Goal: Task Accomplishment & Management: Complete application form

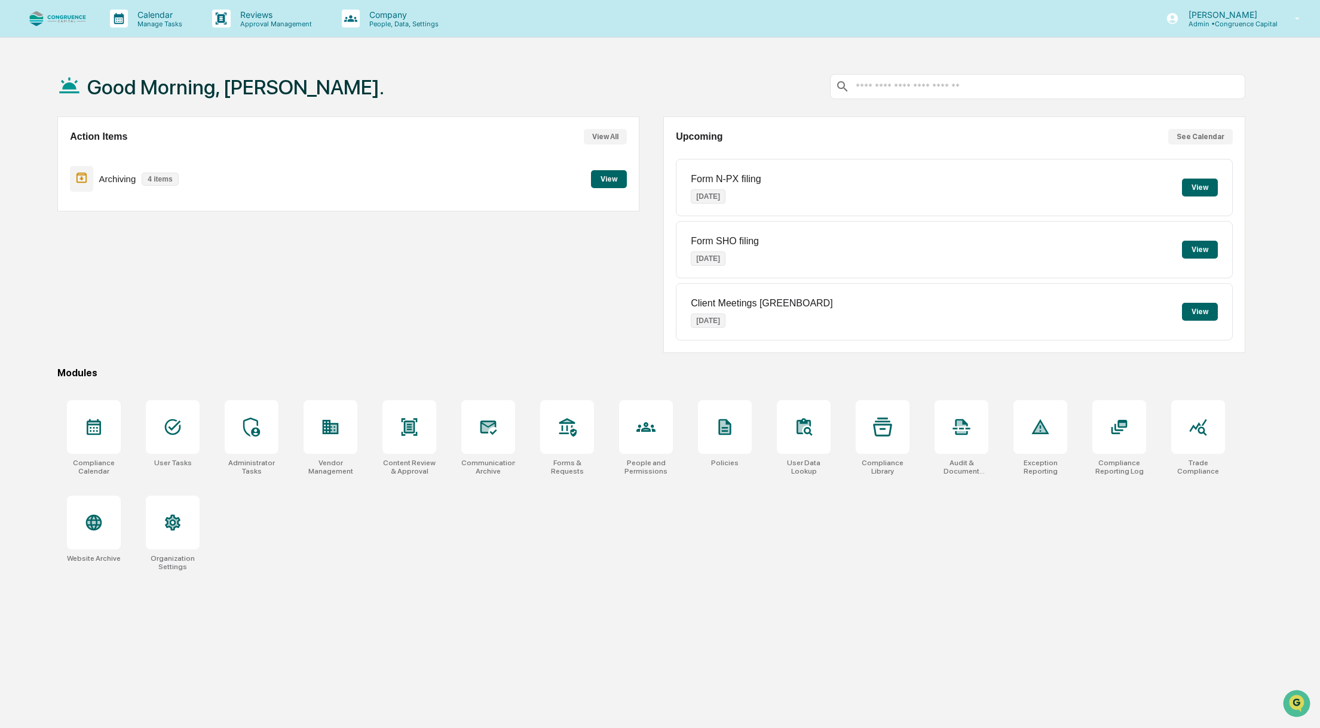
click at [793, 79] on div "Good Morning, [PERSON_NAME]." at bounding box center [651, 87] width 1188 height 60
click at [167, 17] on p "Calendar" at bounding box center [158, 15] width 60 height 10
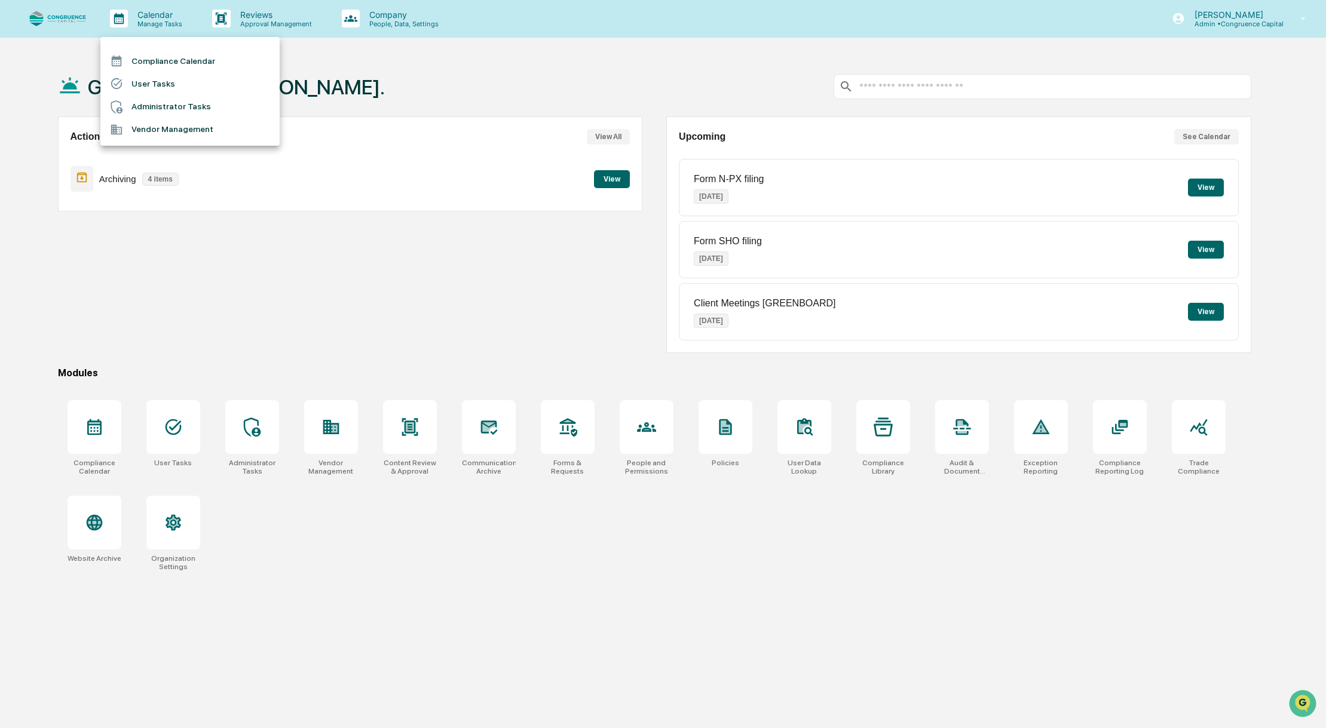
click at [169, 60] on li "Compliance Calendar" at bounding box center [189, 61] width 179 height 23
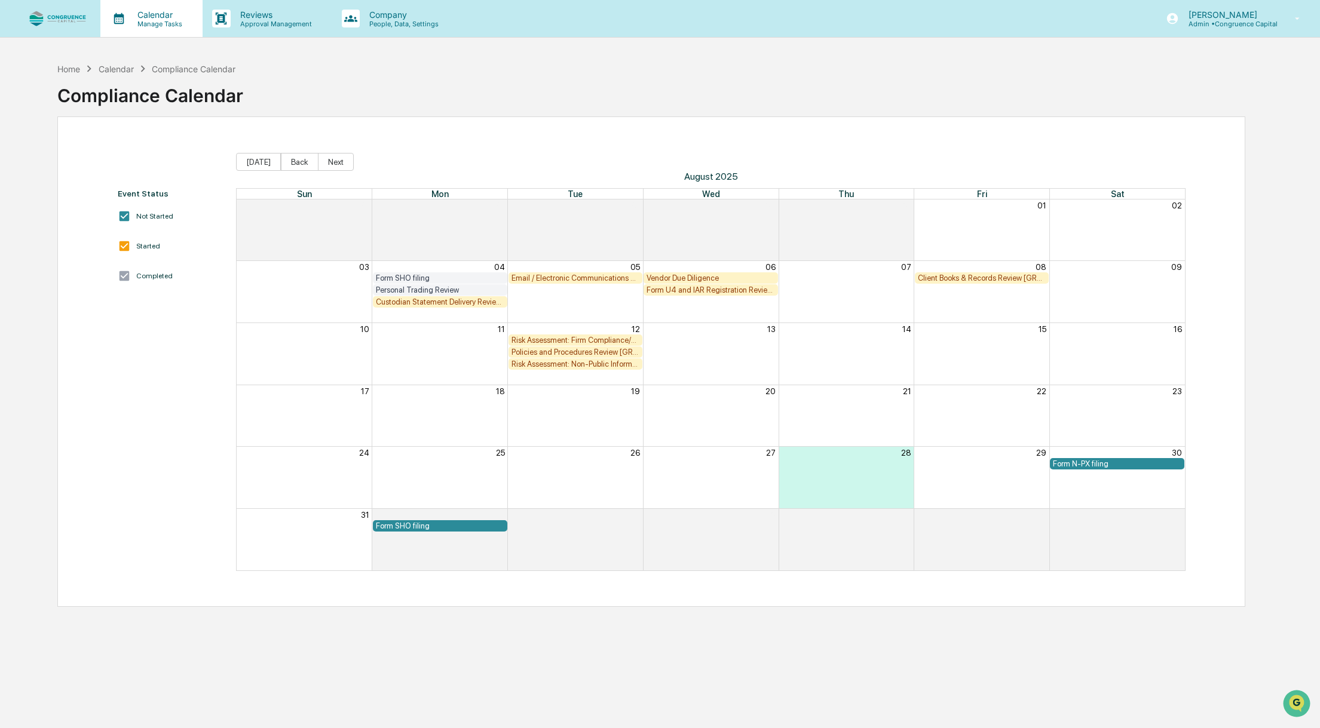
click at [162, 16] on p "Calendar" at bounding box center [158, 15] width 60 height 10
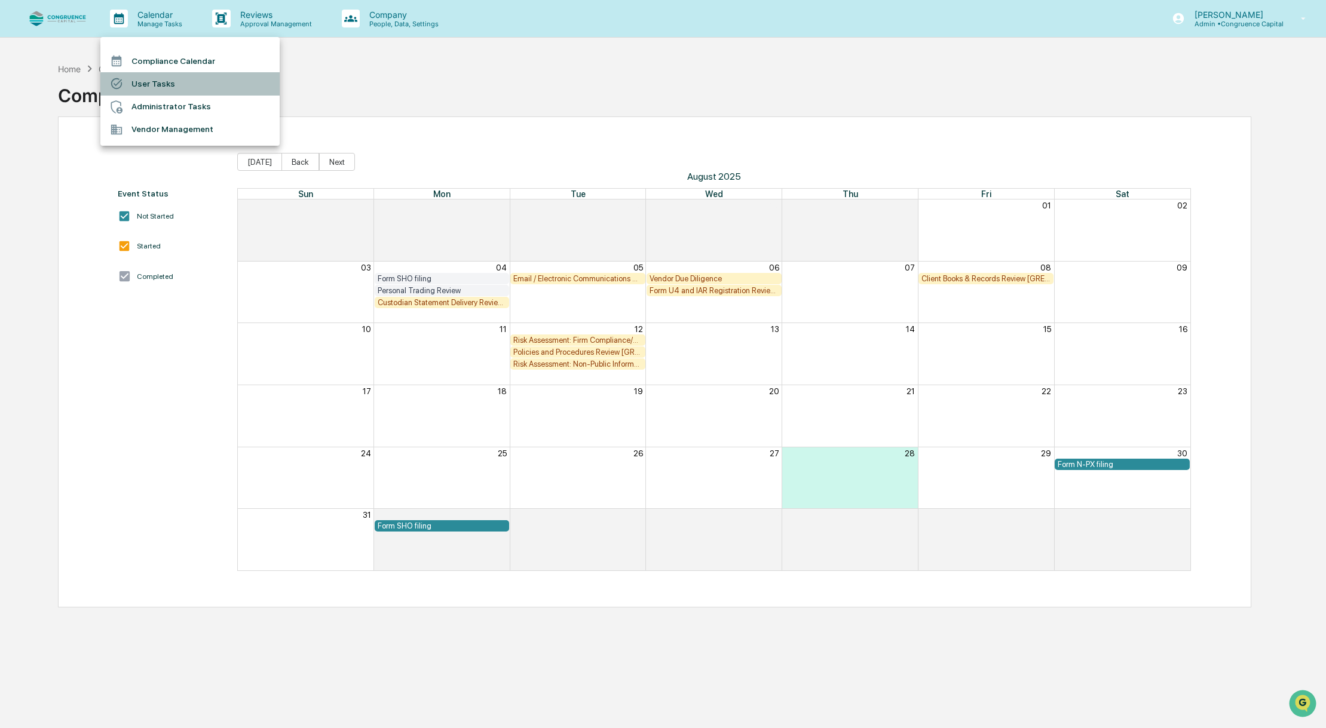
click at [164, 76] on li "User Tasks" at bounding box center [189, 83] width 179 height 23
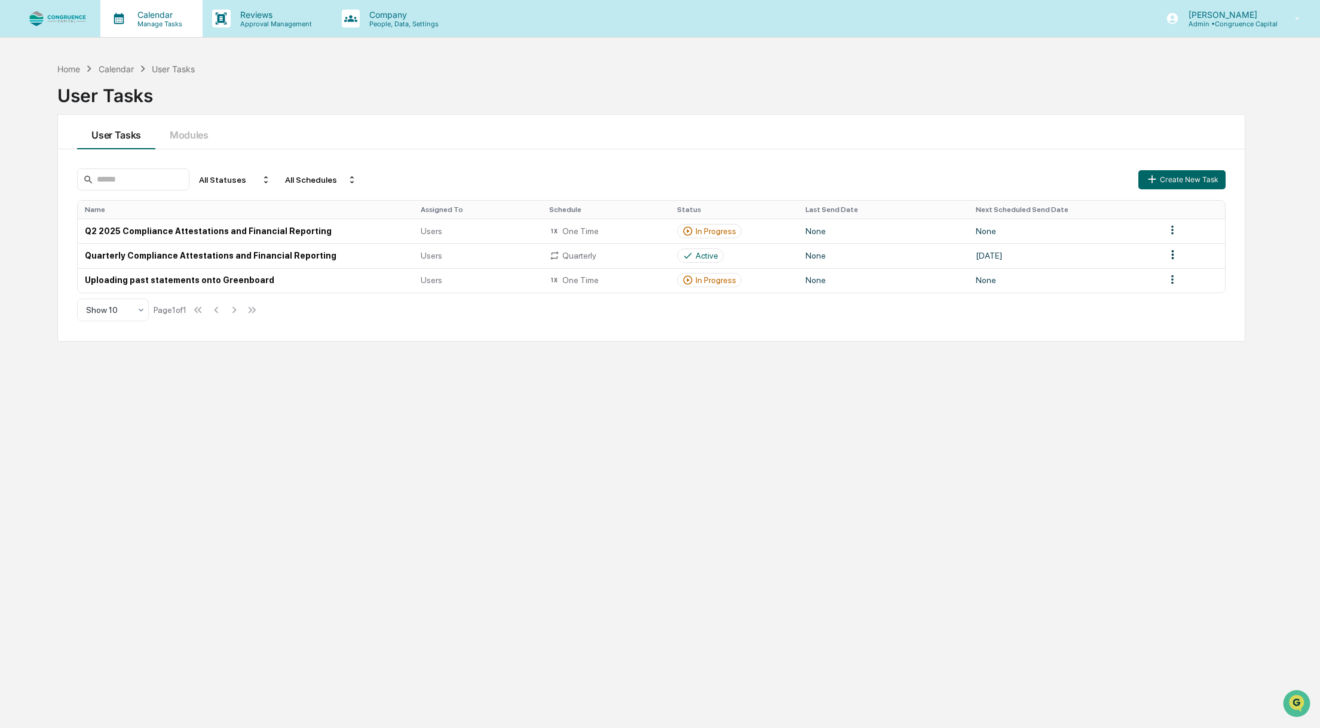
click at [176, 25] on p "Manage Tasks" at bounding box center [158, 24] width 60 height 8
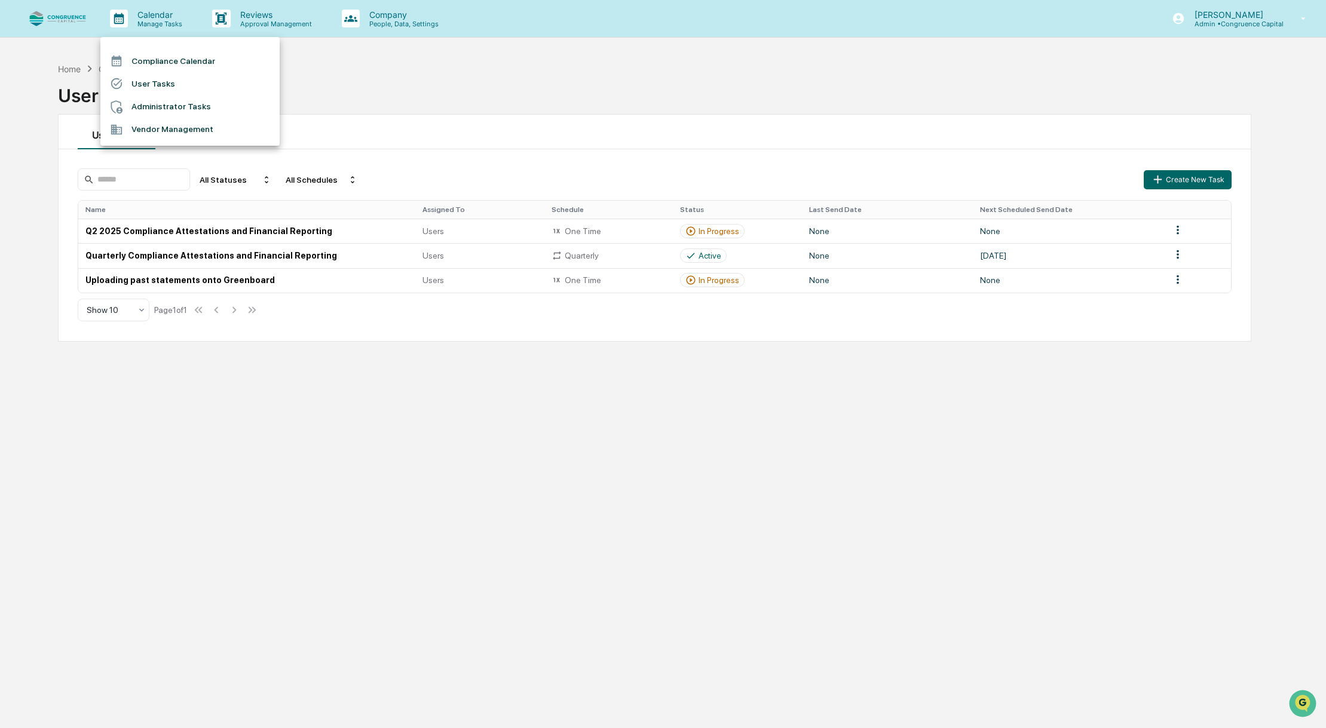
click at [181, 109] on li "Administrator Tasks" at bounding box center [189, 107] width 179 height 23
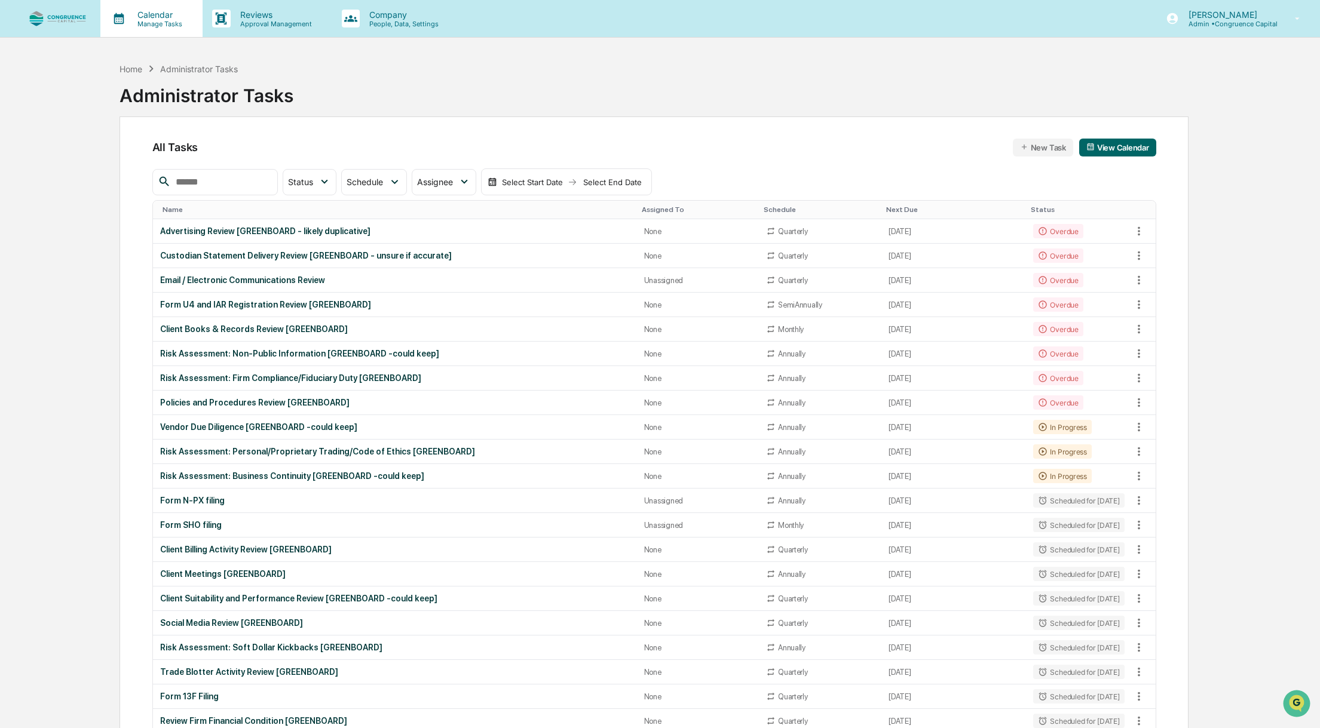
click at [127, 13] on icon at bounding box center [119, 19] width 18 height 18
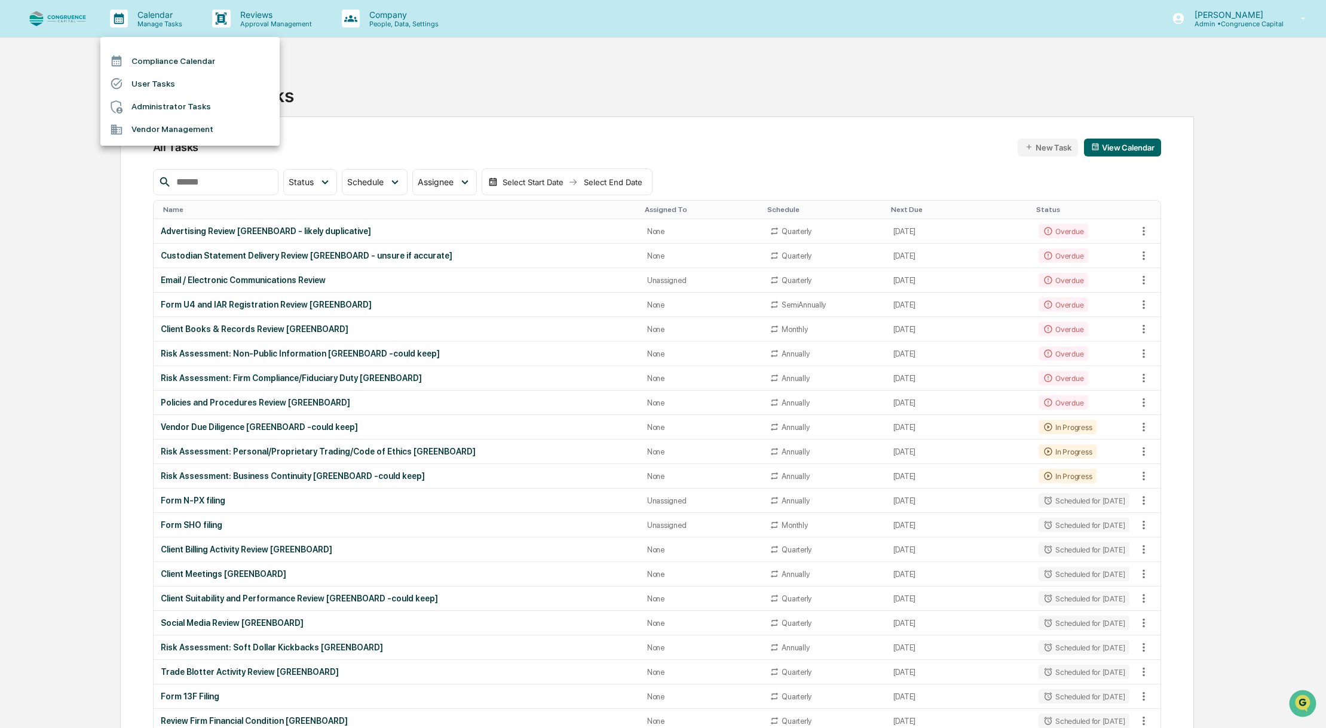
click at [135, 66] on li "Compliance Calendar" at bounding box center [189, 61] width 179 height 23
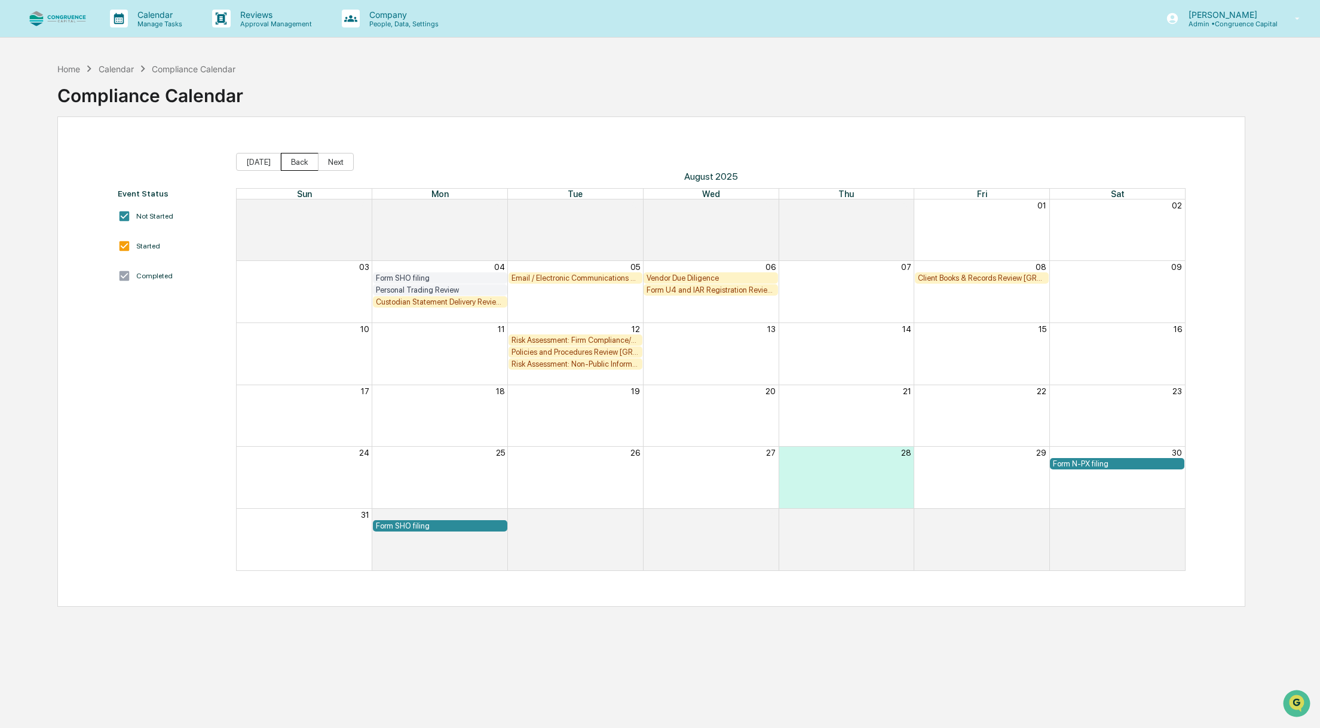
click at [281, 164] on button "Back" at bounding box center [300, 162] width 38 height 18
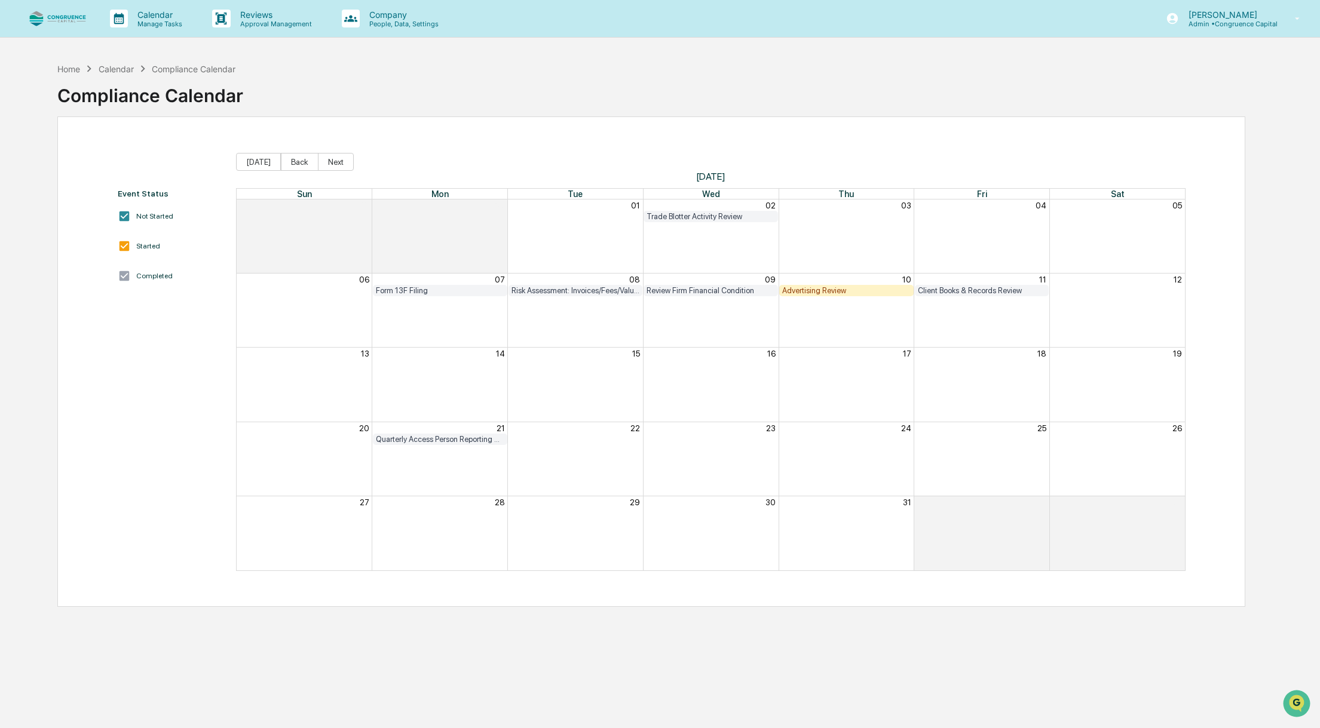
click at [827, 292] on div "Advertising Review" at bounding box center [846, 290] width 128 height 9
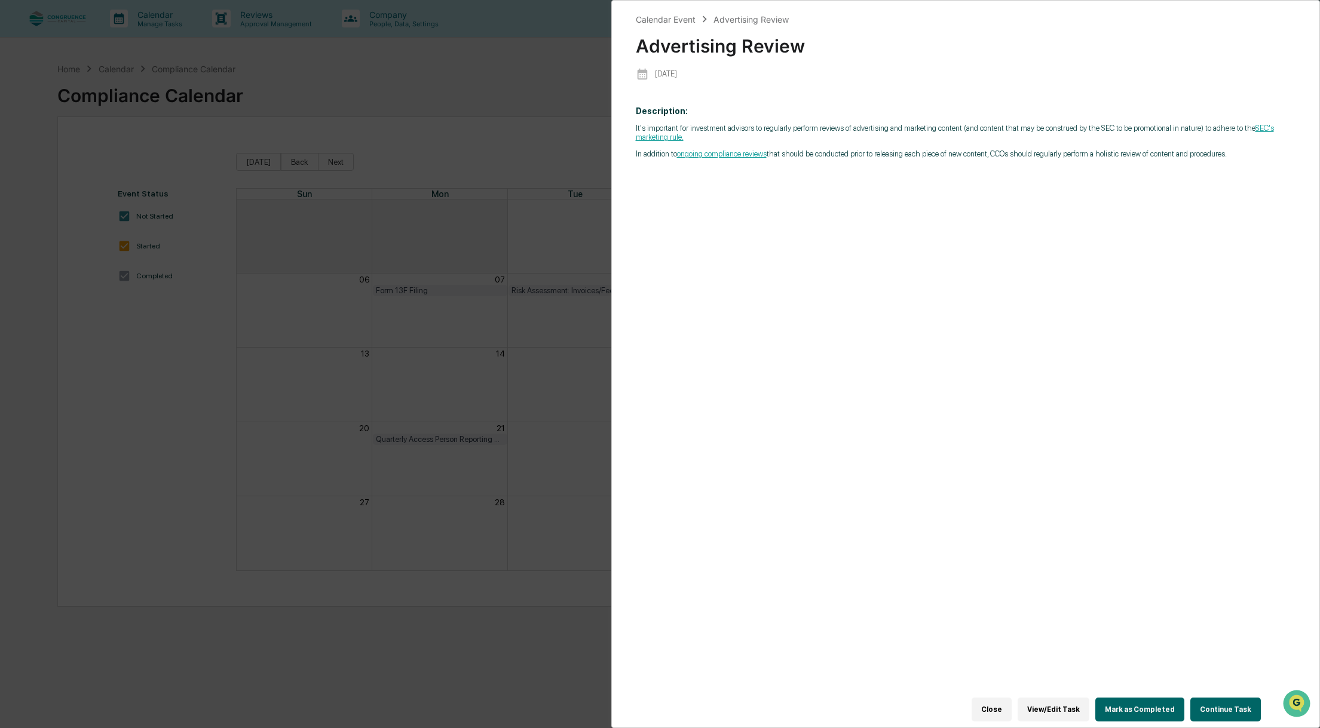
click at [1214, 707] on button "Continue Task" at bounding box center [1225, 710] width 70 height 24
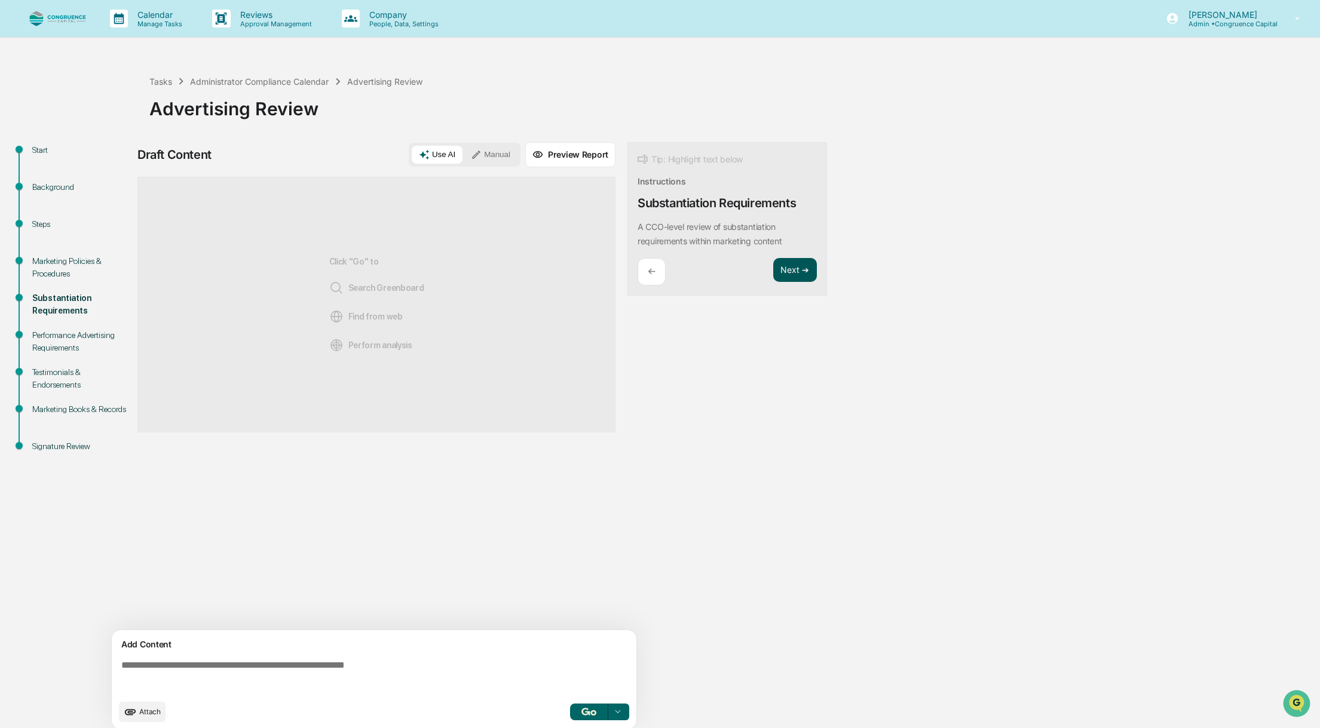
click at [787, 267] on button "Next ➔" at bounding box center [795, 270] width 44 height 24
click at [649, 271] on p "←" at bounding box center [652, 271] width 8 height 11
click at [844, 330] on div "Start Background Steps Marketing Policies & Procedures Substantiation Requireme…" at bounding box center [660, 439] width 1308 height 595
click at [62, 274] on div "Marketing Policies & Procedures" at bounding box center [81, 267] width 98 height 25
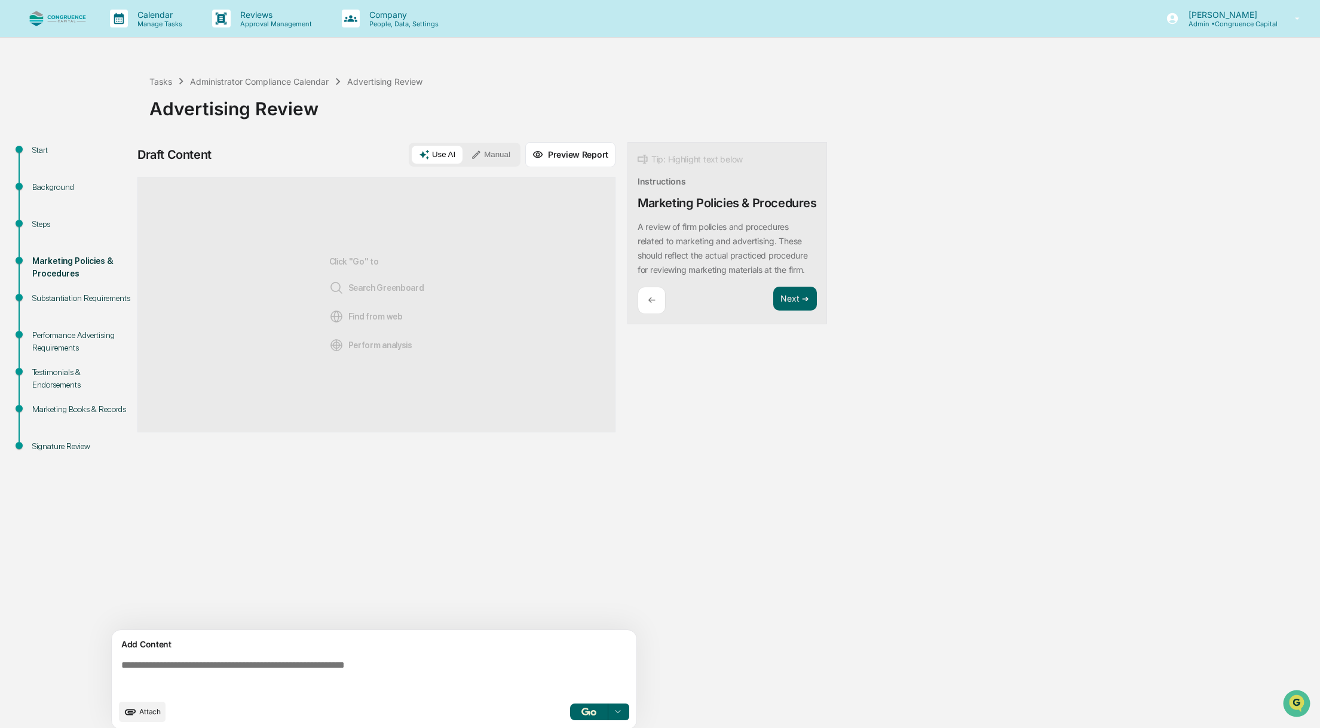
click at [54, 227] on div "Steps" at bounding box center [81, 224] width 98 height 13
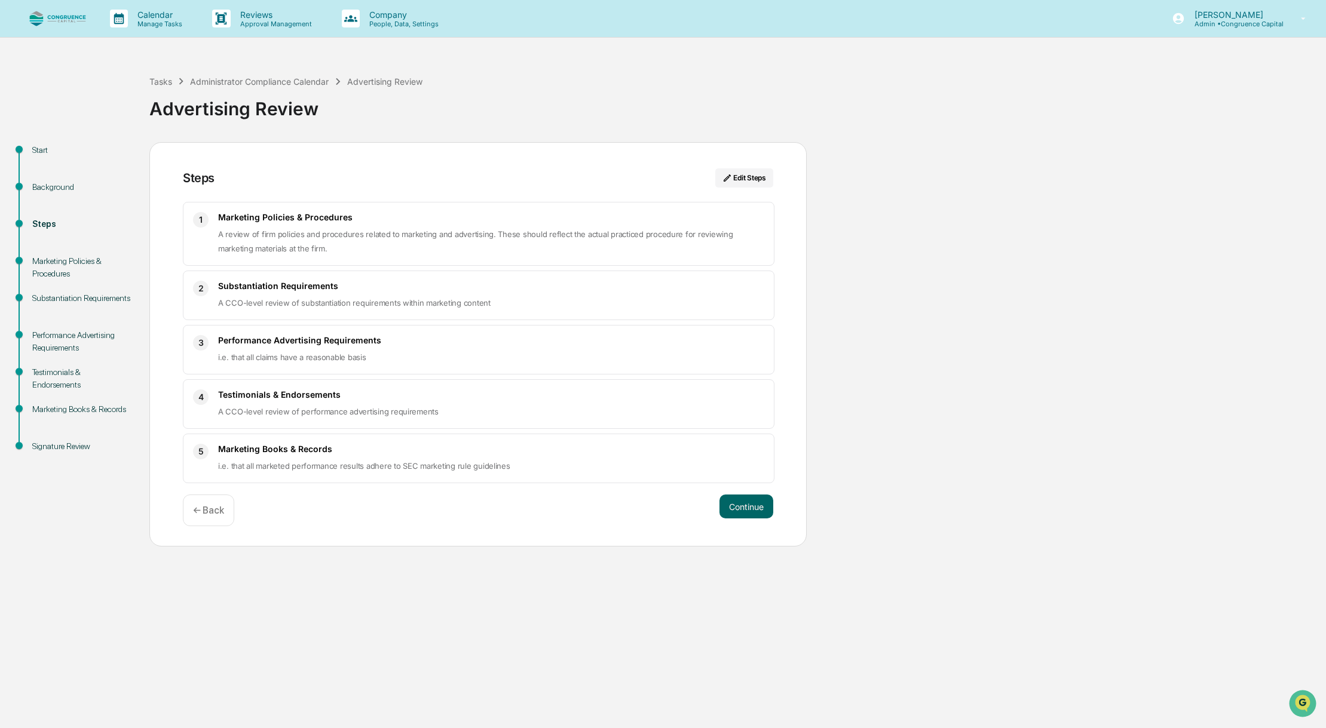
click at [57, 304] on div "Substantiation Requirements" at bounding box center [81, 298] width 98 height 13
click at [760, 511] on button "Continue" at bounding box center [746, 507] width 54 height 24
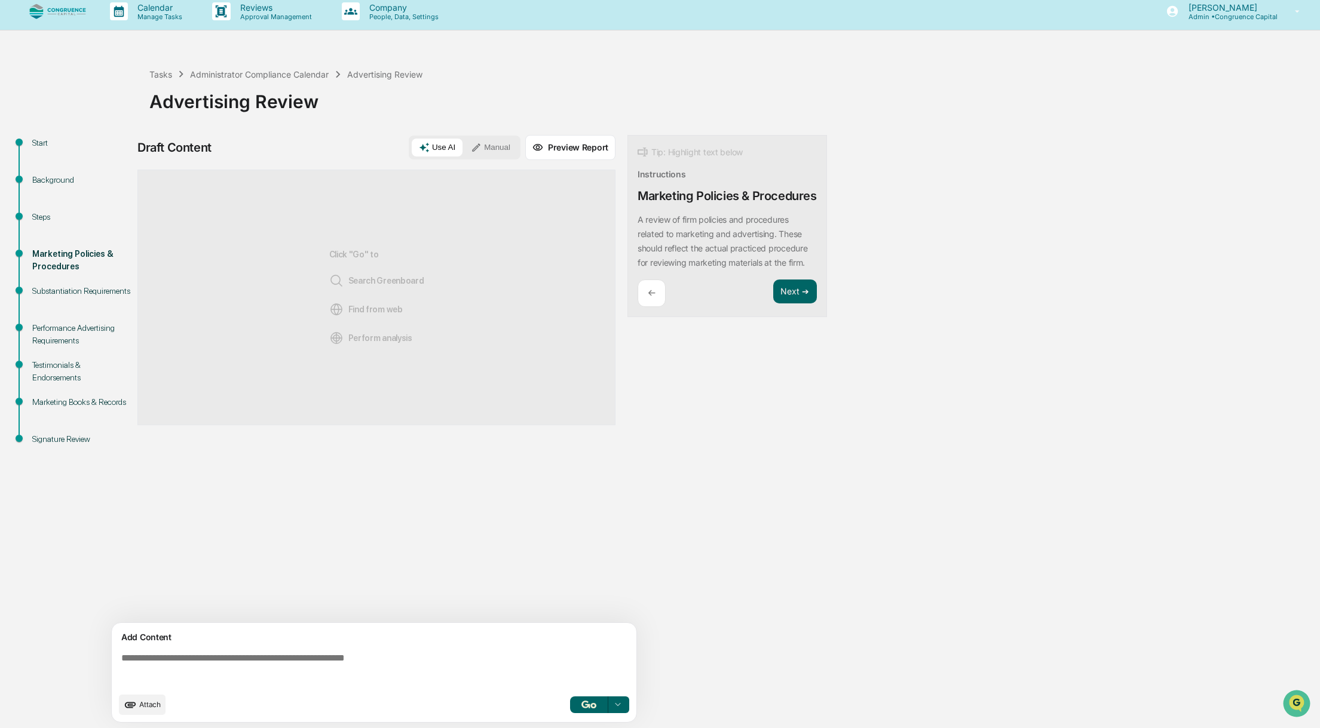
scroll to position [9, 0]
click at [465, 655] on textarea at bounding box center [376, 667] width 520 height 43
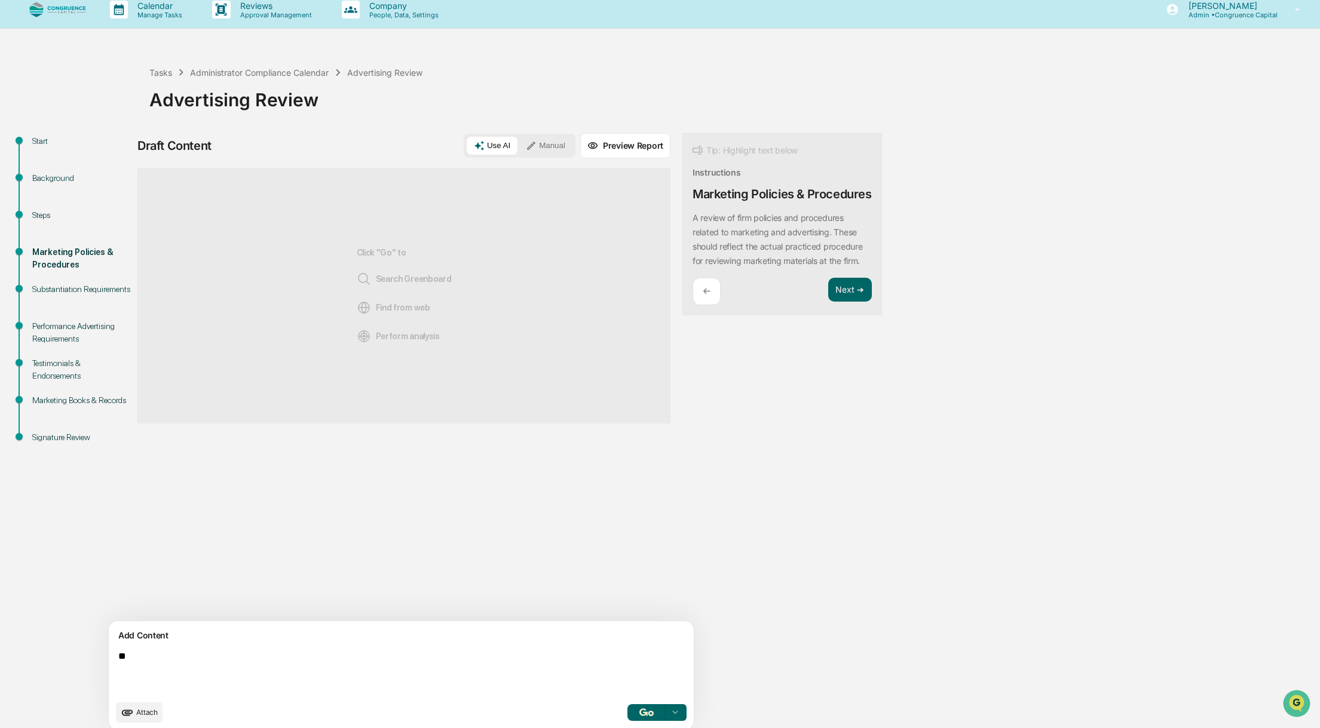
type textarea "*"
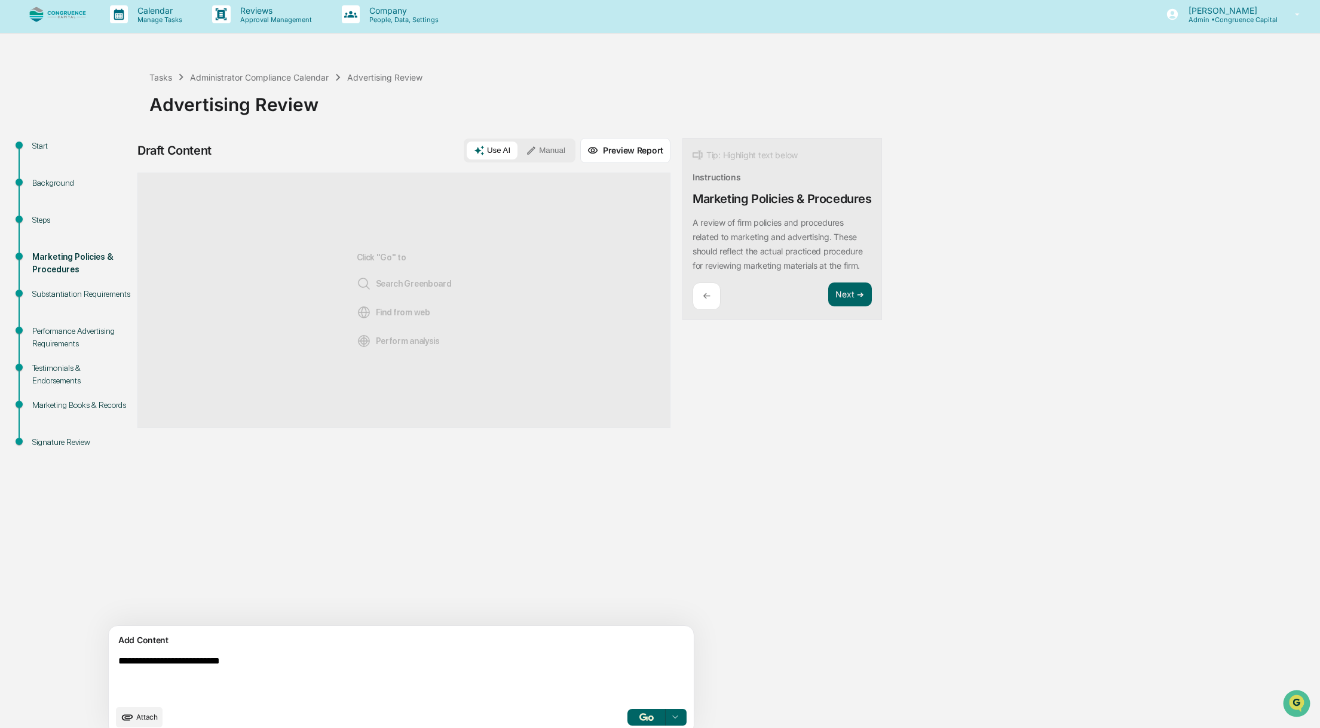
scroll to position [0, 0]
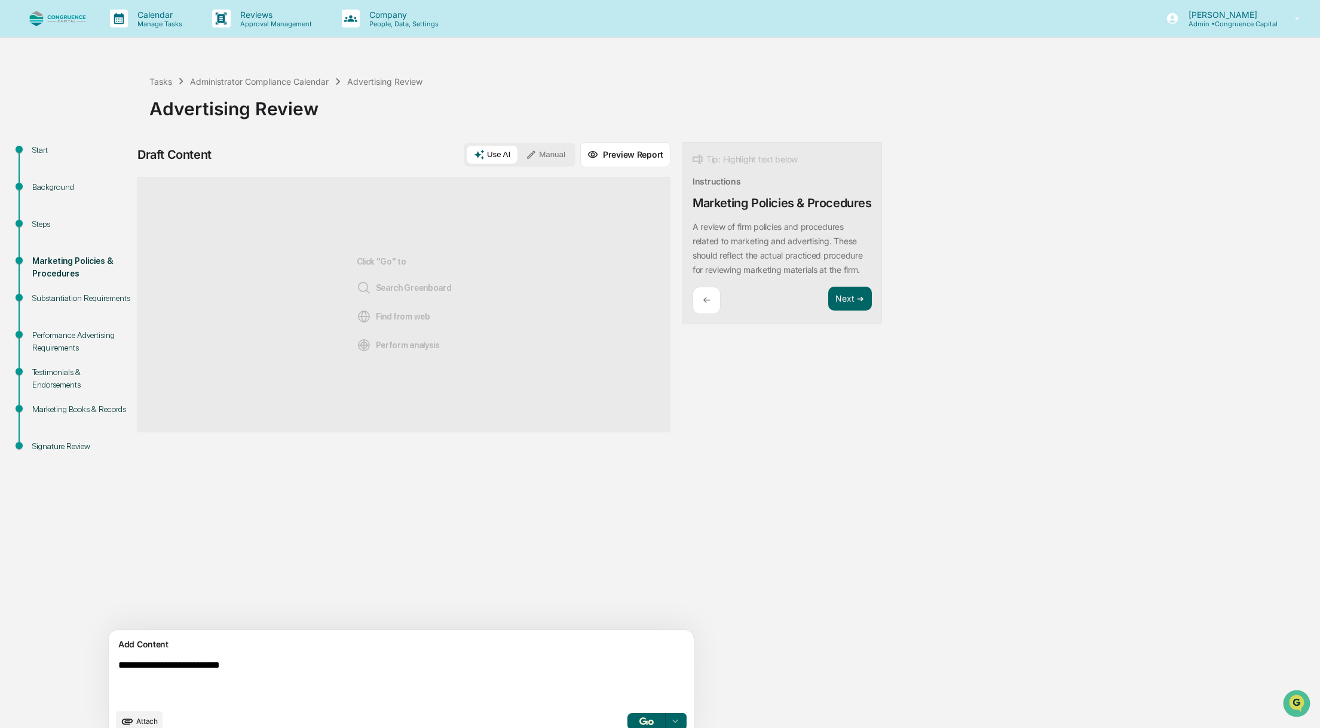
click at [396, 337] on div "Click "Go" to Search Greenboard Find from web Perform analysis" at bounding box center [404, 305] width 95 height 216
drag, startPoint x: 369, startPoint y: 300, endPoint x: 373, endPoint y: 350, distance: 49.8
click at [373, 350] on div "Click "Go" to Search Greenboard Find from web Perform analysis" at bounding box center [404, 305] width 95 height 216
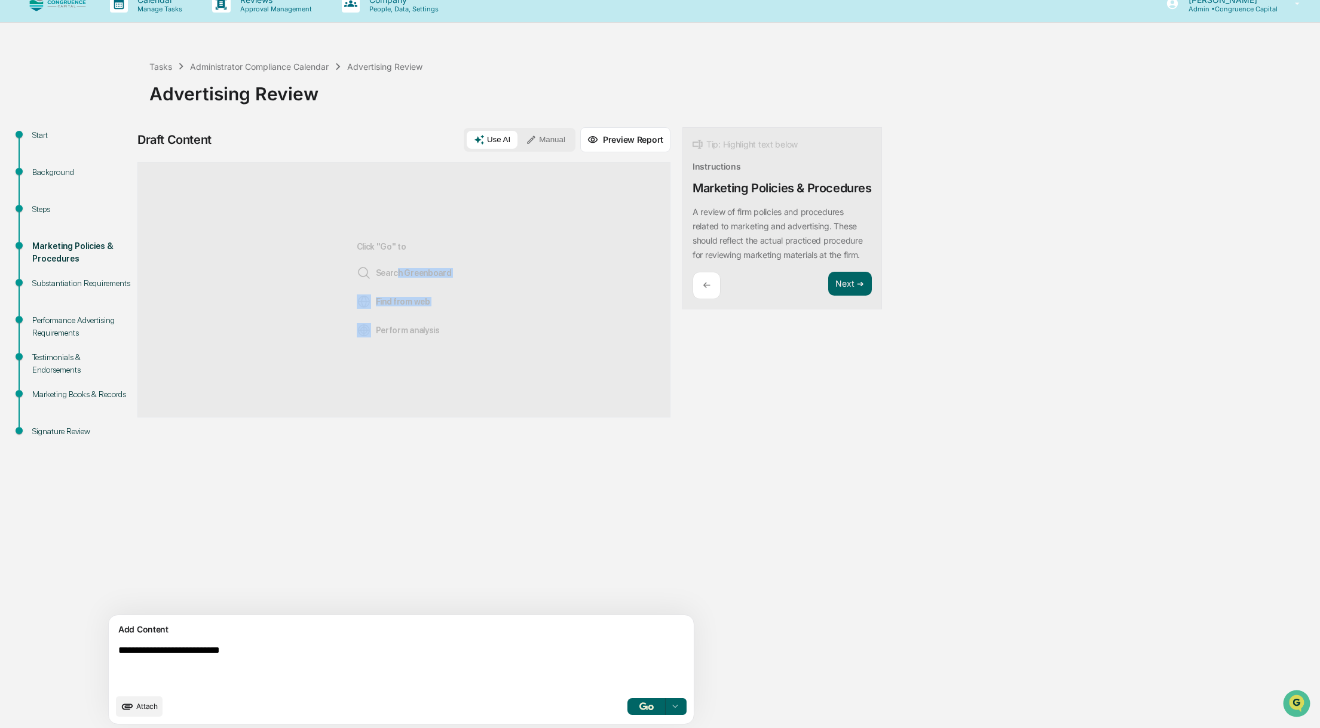
scroll to position [19, 0]
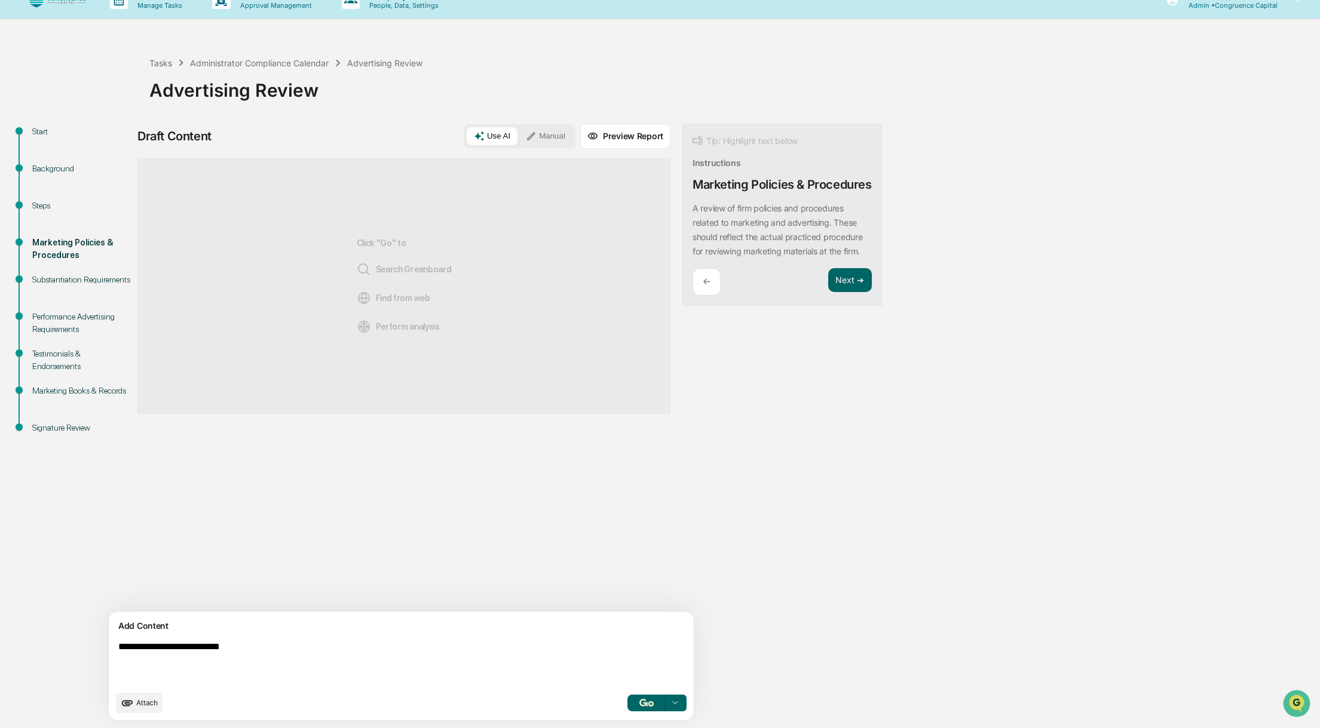
click at [213, 651] on textarea "**********" at bounding box center [373, 663] width 520 height 53
type textarea "**********"
click at [627, 701] on button "button" at bounding box center [646, 703] width 38 height 17
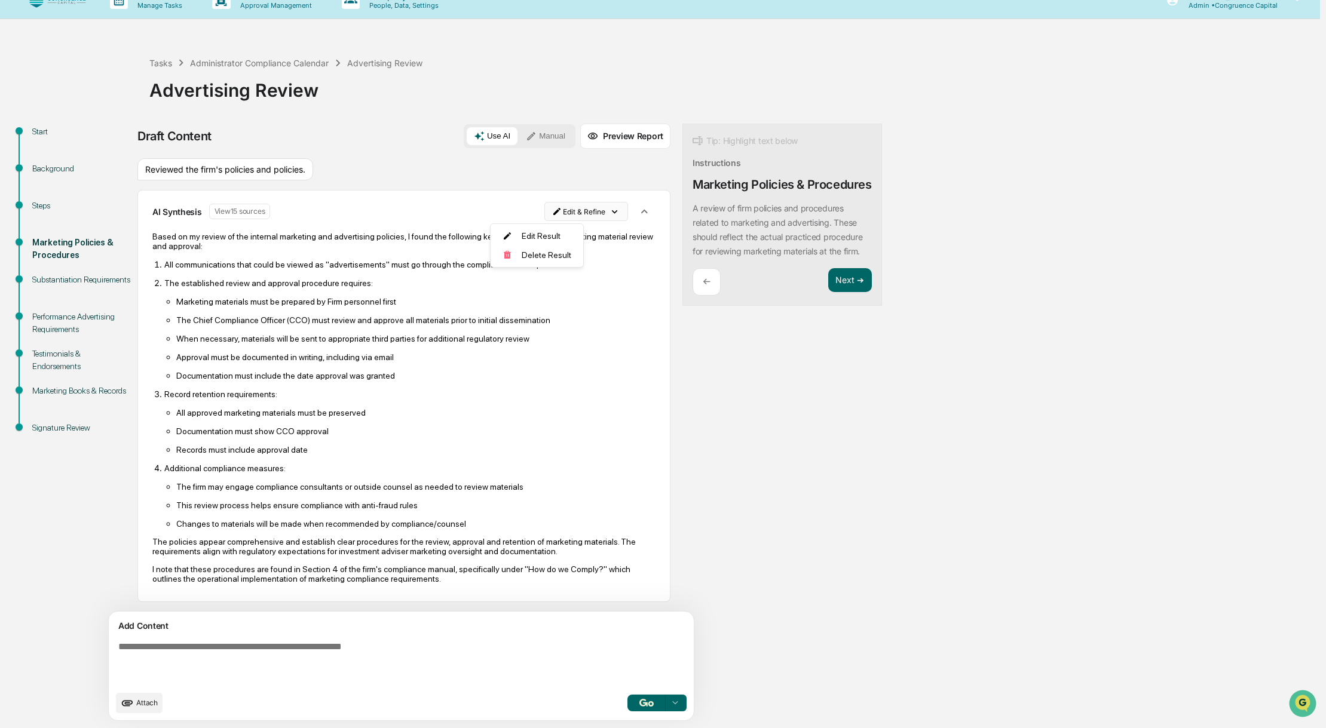
click at [502, 214] on html "Calendar Manage Tasks Reviews Approval Management Company People, Data, Setting…" at bounding box center [663, 345] width 1326 height 728
click at [533, 235] on div "Edit Result" at bounding box center [533, 235] width 88 height 19
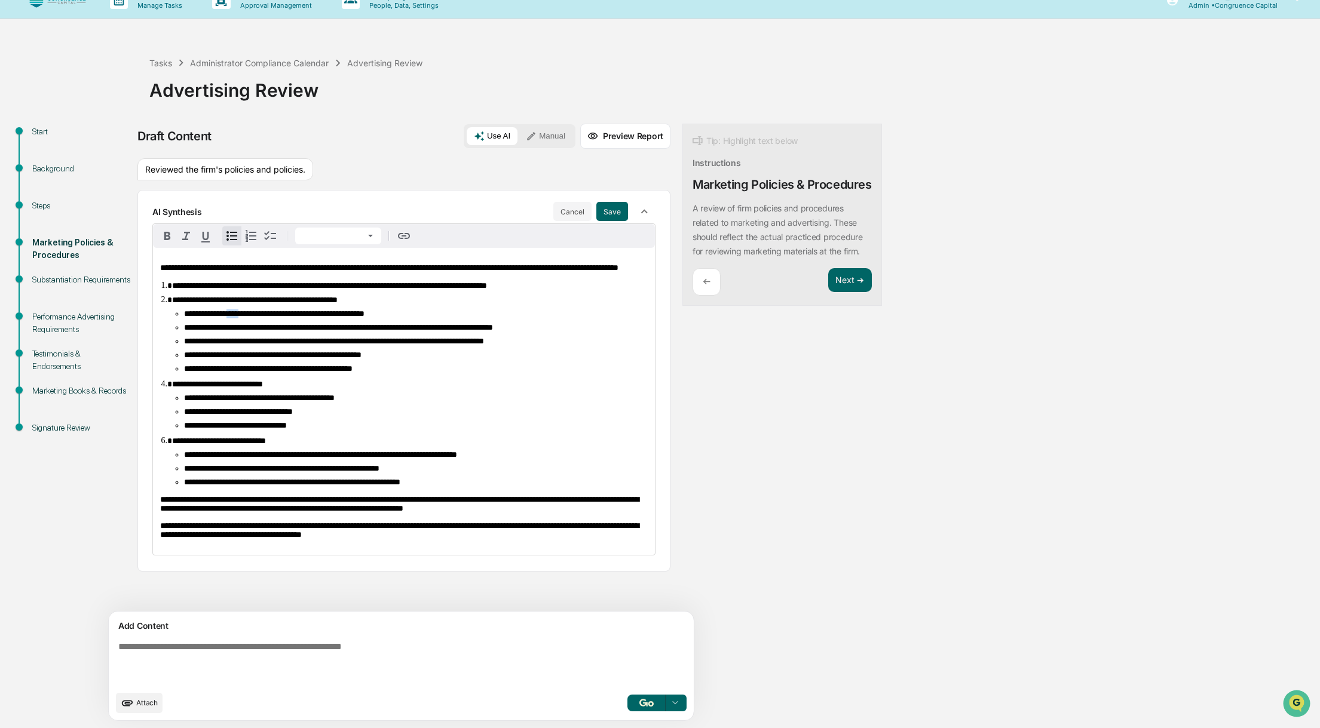
drag, startPoint x: 246, startPoint y: 338, endPoint x: 259, endPoint y: 338, distance: 12.6
click at [259, 318] on span "**********" at bounding box center [274, 313] width 180 height 8
drag, startPoint x: 183, startPoint y: 338, endPoint x: 473, endPoint y: 340, distance: 289.7
click at [473, 340] on ul "**********" at bounding box center [409, 341] width 475 height 64
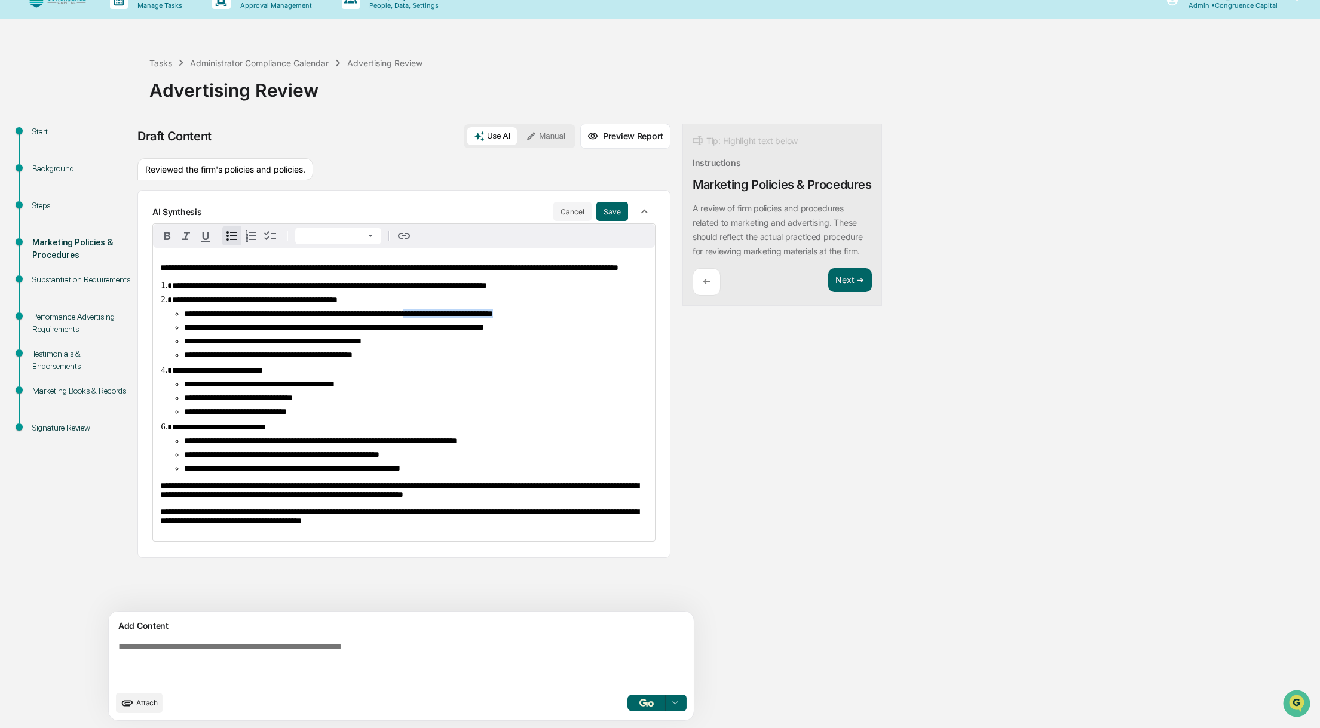
drag, startPoint x: 481, startPoint y: 338, endPoint x: 484, endPoint y: 349, distance: 12.3
click at [484, 318] on li "**********" at bounding box center [416, 313] width 464 height 9
click at [596, 209] on button "Save" at bounding box center [612, 211] width 32 height 19
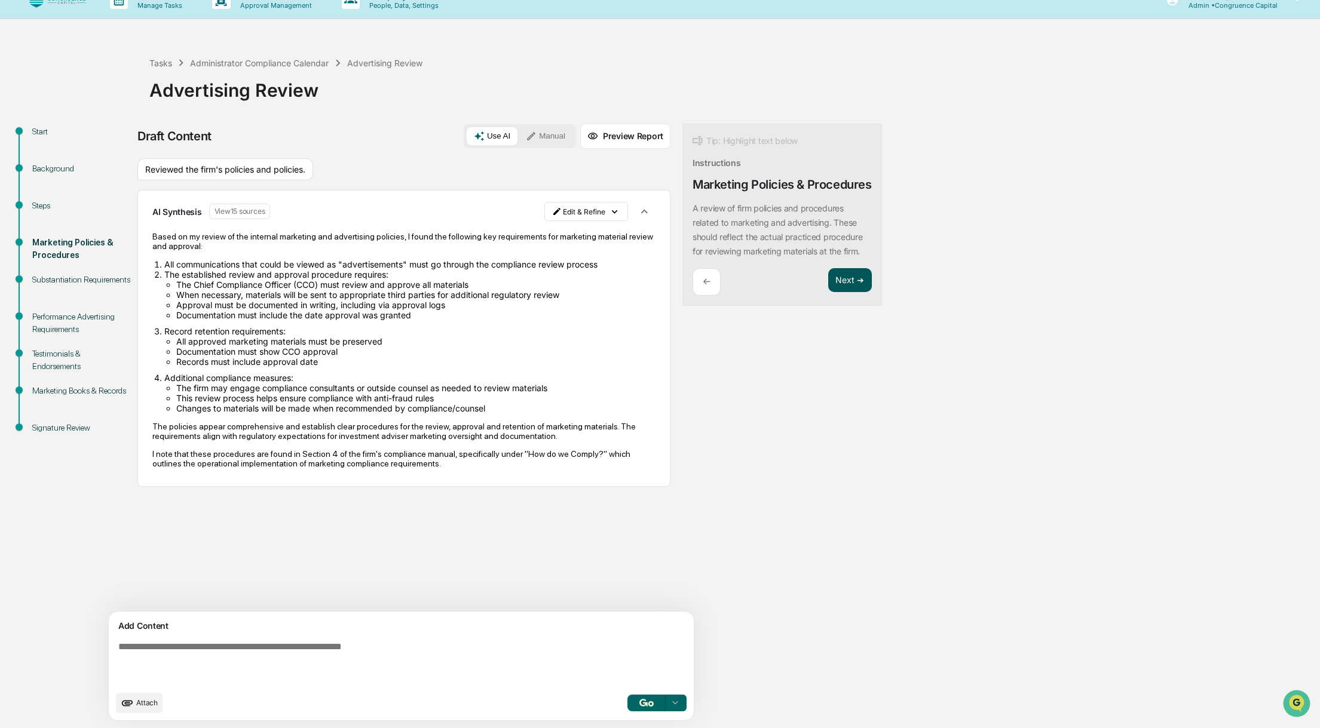
click at [828, 293] on button "Next ➔" at bounding box center [850, 280] width 44 height 24
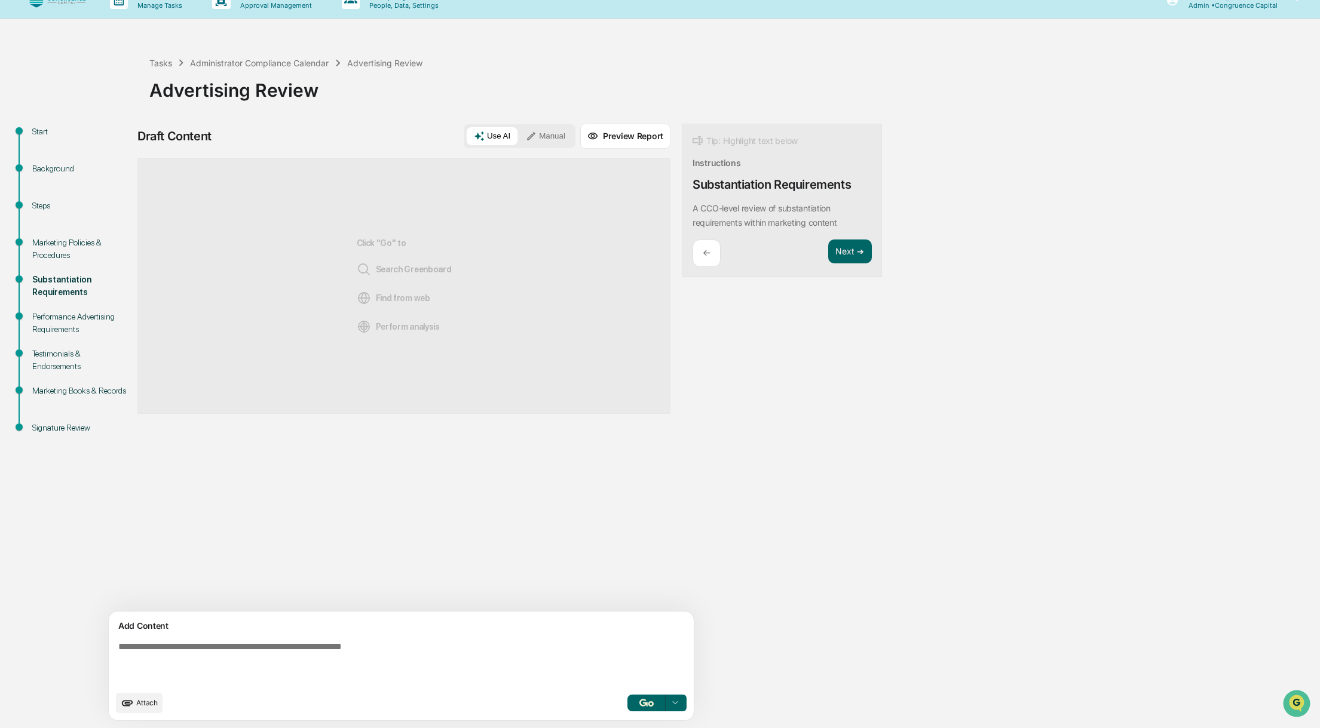
click at [191, 657] on textarea at bounding box center [373, 663] width 520 height 53
type textarea "**********"
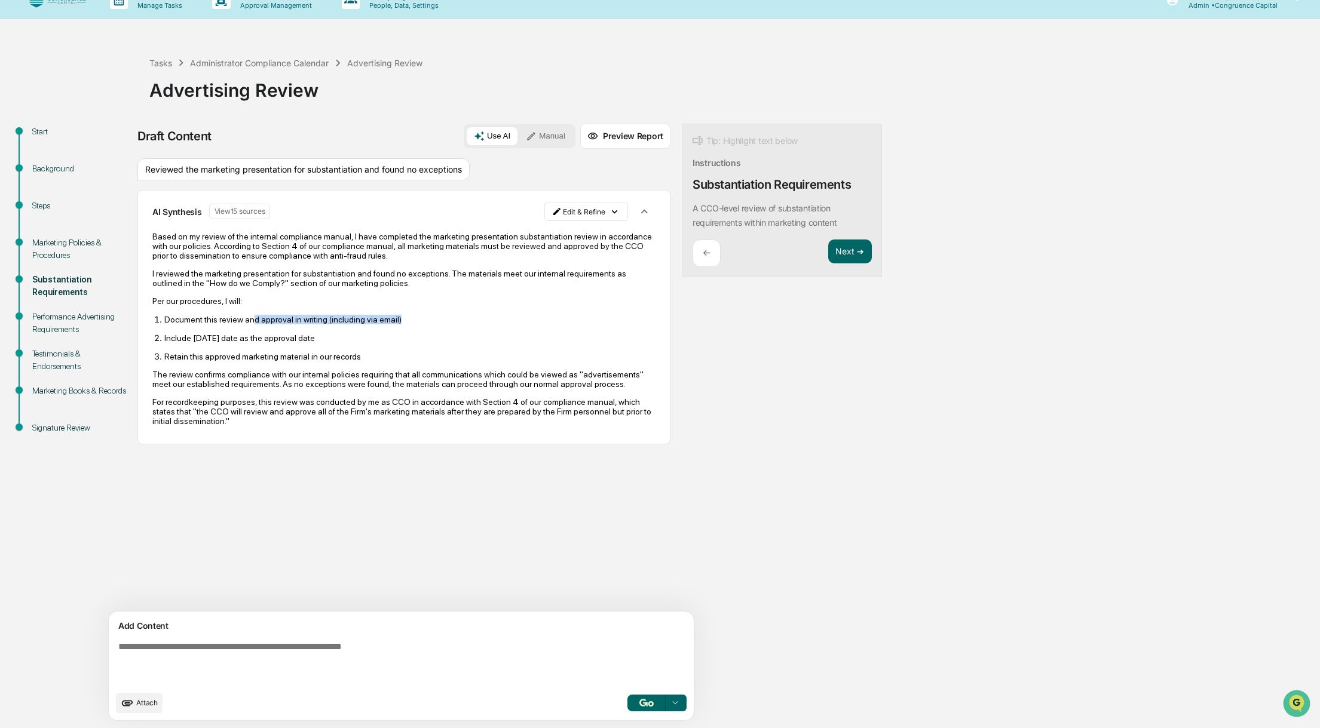
drag, startPoint x: 402, startPoint y: 321, endPoint x: 251, endPoint y: 323, distance: 151.1
click at [251, 323] on p "Document this review and approval in writing (including via email)" at bounding box center [409, 320] width 491 height 10
drag, startPoint x: 251, startPoint y: 323, endPoint x: 165, endPoint y: 297, distance: 89.8
click at [165, 297] on p "Per our procedures, I will:" at bounding box center [403, 301] width 503 height 10
drag, startPoint x: 155, startPoint y: 300, endPoint x: 377, endPoint y: 355, distance: 229.1
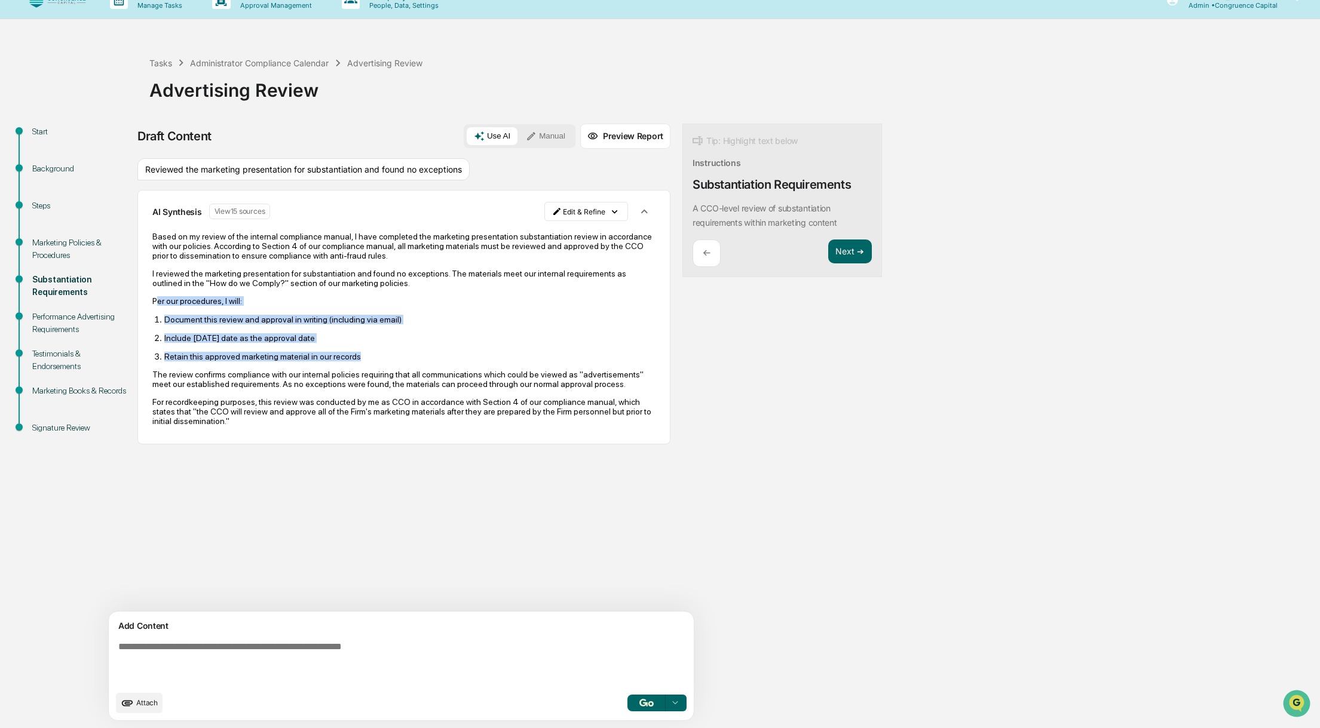
click at [377, 355] on div "Based on my review of the internal compliance manual, I have completed the mark…" at bounding box center [403, 329] width 503 height 194
click at [503, 217] on html "Calendar Manage Tasks Reviews Approval Management Company People, Data, Setting…" at bounding box center [660, 345] width 1320 height 728
click at [504, 235] on div "Edit Result" at bounding box center [533, 235] width 88 height 19
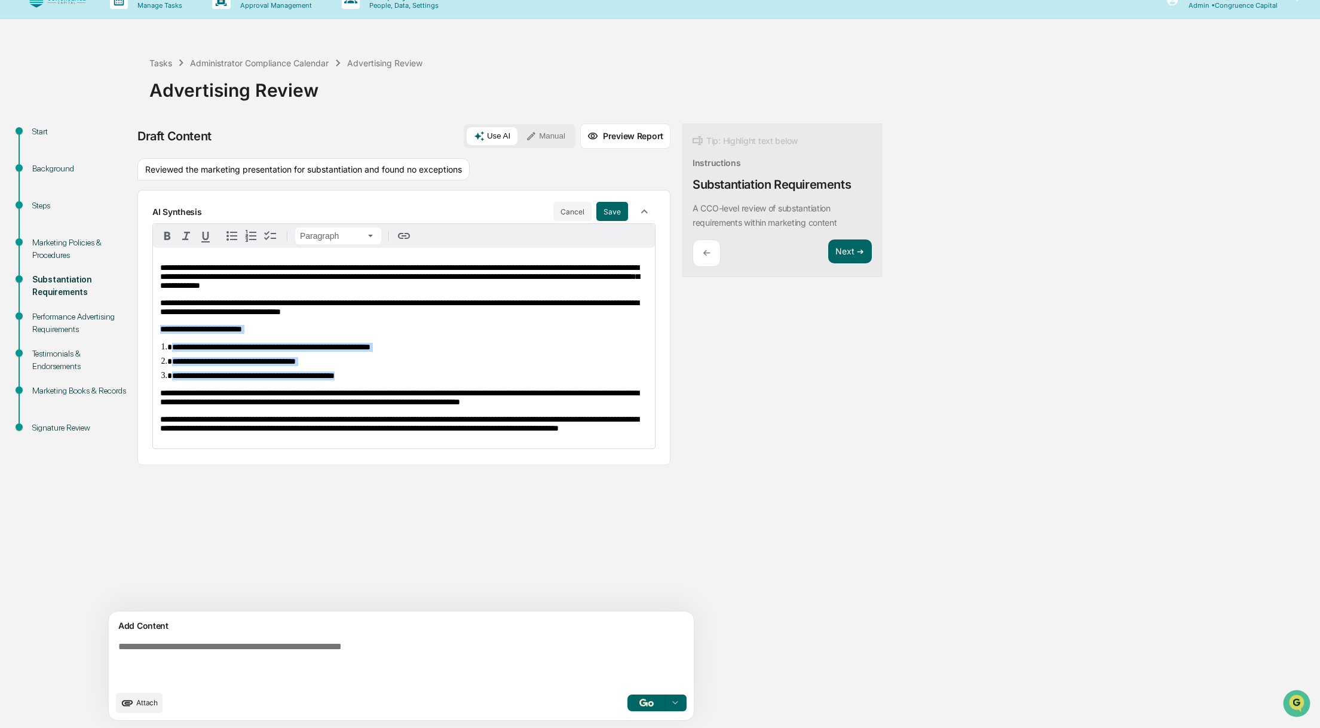
drag, startPoint x: 157, startPoint y: 330, endPoint x: 399, endPoint y: 377, distance: 246.4
click at [399, 377] on div "**********" at bounding box center [404, 348] width 502 height 201
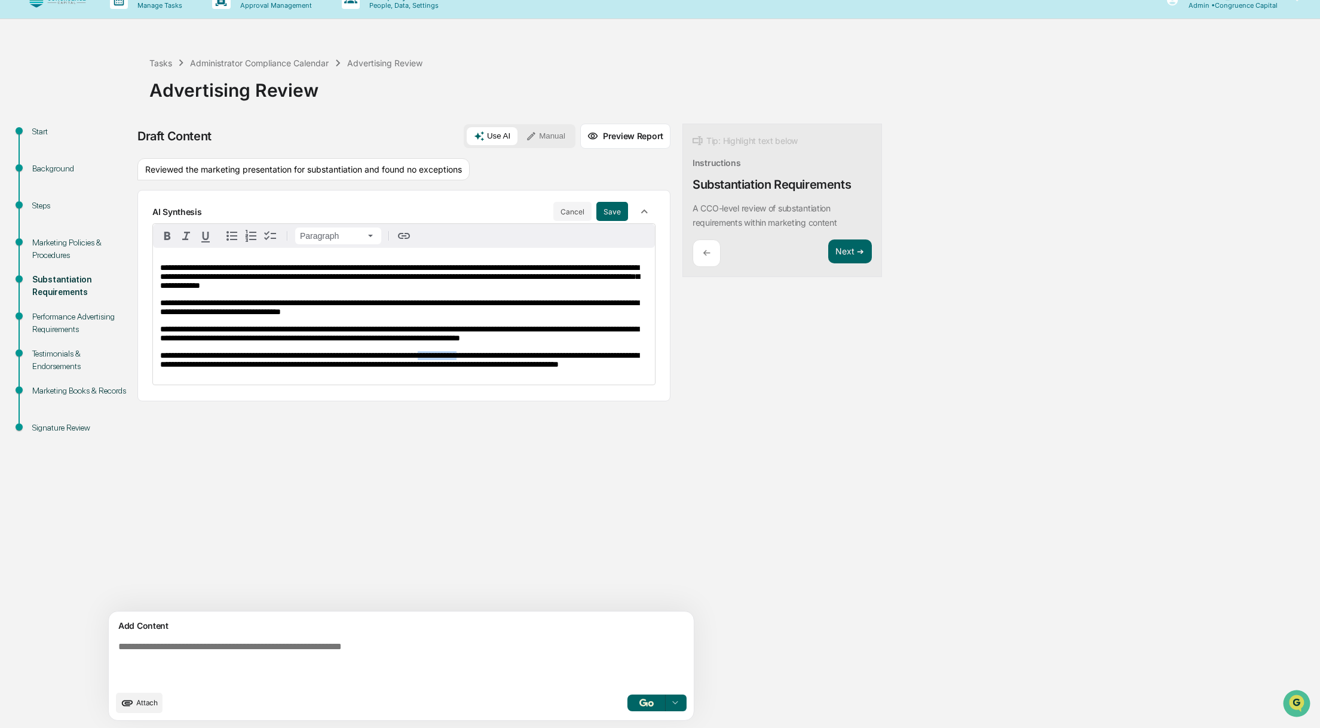
drag, startPoint x: 474, startPoint y: 368, endPoint x: 517, endPoint y: 369, distance: 43.0
click at [517, 369] on span "**********" at bounding box center [399, 359] width 478 height 17
drag, startPoint x: 198, startPoint y: 389, endPoint x: 303, endPoint y: 393, distance: 104.6
click at [303, 369] on span "**********" at bounding box center [399, 359] width 478 height 17
click at [596, 212] on button "Save" at bounding box center [612, 211] width 32 height 19
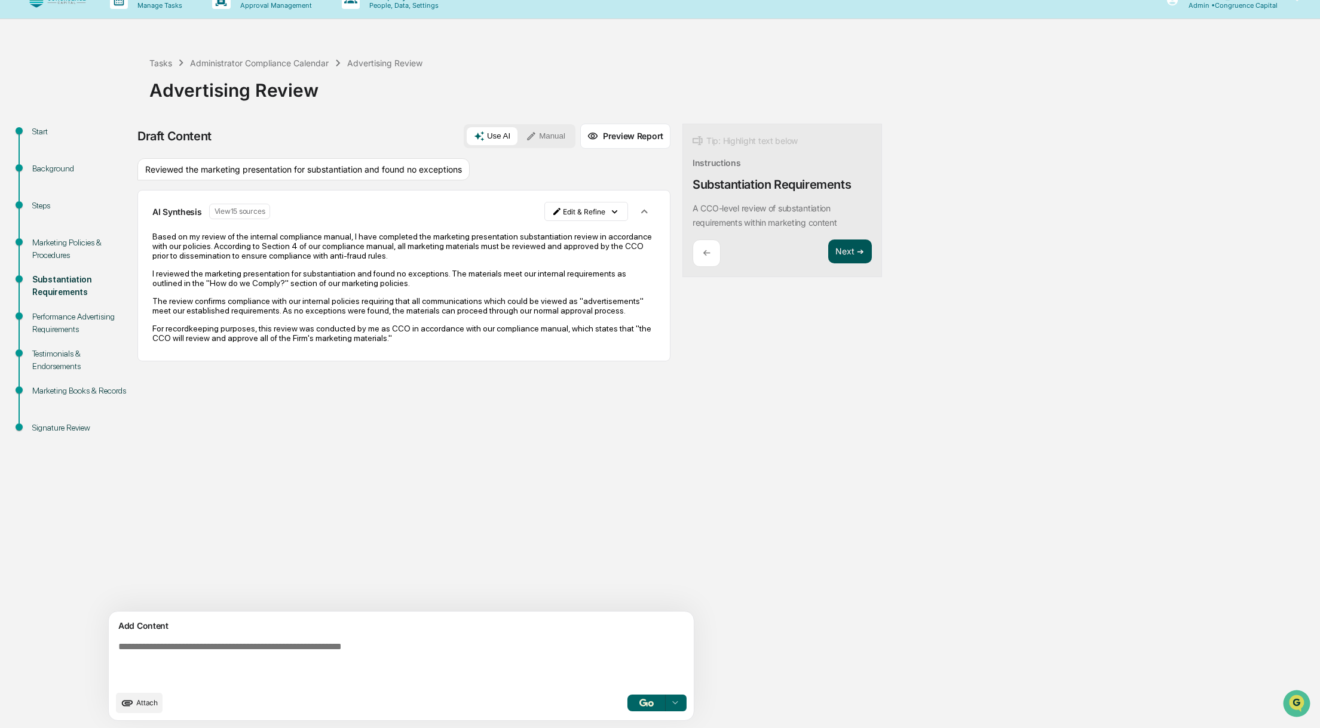
click at [828, 251] on button "Next ➔" at bounding box center [850, 252] width 44 height 24
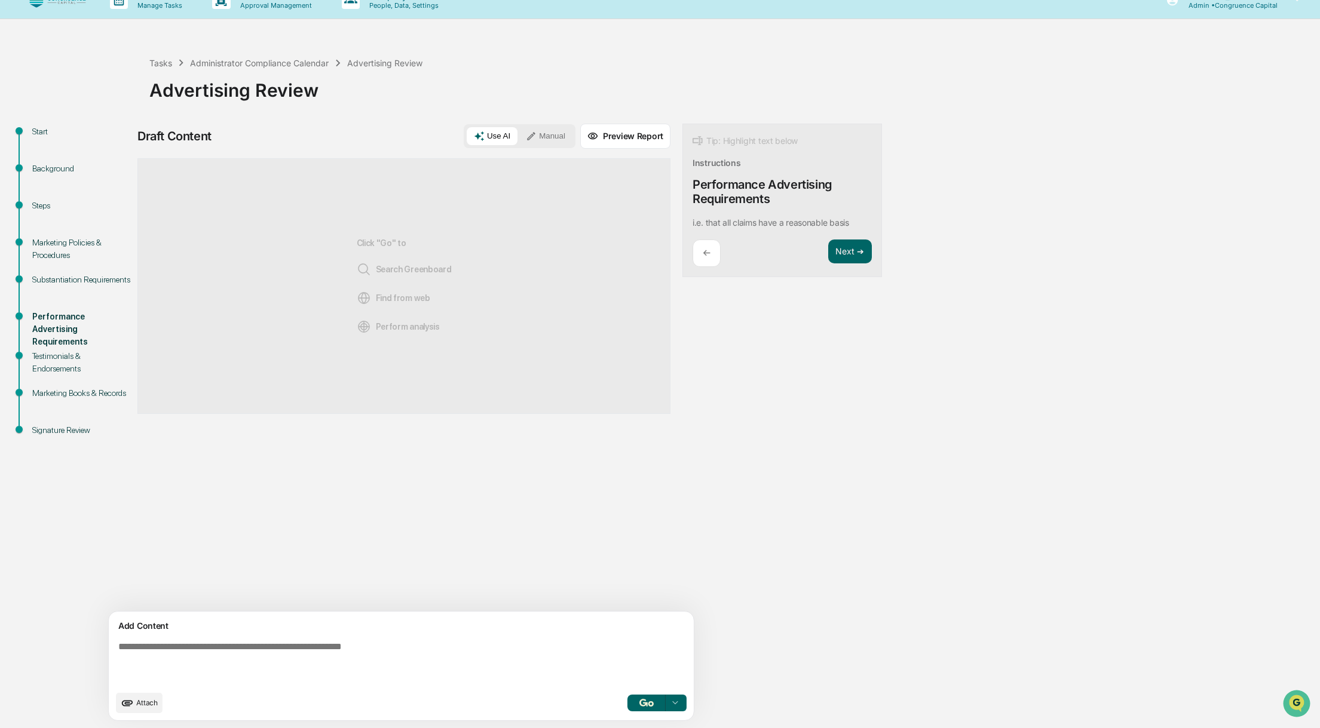
click at [1022, 208] on div "Start Background Steps Marketing Policies & Procedures Substantiation Requireme…" at bounding box center [660, 426] width 1308 height 605
click at [278, 674] on textarea at bounding box center [373, 663] width 520 height 53
type textarea "**********"
click at [639, 702] on img "button" at bounding box center [646, 703] width 14 height 8
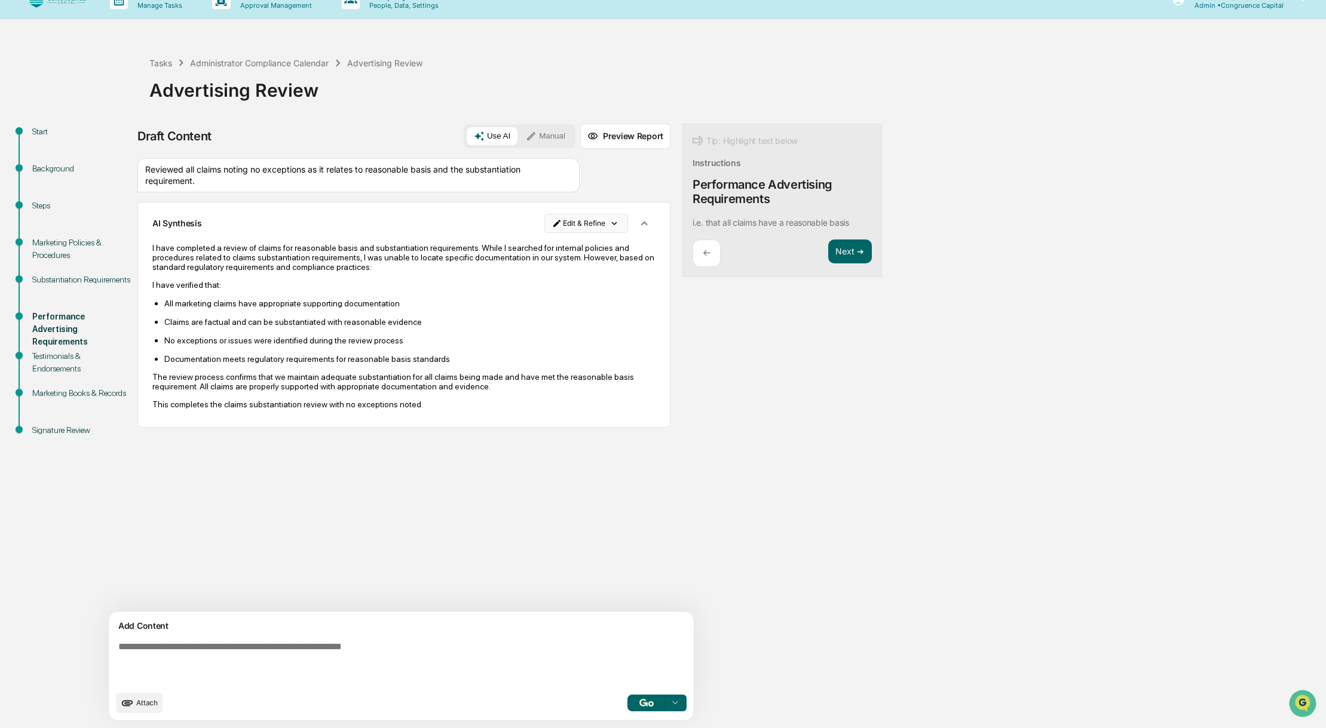
click at [501, 223] on html "Calendar Manage Tasks Reviews Approval Management Company People, Data, Setting…" at bounding box center [663, 345] width 1326 height 728
click at [501, 244] on div "Edit Result" at bounding box center [533, 247] width 88 height 19
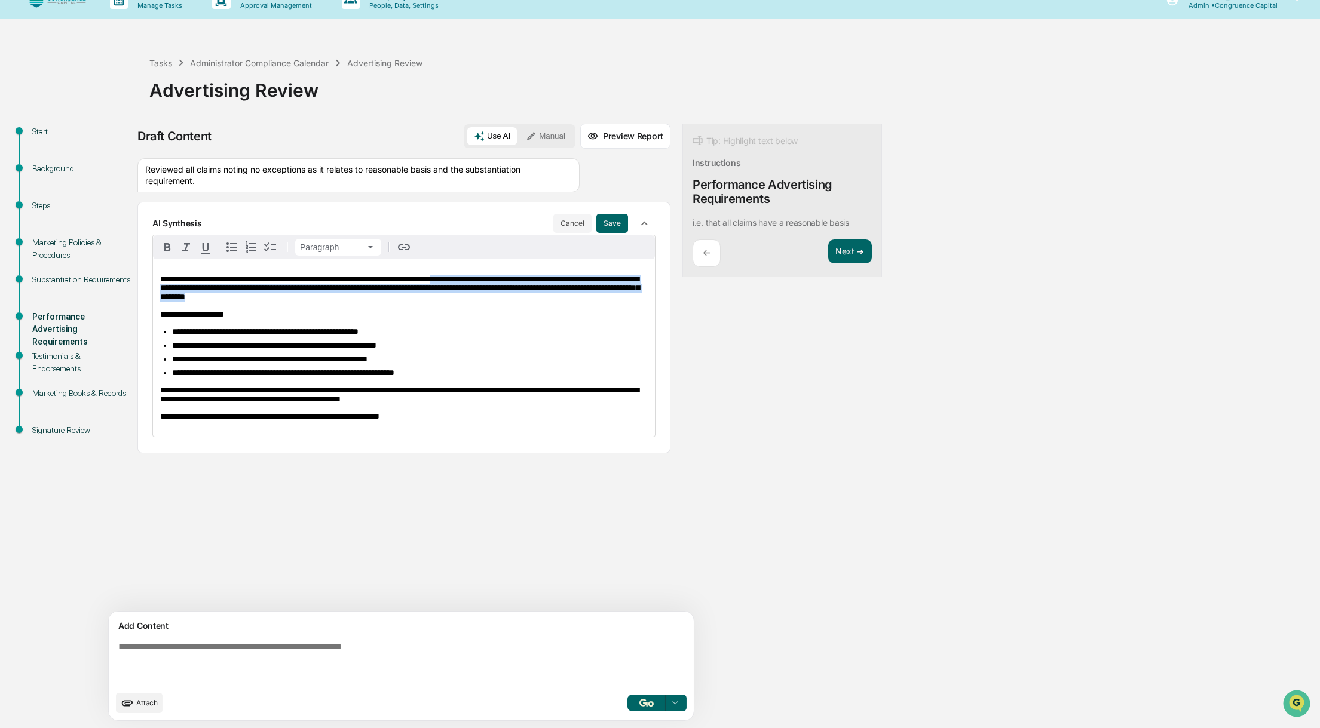
drag, startPoint x: 471, startPoint y: 275, endPoint x: 475, endPoint y: 296, distance: 21.4
click at [475, 296] on p "**********" at bounding box center [403, 288] width 487 height 27
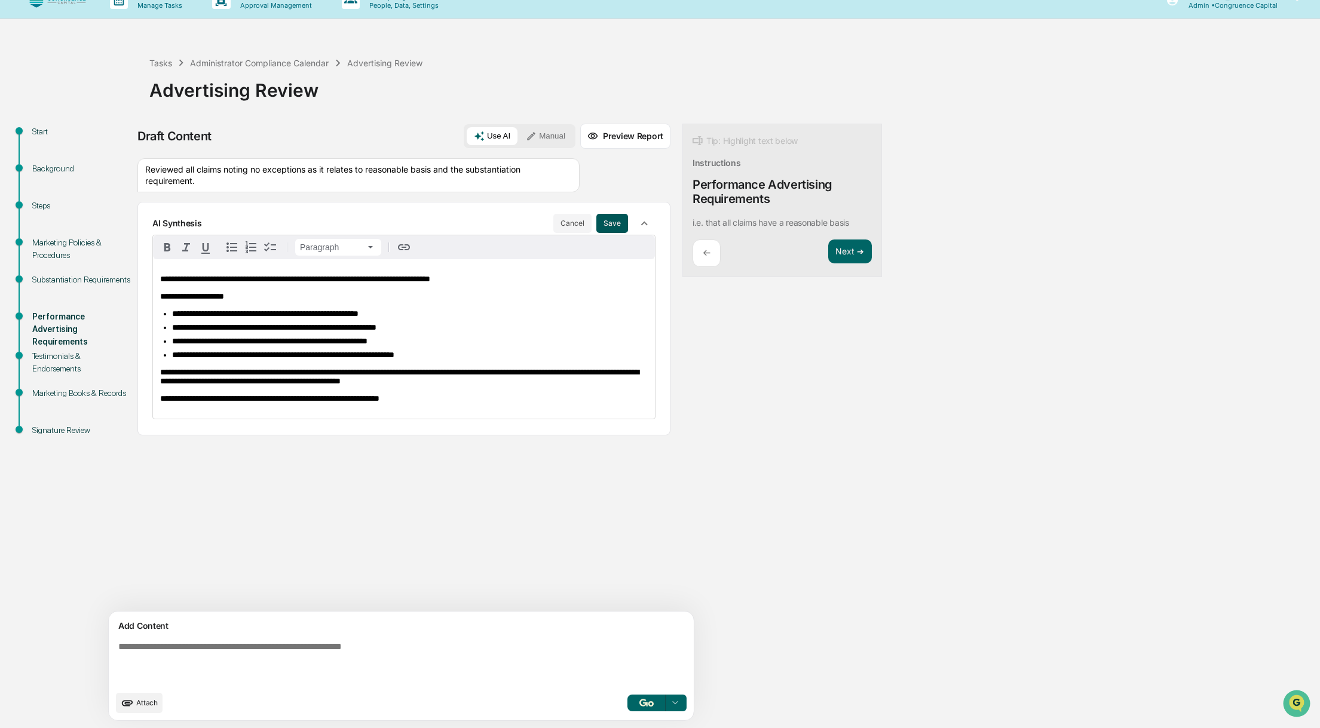
click at [596, 222] on button "Save" at bounding box center [612, 223] width 32 height 19
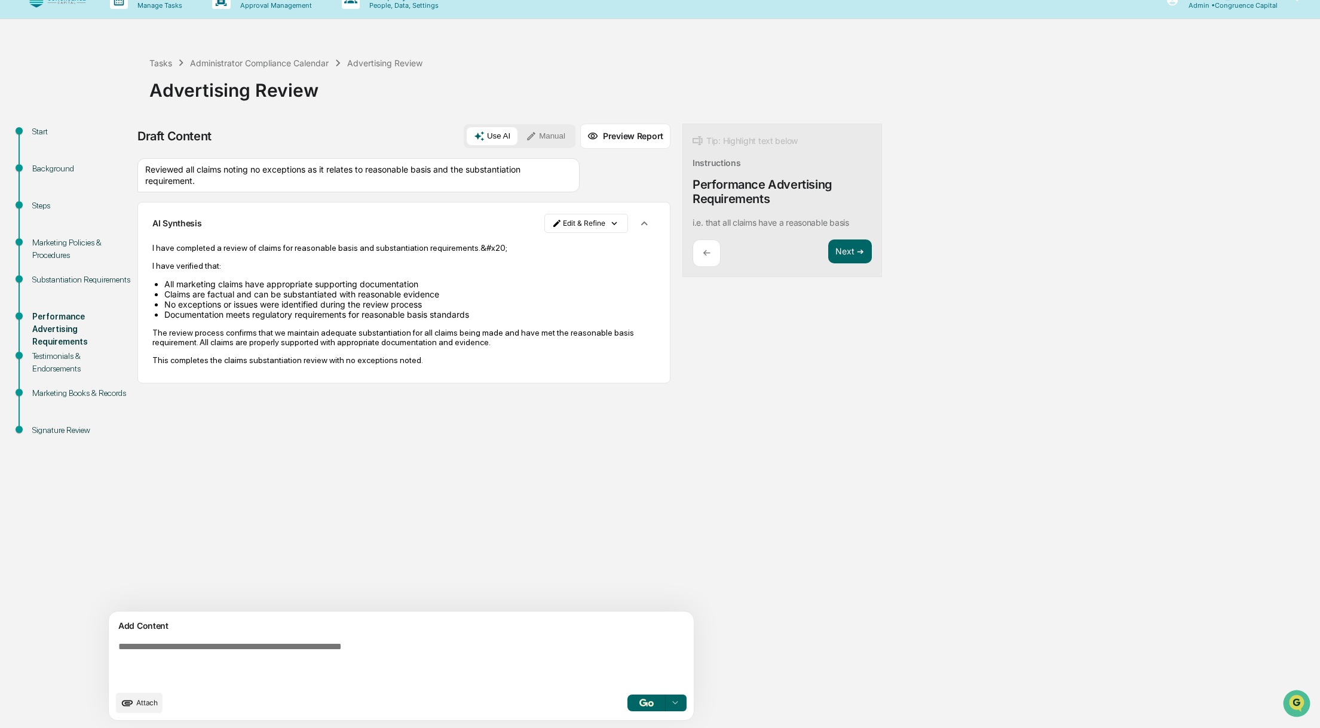
click at [54, 253] on div "Marketing Policies & Procedures" at bounding box center [81, 249] width 98 height 25
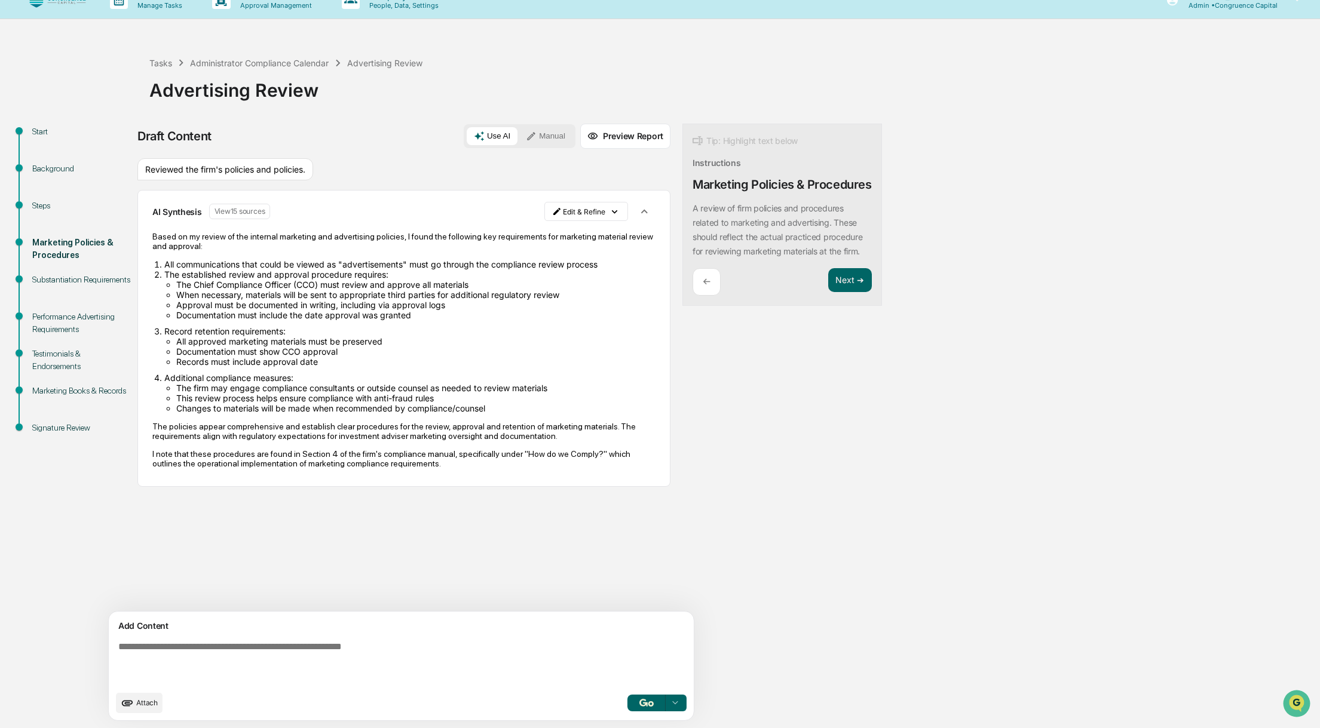
click at [52, 280] on div "Substantiation Requirements" at bounding box center [81, 280] width 98 height 13
click at [52, 284] on div "Substantiation Requirements" at bounding box center [81, 280] width 98 height 13
click at [52, 286] on div "Substantiation Requirements" at bounding box center [81, 280] width 98 height 13
click at [819, 294] on div "Tip: Highlight text below Instructions Marketing Policies & Procedures A review…" at bounding box center [782, 215] width 200 height 183
click at [828, 293] on button "Next ➔" at bounding box center [850, 280] width 44 height 24
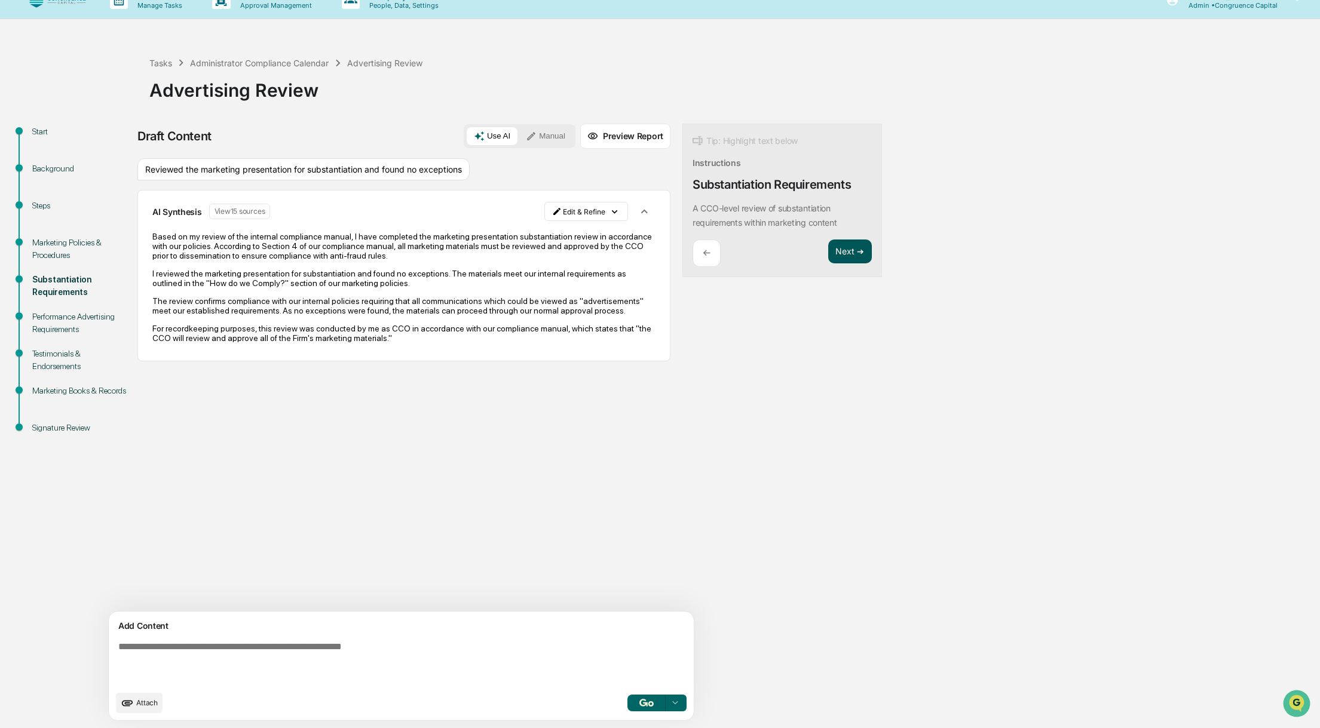
click at [811, 299] on div "Start Background Steps Marketing Policies & Procedures Substantiation Requireme…" at bounding box center [660, 426] width 1308 height 605
click at [828, 255] on button "Next ➔" at bounding box center [850, 252] width 44 height 24
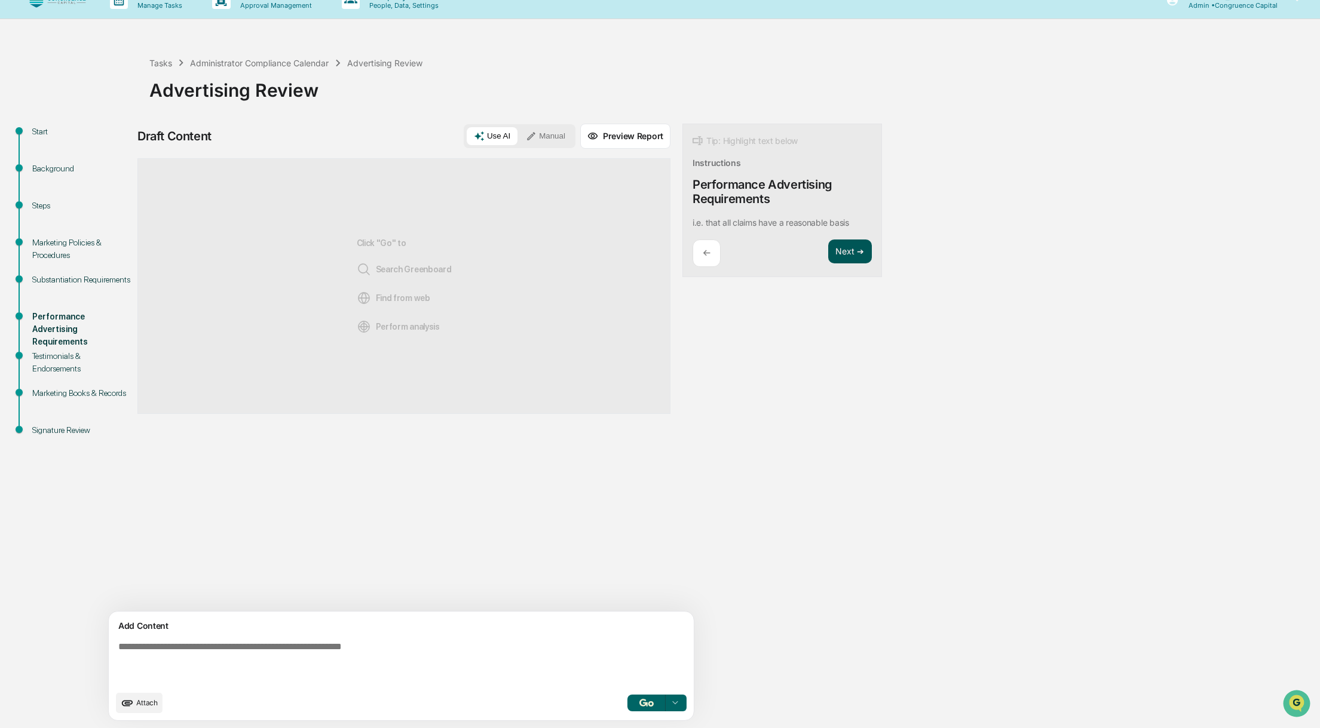
click at [828, 250] on button "Next ➔" at bounding box center [850, 252] width 44 height 24
click at [692, 250] on div "←" at bounding box center [706, 254] width 28 height 28
click at [248, 656] on textarea at bounding box center [373, 663] width 520 height 53
type textarea "********"
click at [627, 705] on button "button" at bounding box center [646, 703] width 38 height 17
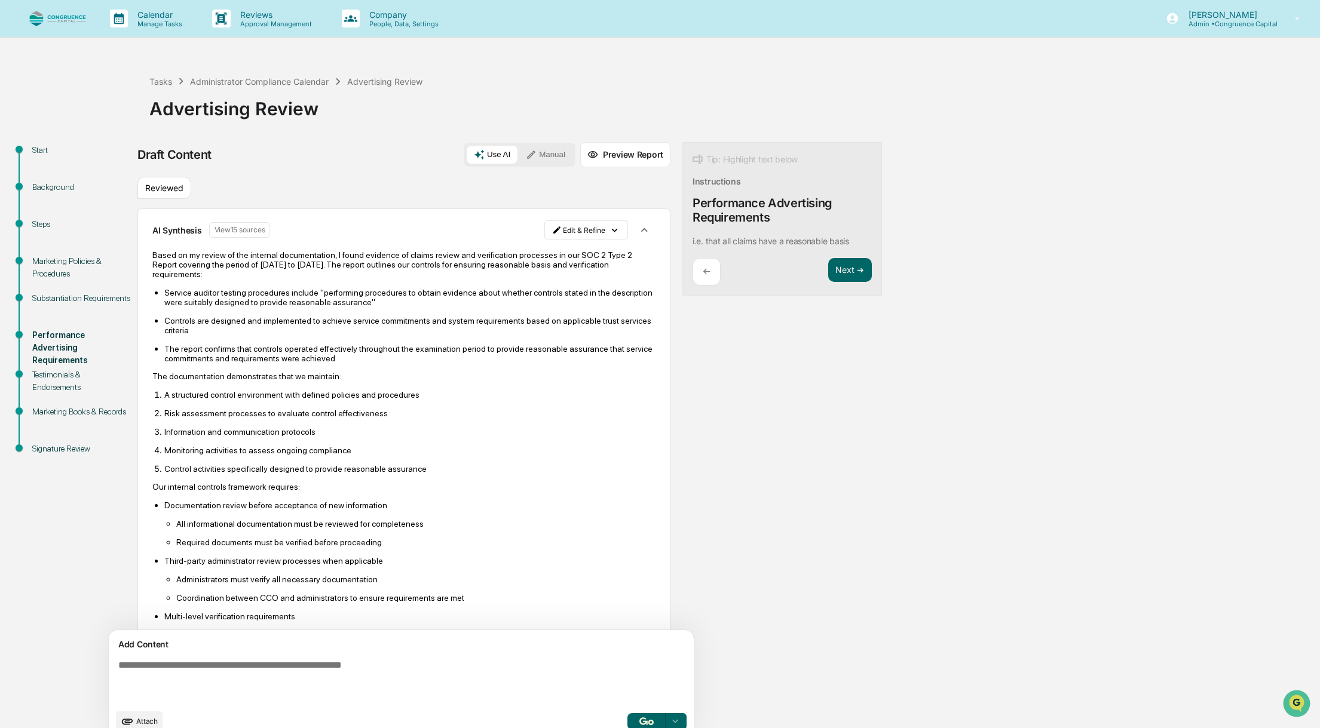
click at [637, 229] on icon "button" at bounding box center [643, 229] width 13 height 13
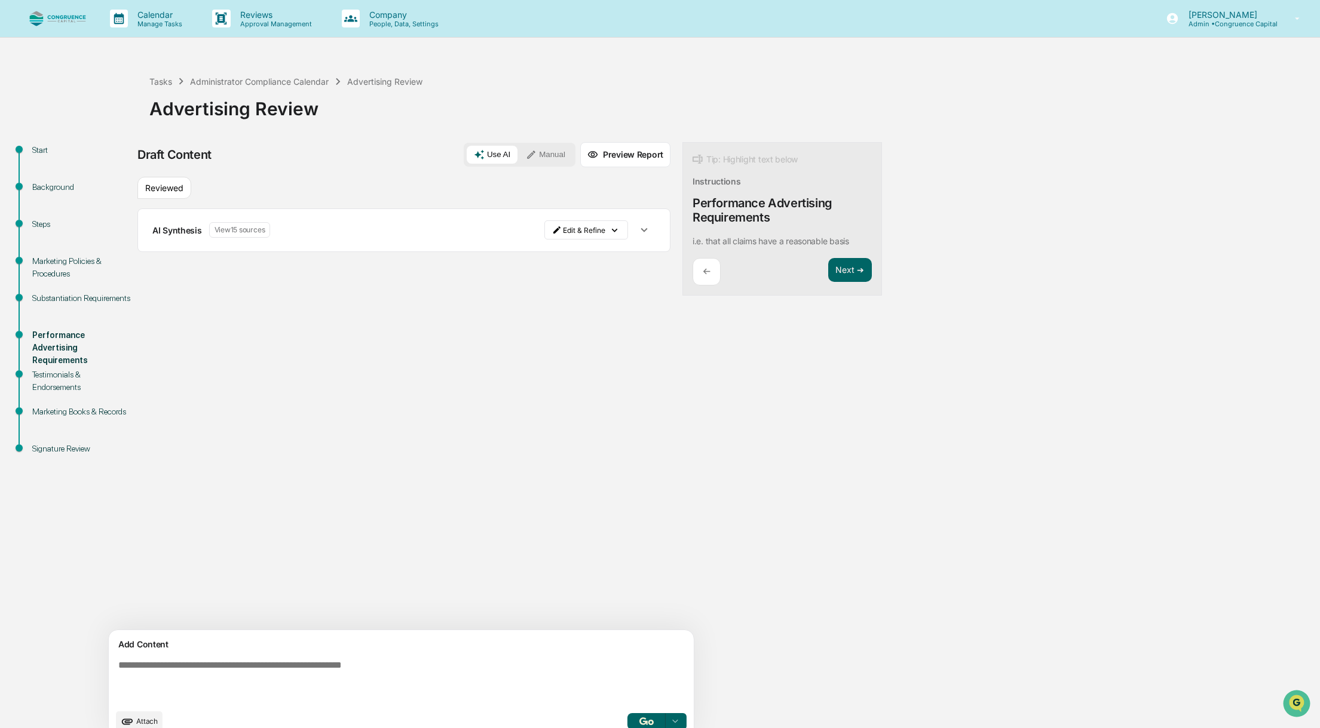
click at [633, 229] on button "button" at bounding box center [644, 230] width 23 height 23
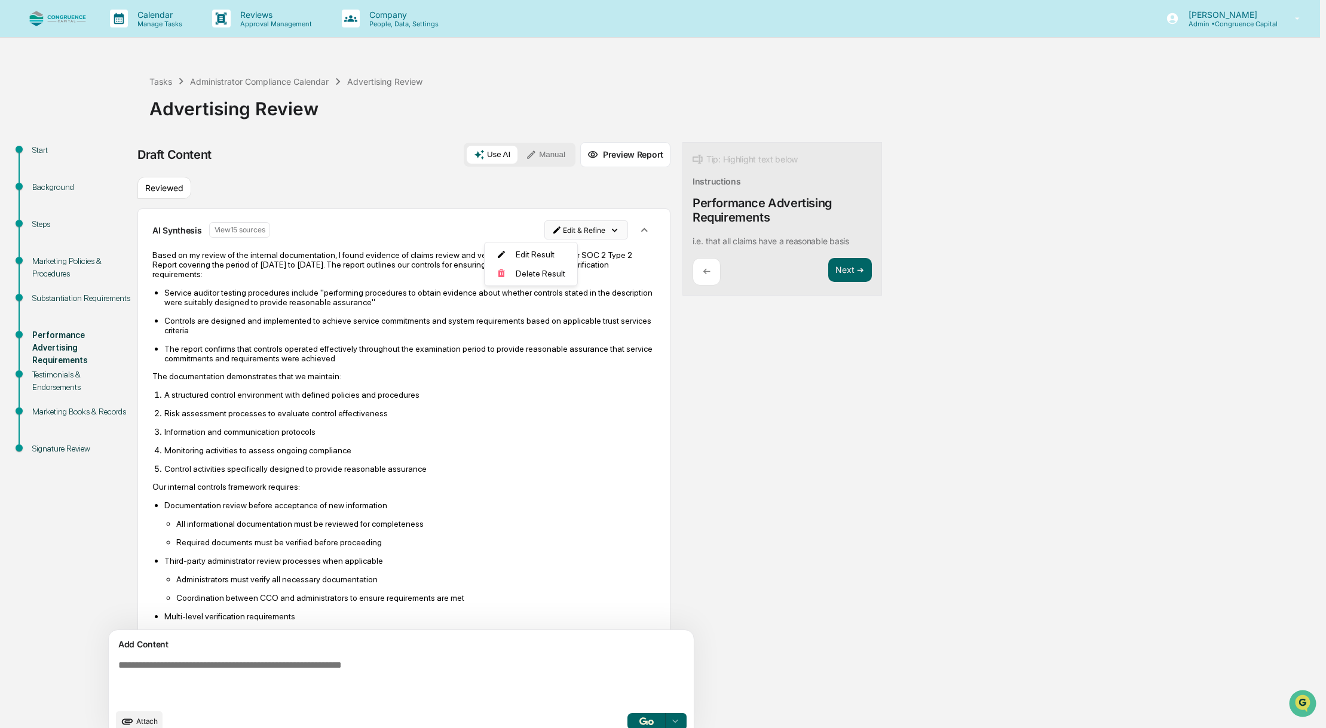
click at [525, 233] on html "Calendar Manage Tasks Reviews Approval Management Company People, Data, Setting…" at bounding box center [663, 364] width 1326 height 728
click at [528, 268] on div "Delete Result" at bounding box center [527, 273] width 88 height 19
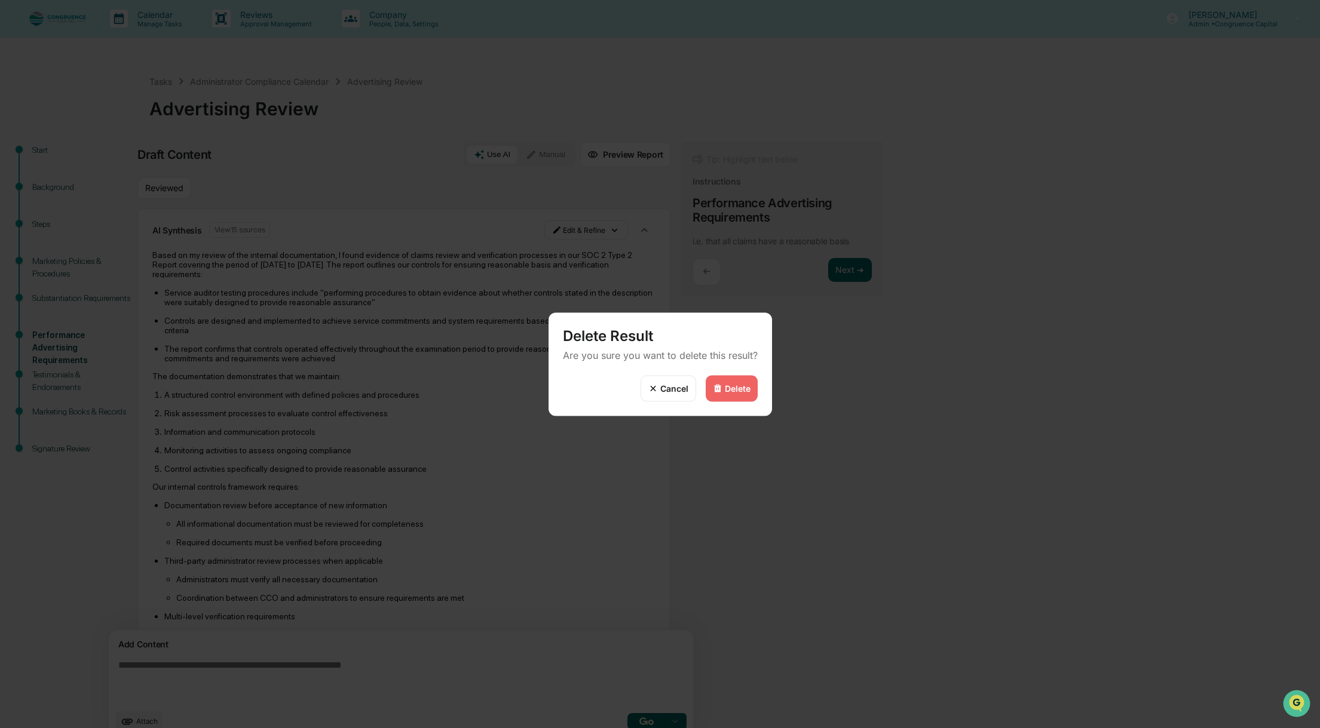
click at [732, 387] on div "Delete" at bounding box center [738, 389] width 26 height 10
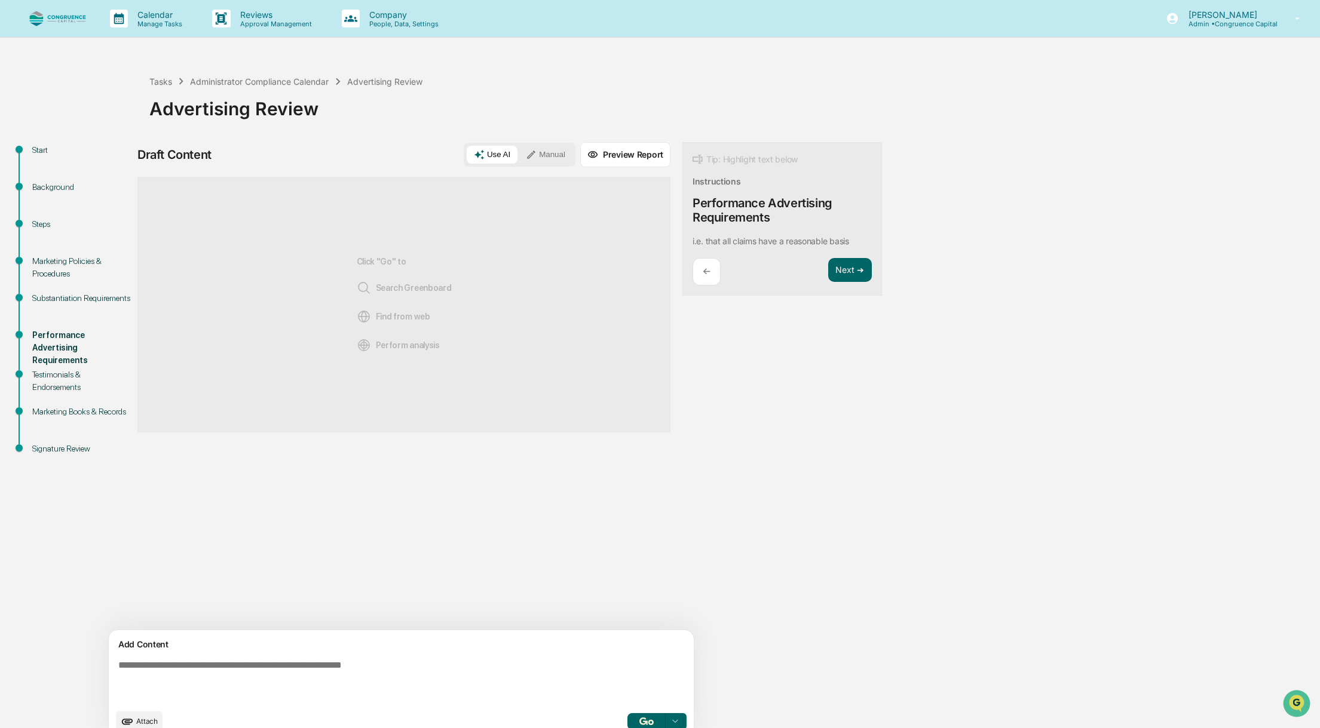
click at [56, 305] on div "Substantiation Requirements" at bounding box center [81, 298] width 98 height 13
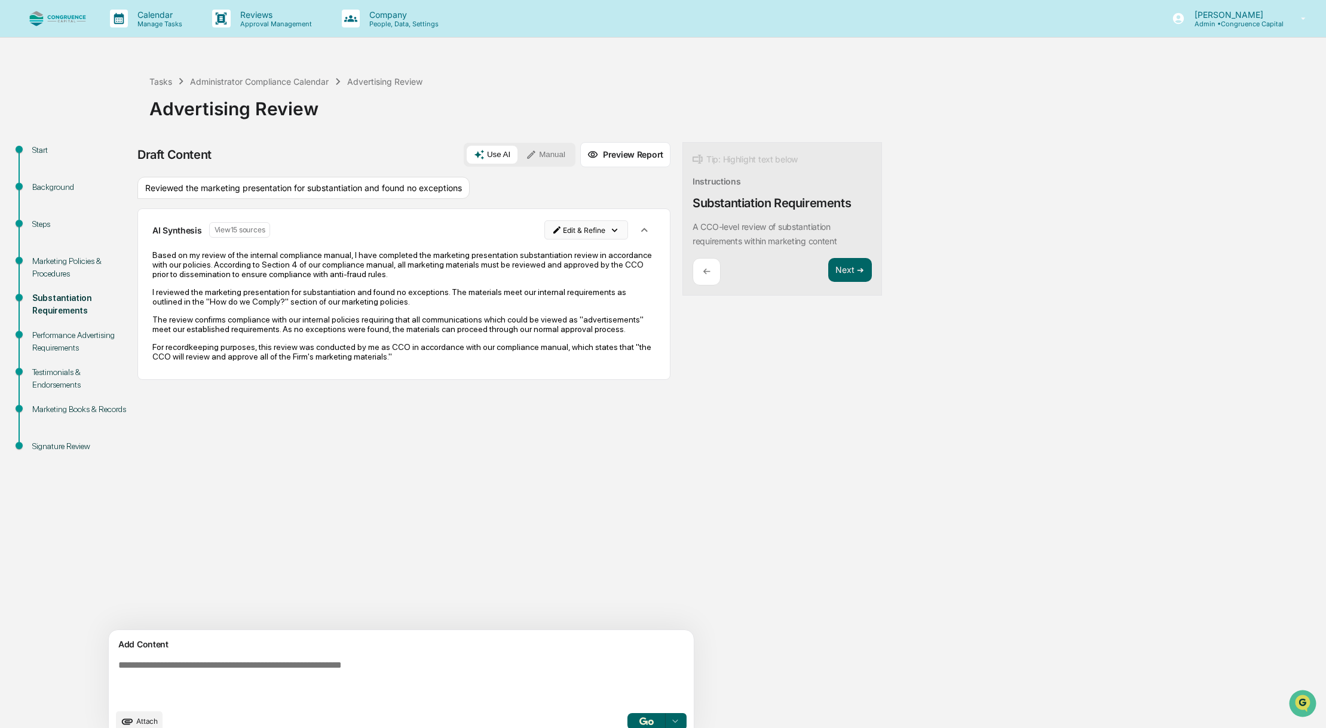
click at [532, 236] on html "Calendar Manage Tasks Reviews Approval Management Company People, Data, Setting…" at bounding box center [663, 364] width 1326 height 728
click at [532, 247] on div "Edit Result" at bounding box center [533, 254] width 88 height 19
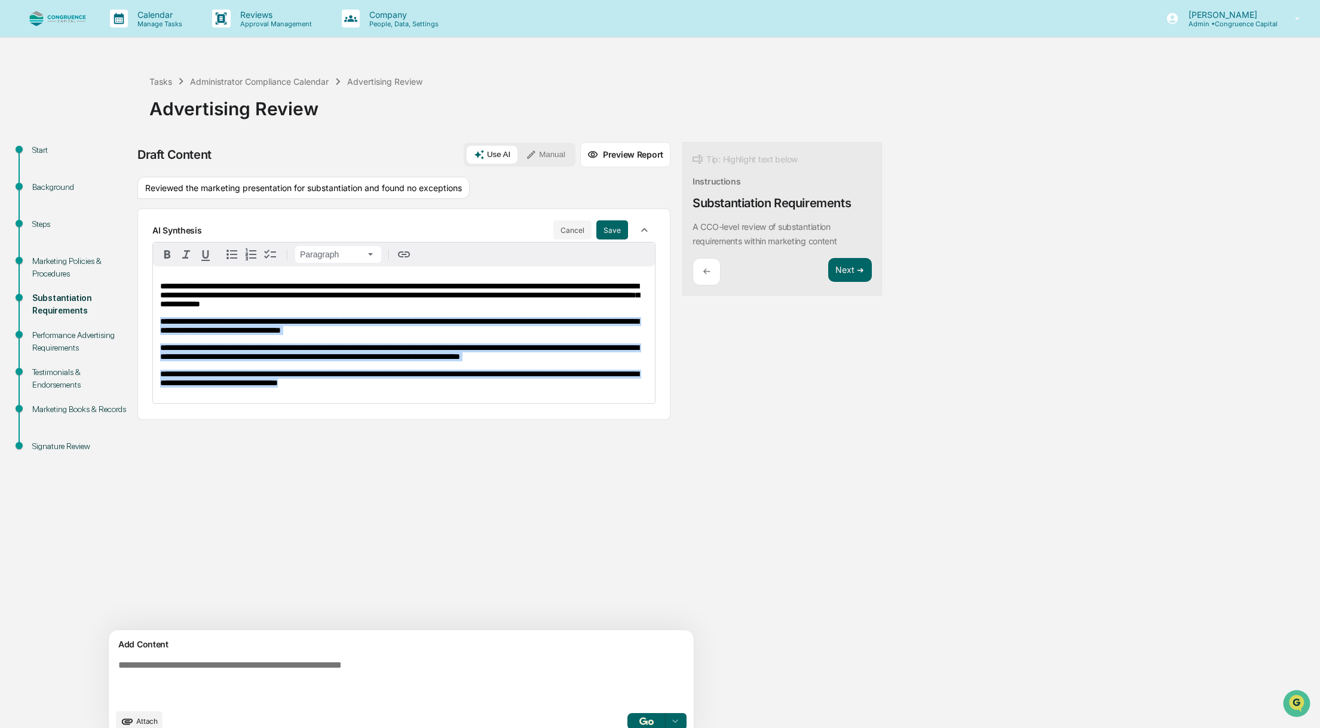
drag, startPoint x: 157, startPoint y: 321, endPoint x: 531, endPoint y: 418, distance: 386.7
click at [531, 403] on div "**********" at bounding box center [404, 334] width 502 height 137
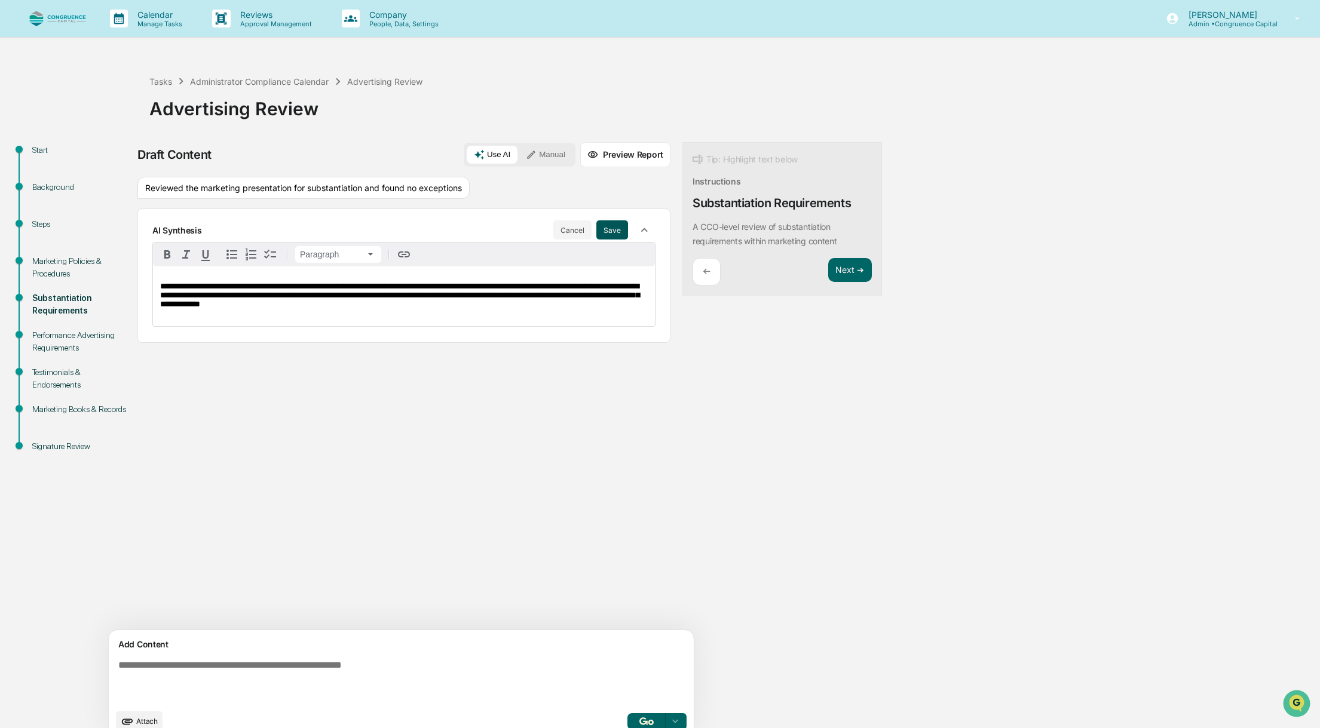
click at [596, 228] on button "Save" at bounding box center [612, 229] width 32 height 19
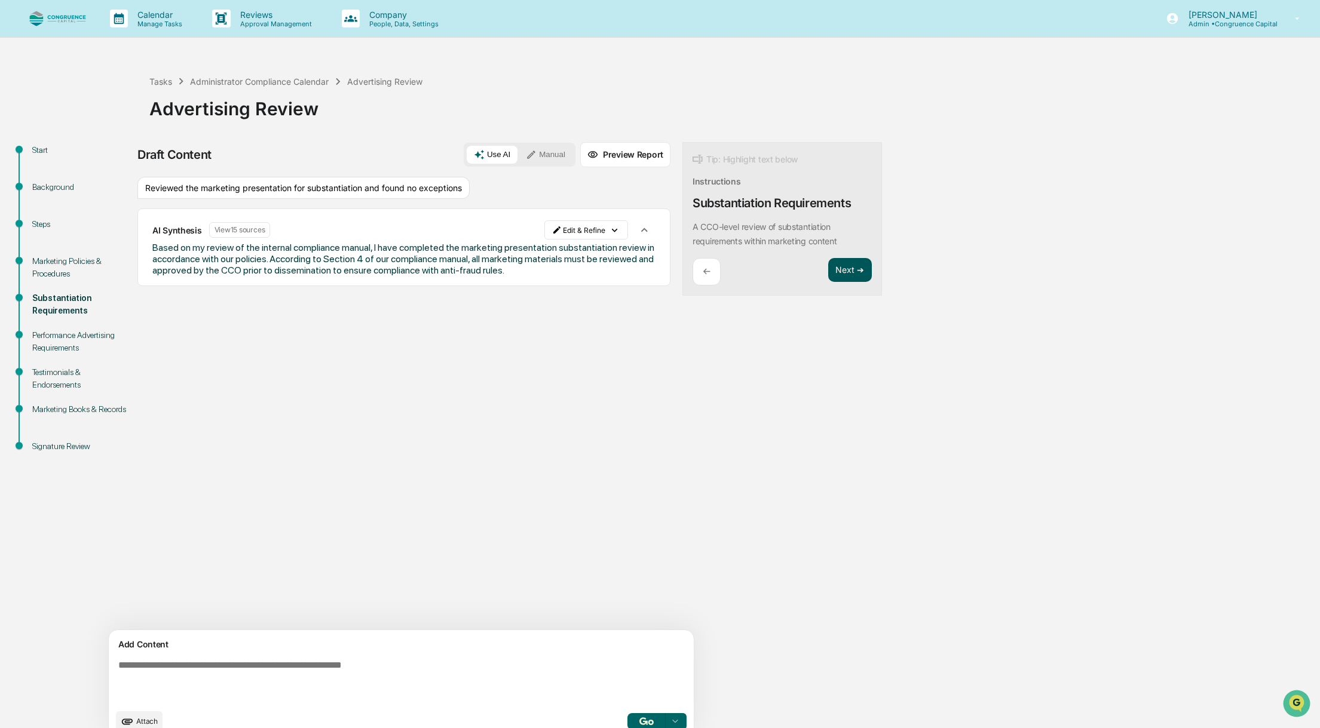
click at [828, 271] on button "Next ➔" at bounding box center [850, 270] width 44 height 24
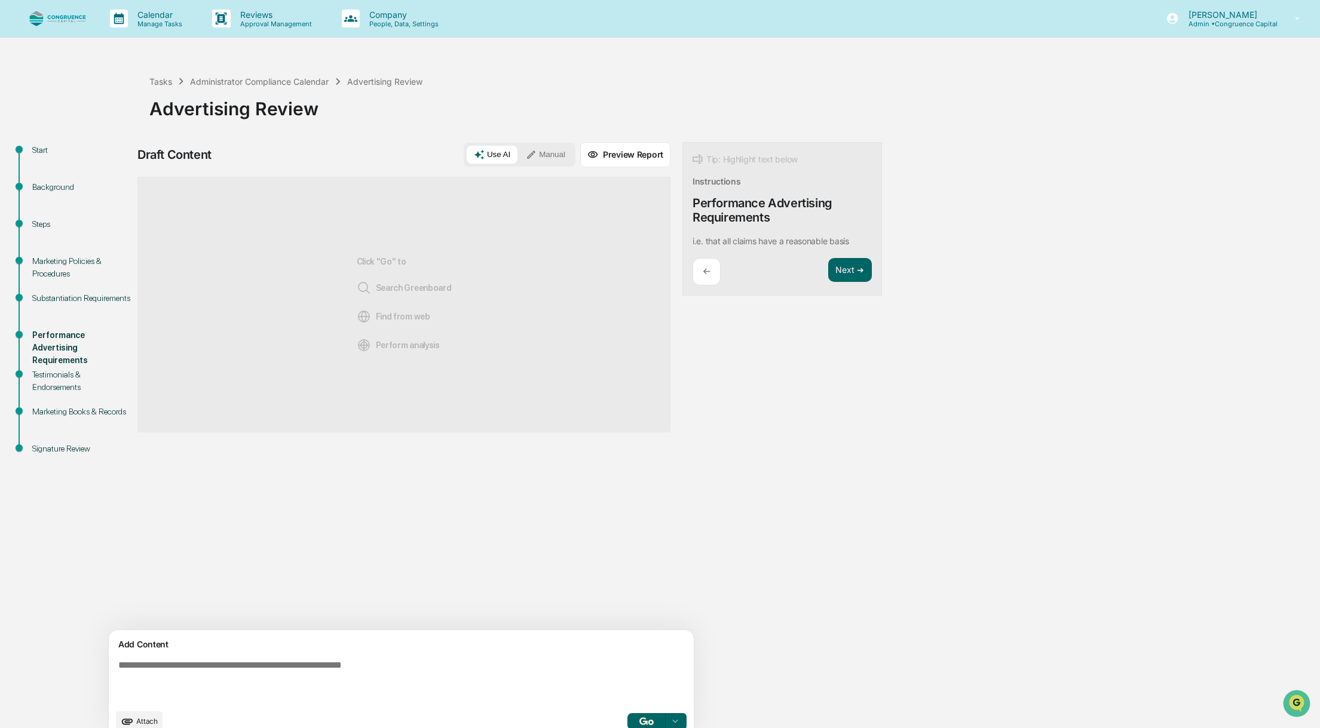
click at [328, 682] on textarea at bounding box center [373, 681] width 520 height 53
type textarea "**********"
click at [627, 714] on button "button" at bounding box center [646, 721] width 38 height 17
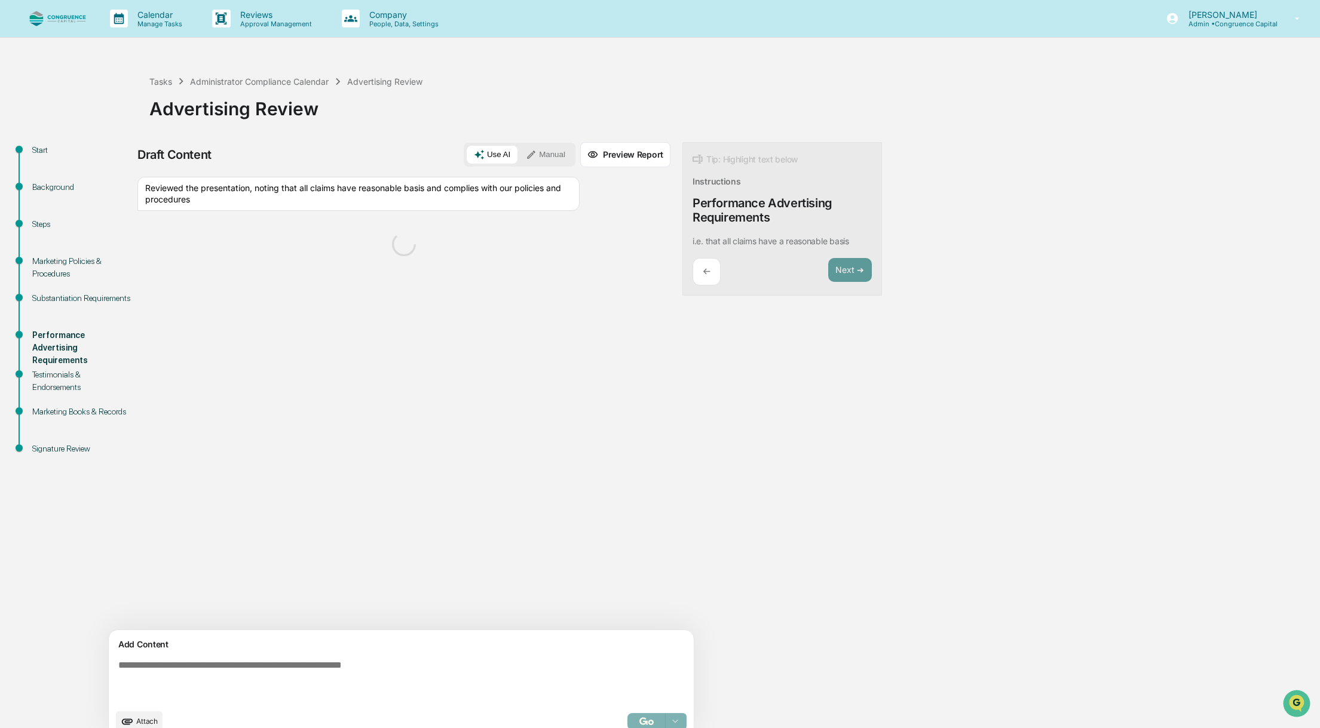
scroll to position [19, 0]
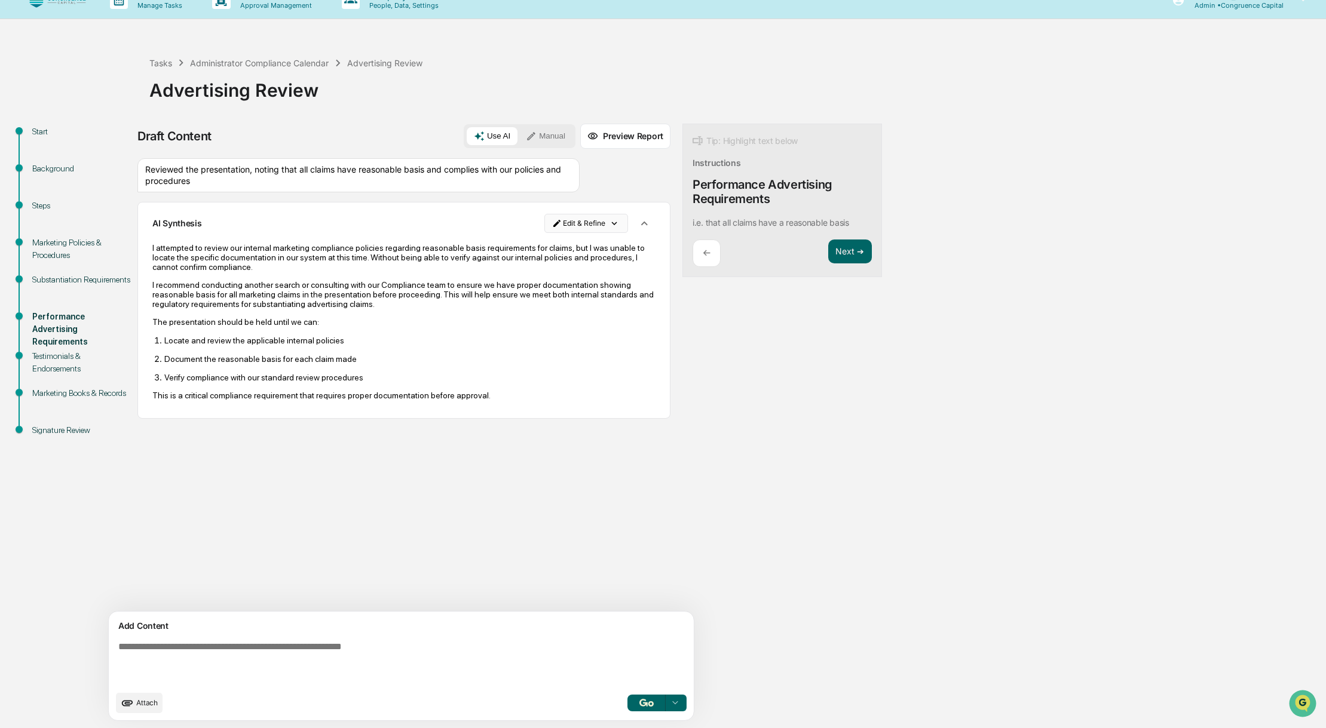
click at [502, 222] on html "Calendar Manage Tasks Reviews Approval Management Company People, Data, Setting…" at bounding box center [663, 345] width 1326 height 728
click at [519, 248] on div "Edit Result" at bounding box center [533, 247] width 88 height 19
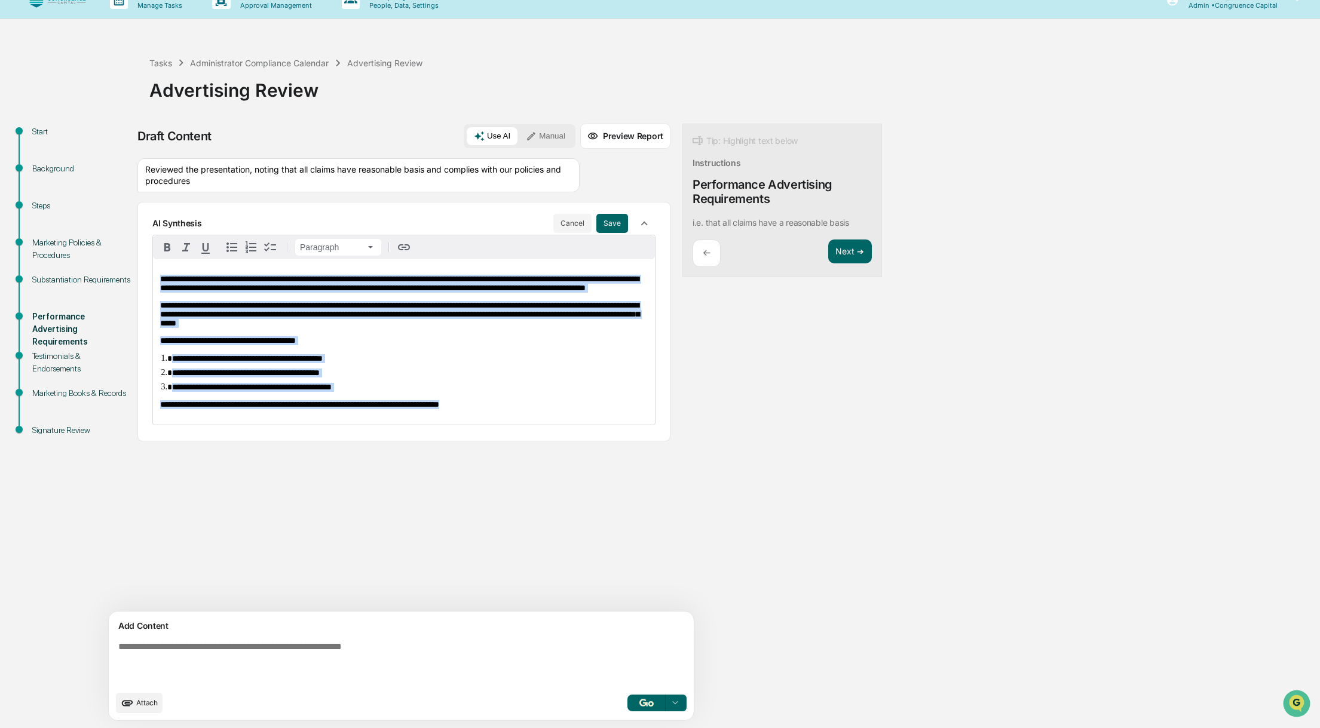
drag, startPoint x: 157, startPoint y: 280, endPoint x: 507, endPoint y: 431, distance: 381.3
click at [507, 425] on div "**********" at bounding box center [404, 341] width 502 height 165
click at [637, 222] on icon "button" at bounding box center [643, 223] width 13 height 13
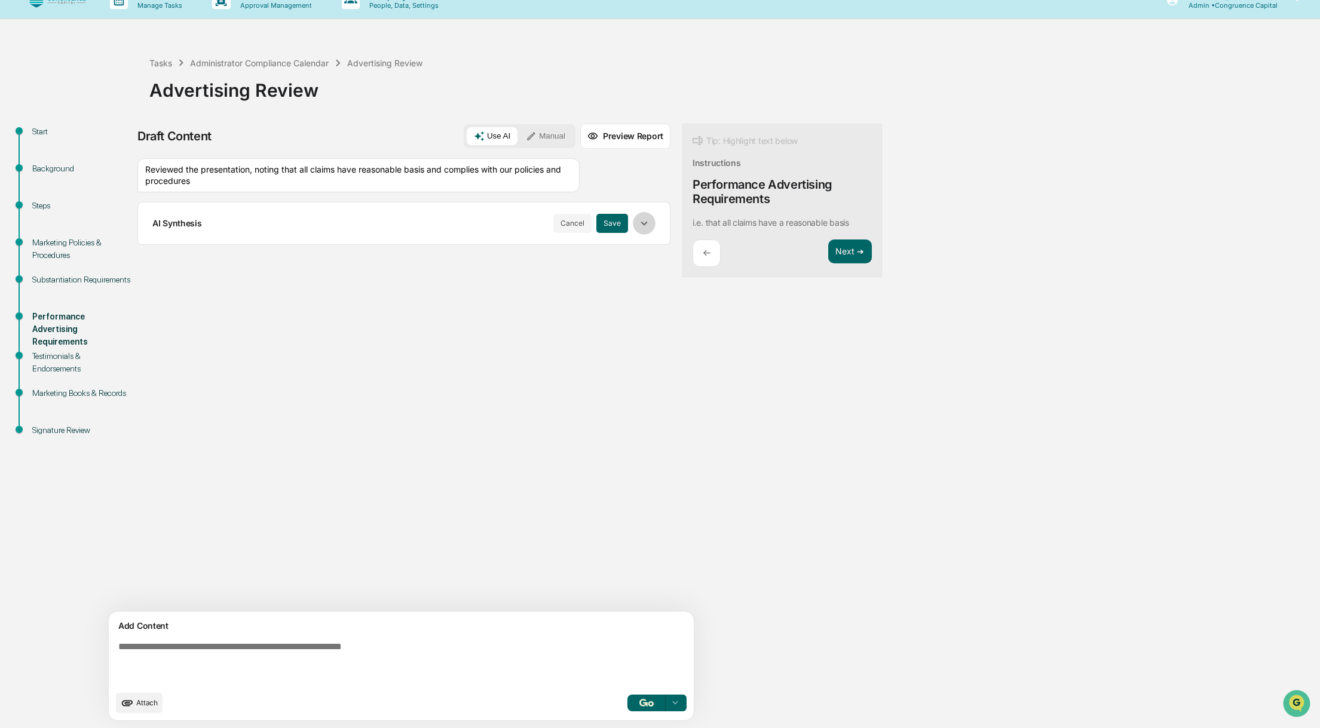
click at [640, 222] on icon "button" at bounding box center [643, 224] width 7 height 4
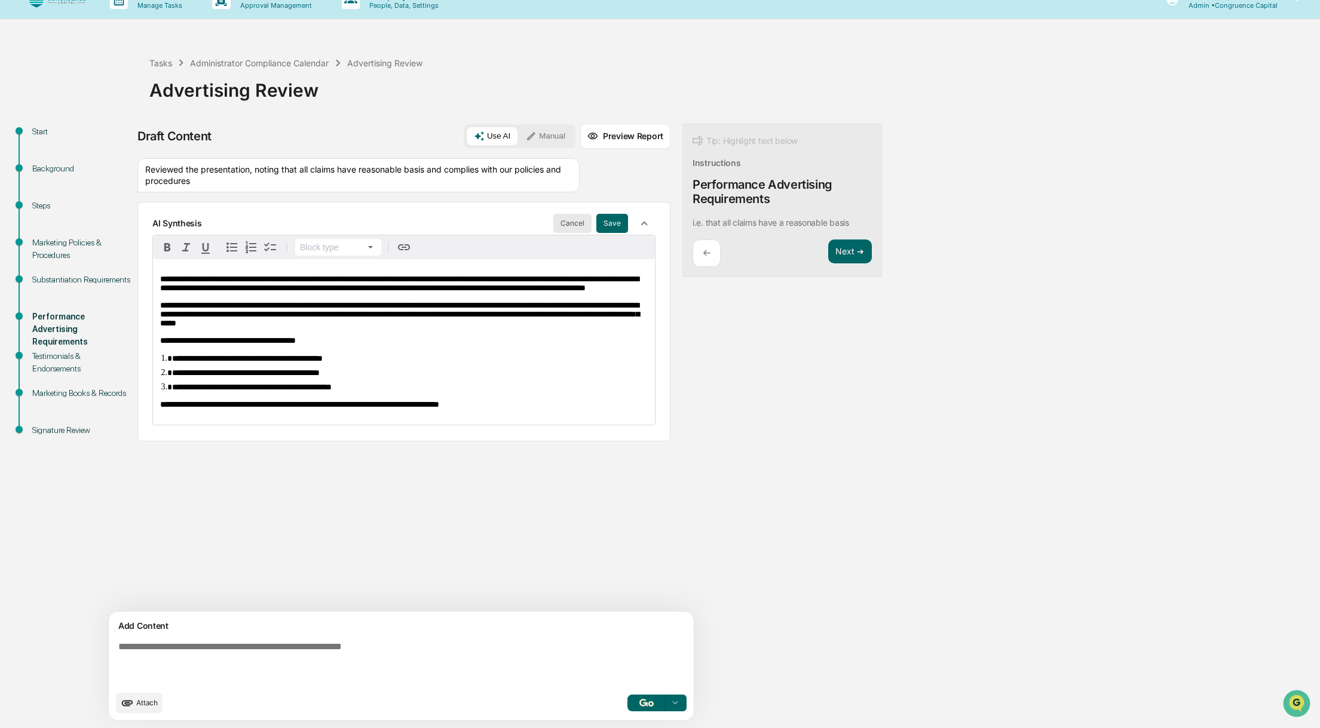
click at [553, 216] on button "Cancel" at bounding box center [572, 223] width 38 height 19
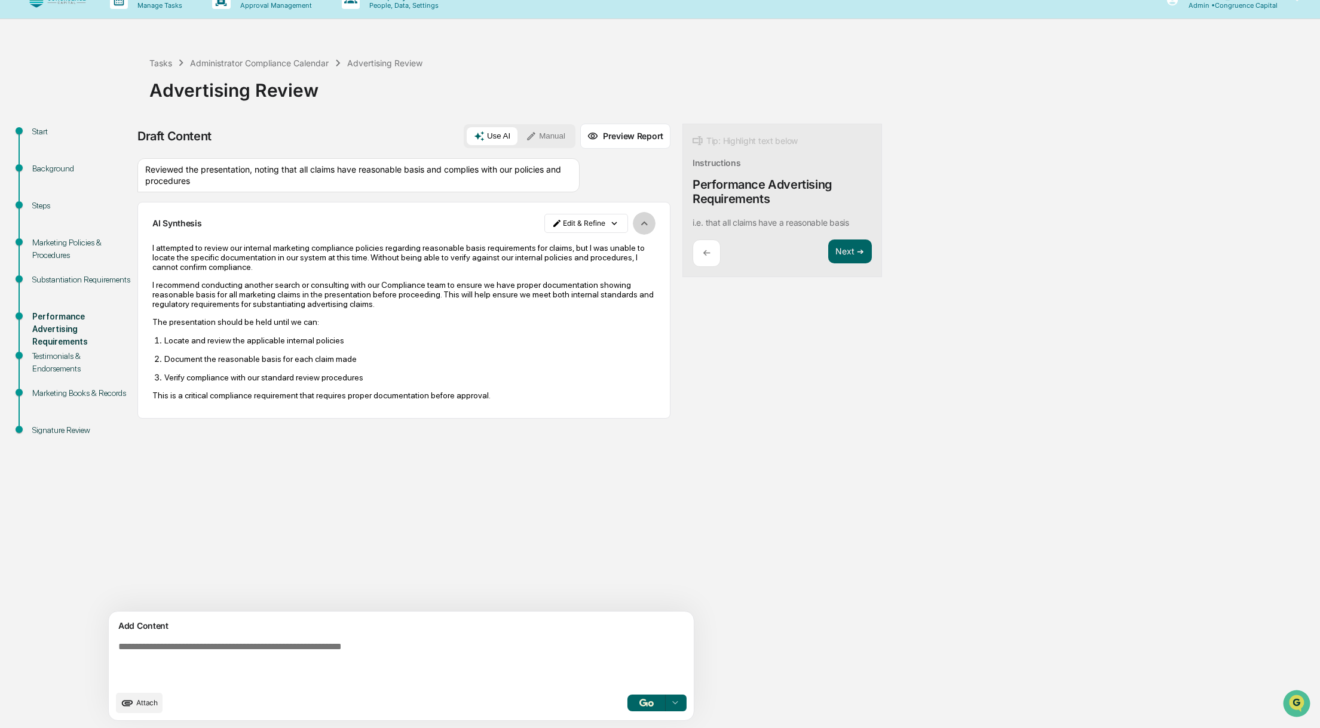
click at [633, 221] on button "button" at bounding box center [644, 223] width 23 height 23
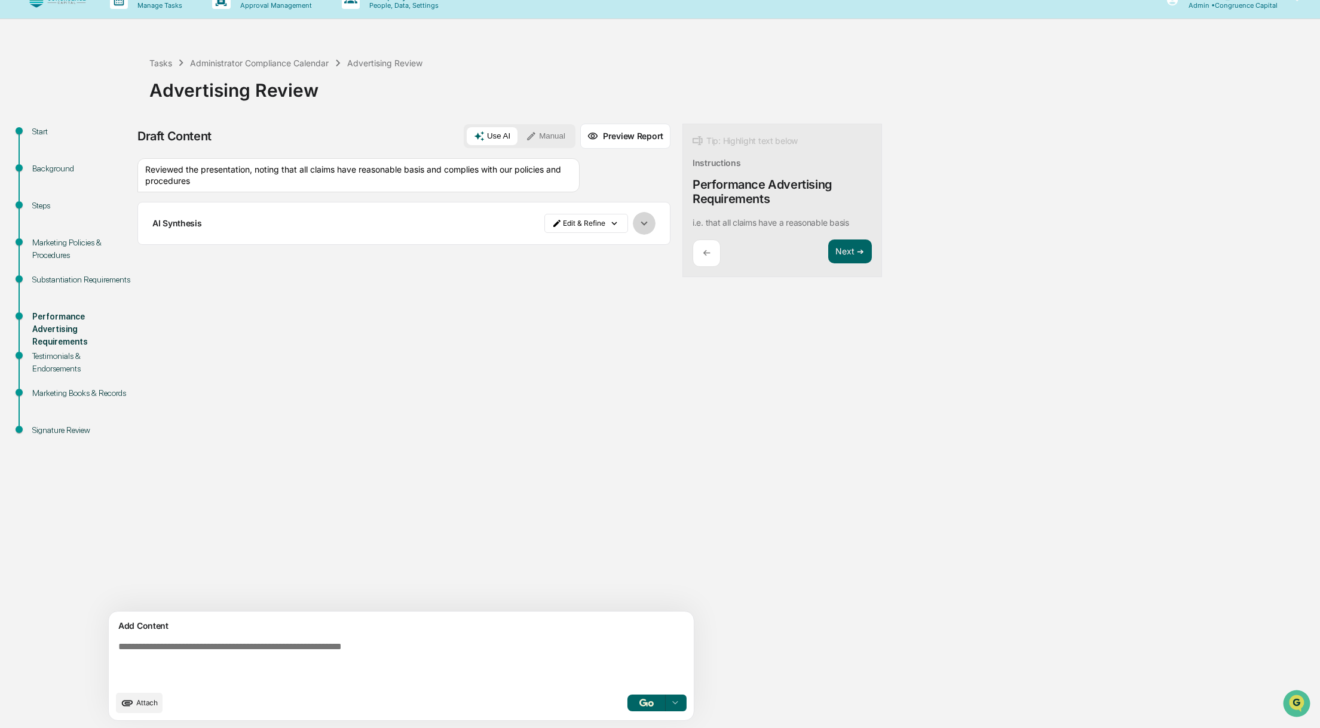
click at [633, 221] on button "button" at bounding box center [644, 223] width 23 height 23
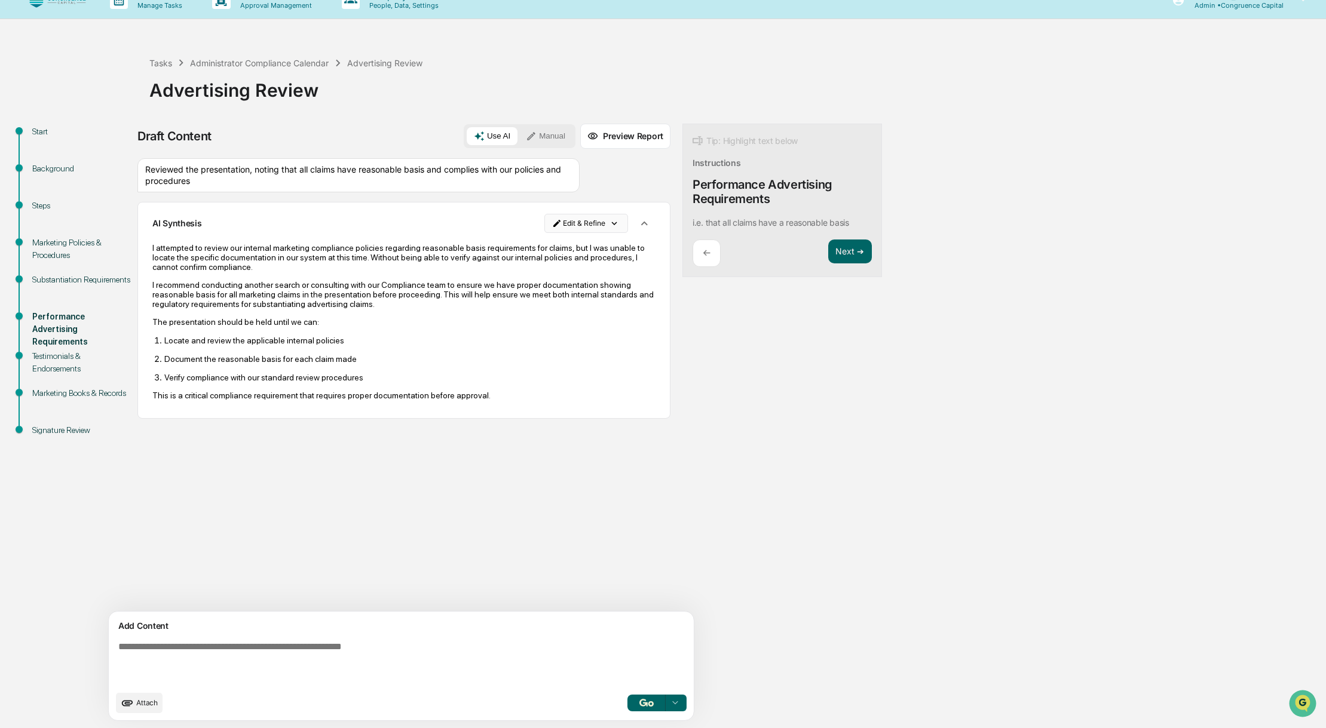
click at [560, 226] on html "Calendar Manage Tasks Reviews Approval Management Company People, Data, Setting…" at bounding box center [663, 345] width 1326 height 728
click at [558, 260] on div "Delete Result" at bounding box center [533, 266] width 88 height 19
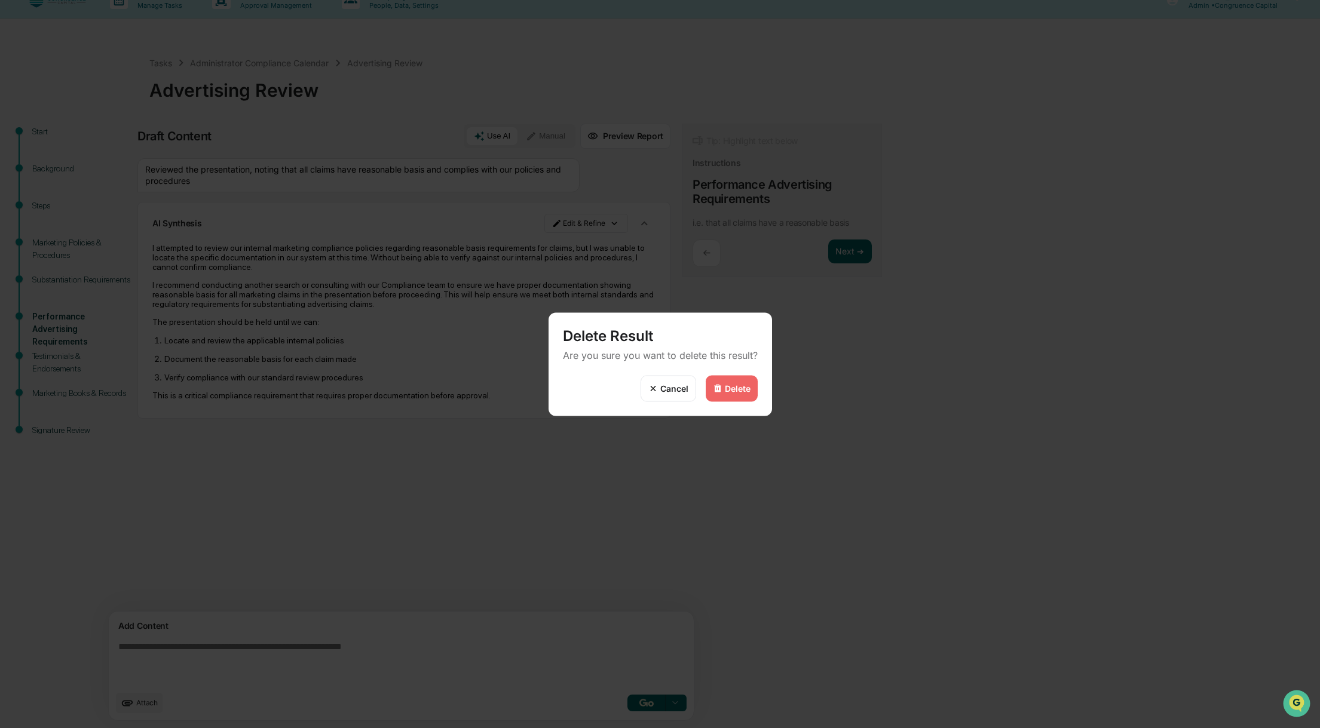
click at [717, 392] on img at bounding box center [718, 389] width 10 height 10
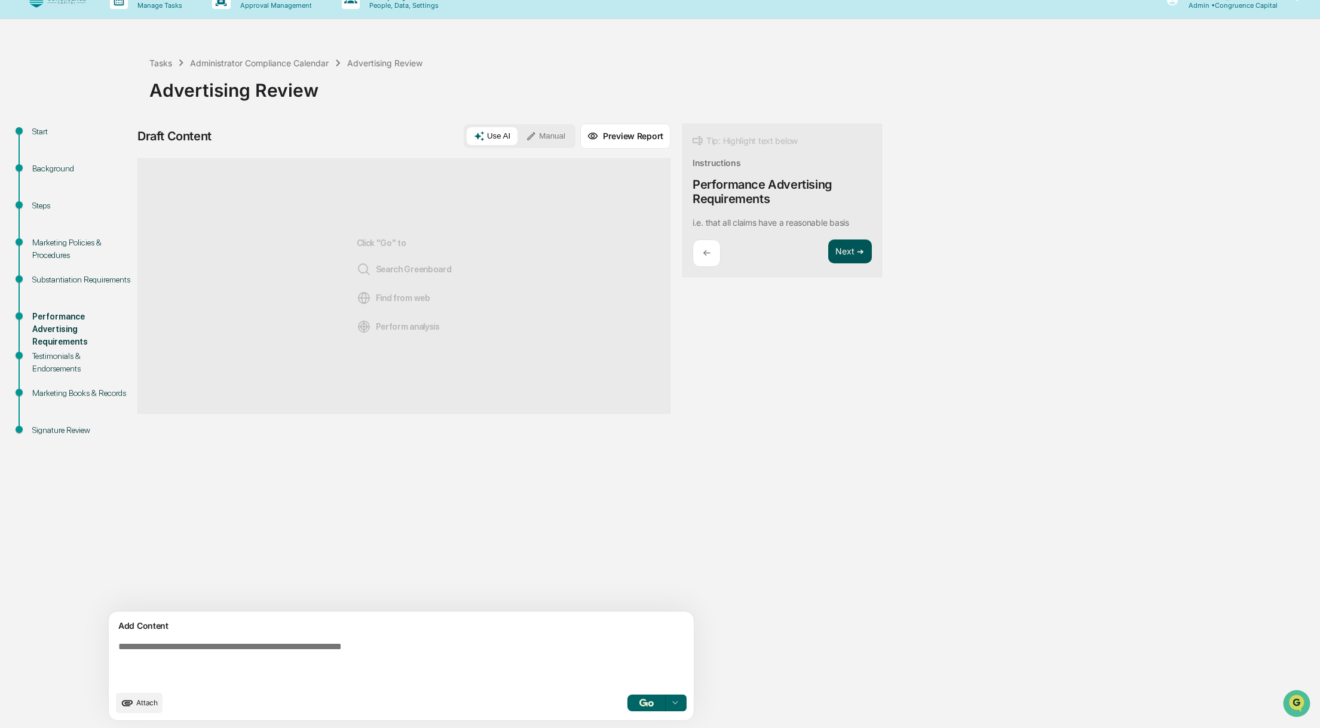
click at [828, 255] on button "Next ➔" at bounding box center [850, 252] width 44 height 24
click at [274, 663] on textarea at bounding box center [373, 663] width 520 height 53
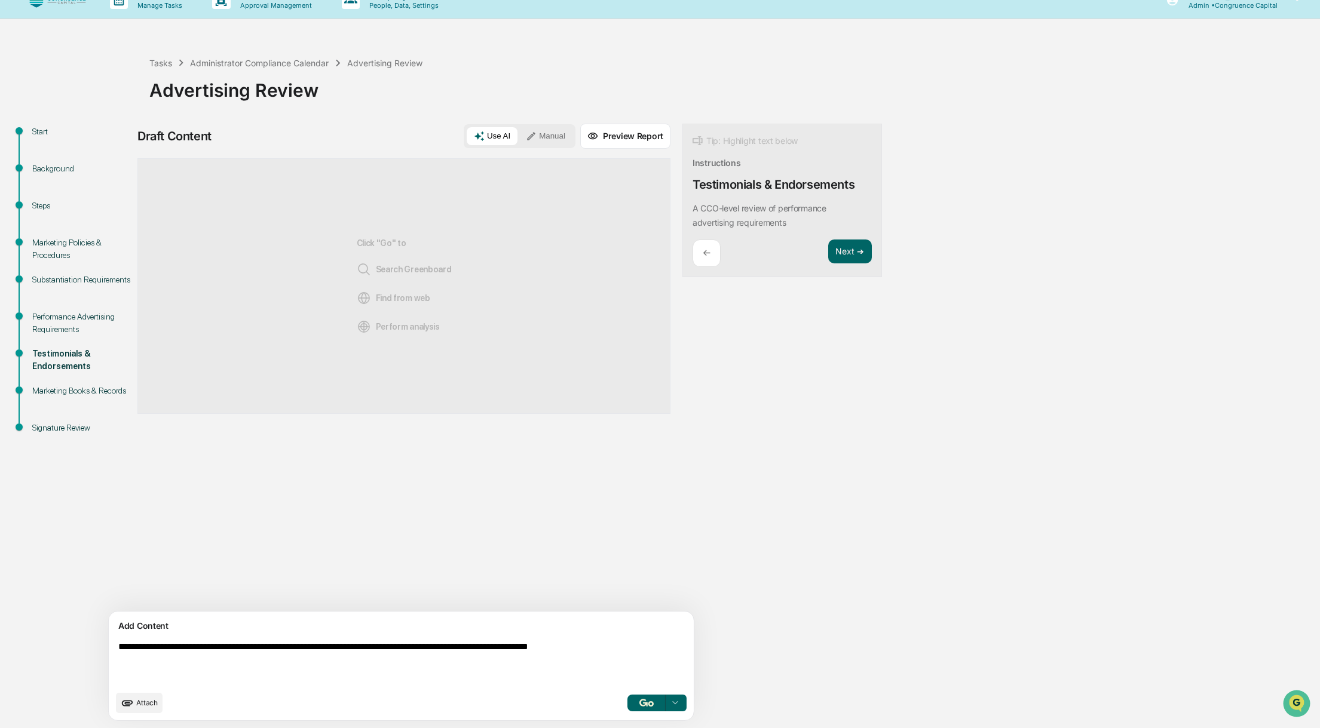
type textarea "**********"
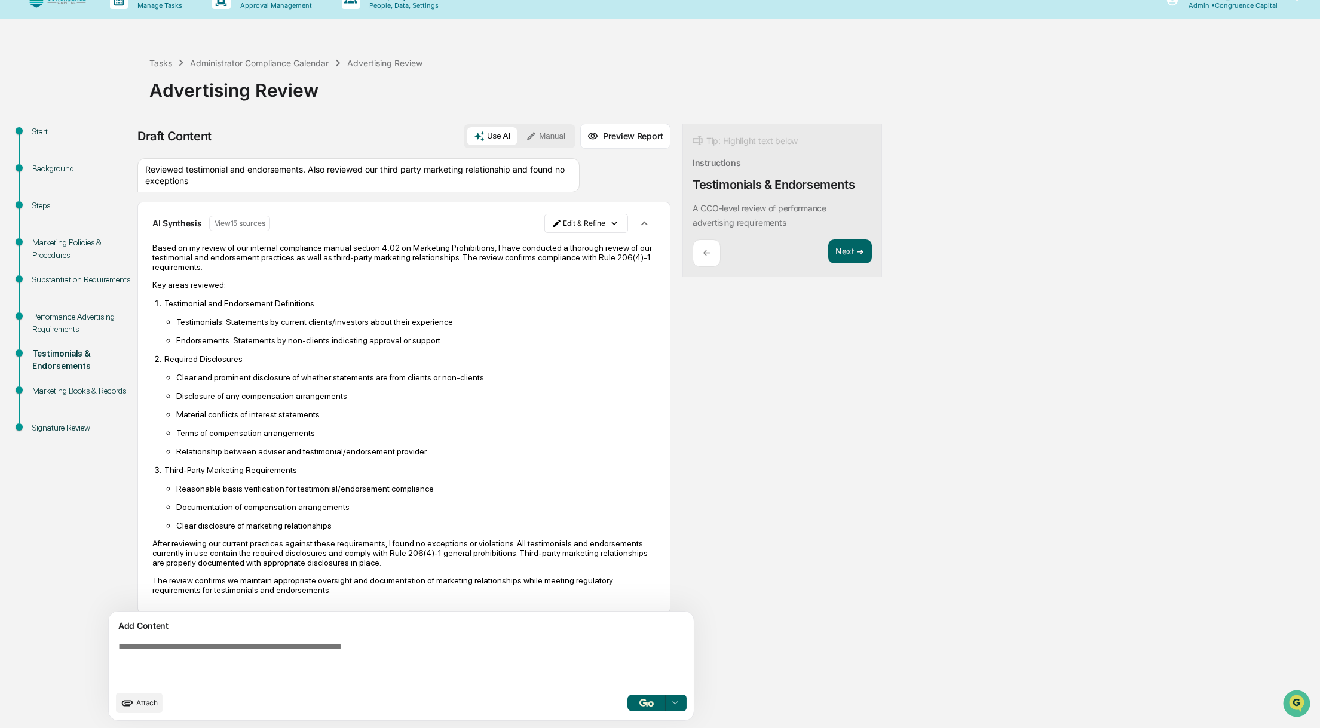
click at [945, 366] on div "Start Background Steps Marketing Policies & Procedures Substantiation Requireme…" at bounding box center [660, 426] width 1308 height 605
click at [733, 103] on div "Advertising Review" at bounding box center [731, 88] width 1164 height 36
click at [682, 461] on div "Draft Content Use AI Manual Preview Report Sources Reviewed testimonial and end…" at bounding box center [471, 426] width 669 height 605
click at [828, 246] on button "Next ➔" at bounding box center [850, 252] width 44 height 24
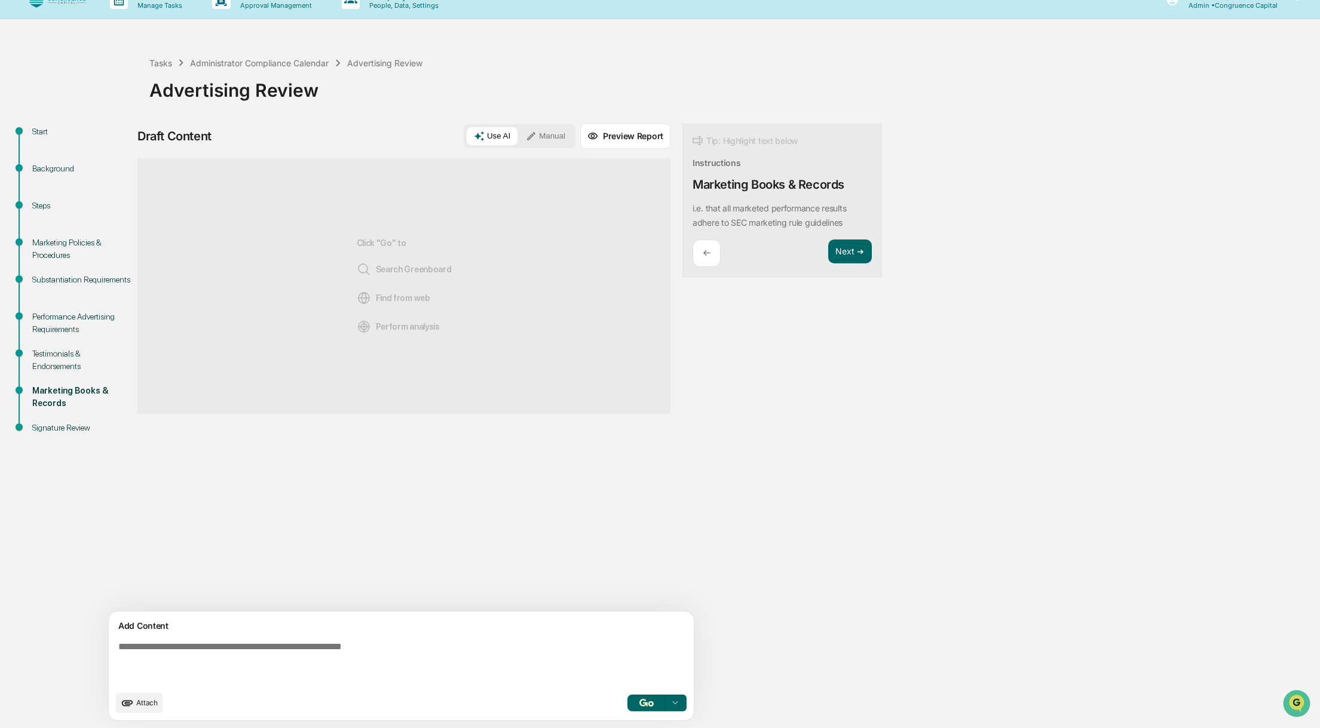
click at [692, 250] on div "←" at bounding box center [706, 254] width 28 height 28
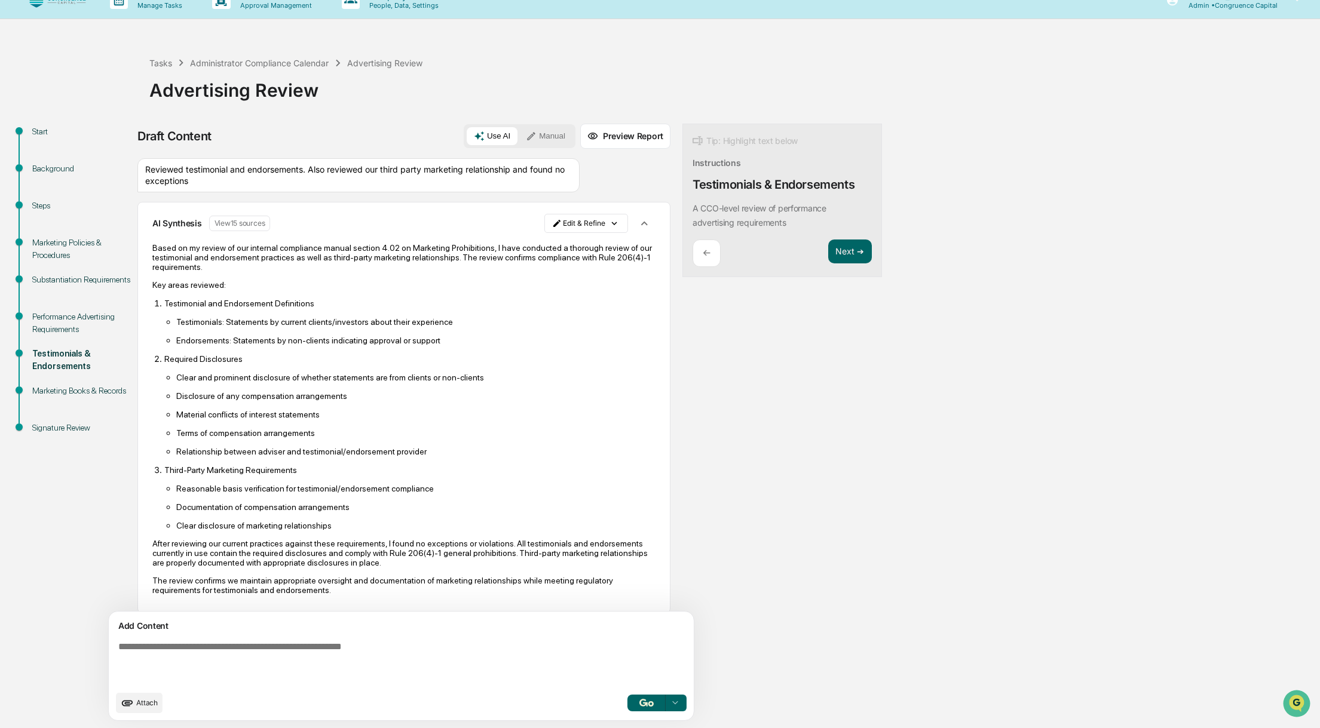
click at [346, 277] on div "Based on my review of our internal compliance manual section 4.02 on Marketing …" at bounding box center [403, 419] width 503 height 352
click at [828, 254] on button "Next ➔" at bounding box center [850, 252] width 44 height 24
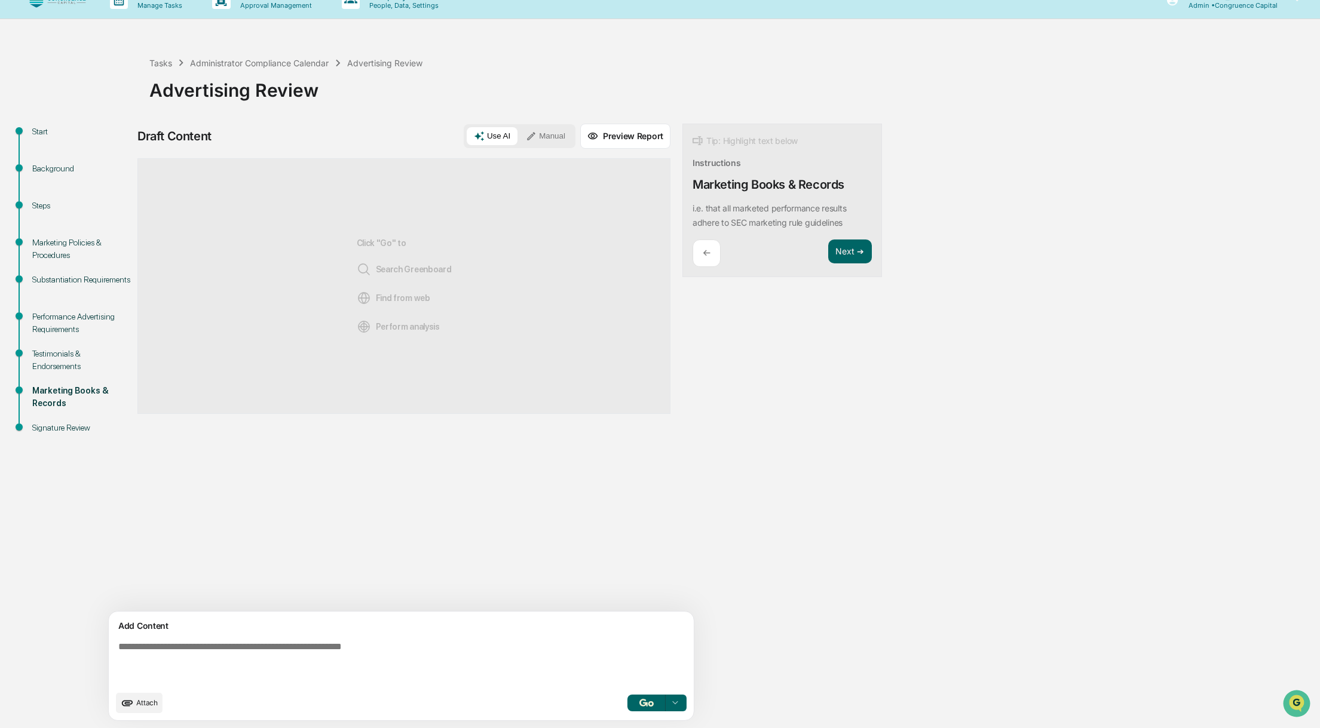
click at [396, 677] on textarea at bounding box center [373, 663] width 520 height 53
type textarea "**********"
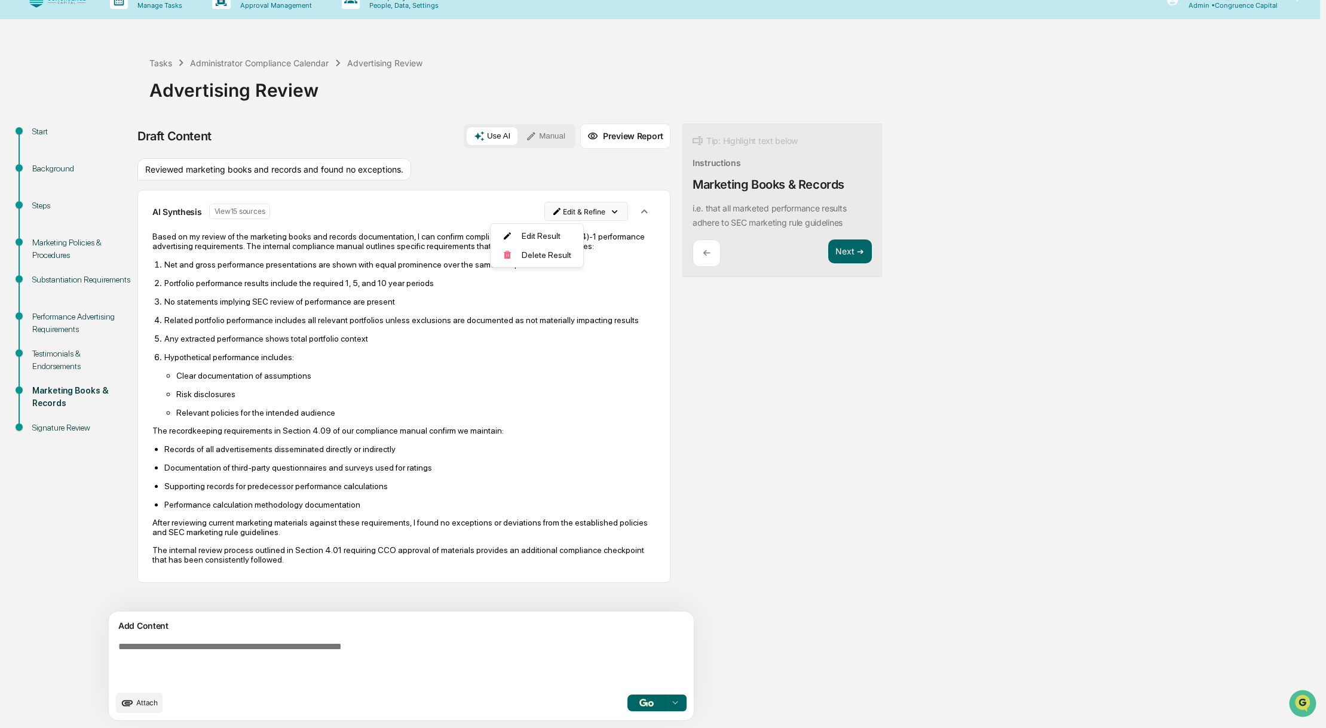
click at [520, 216] on html "Calendar Manage Tasks Reviews Approval Management Company People, Data, Setting…" at bounding box center [663, 345] width 1326 height 728
click at [524, 241] on div "Edit Result" at bounding box center [533, 235] width 88 height 19
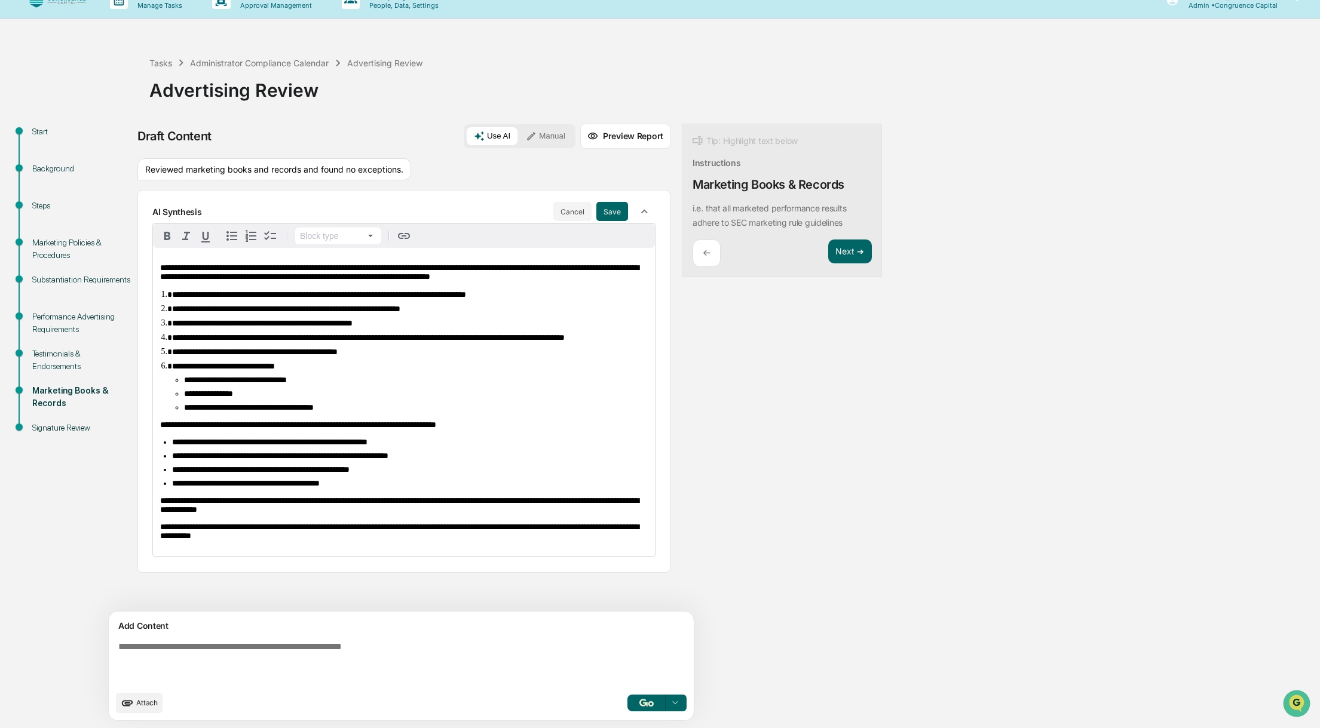
click at [477, 314] on li "**********" at bounding box center [409, 309] width 475 height 10
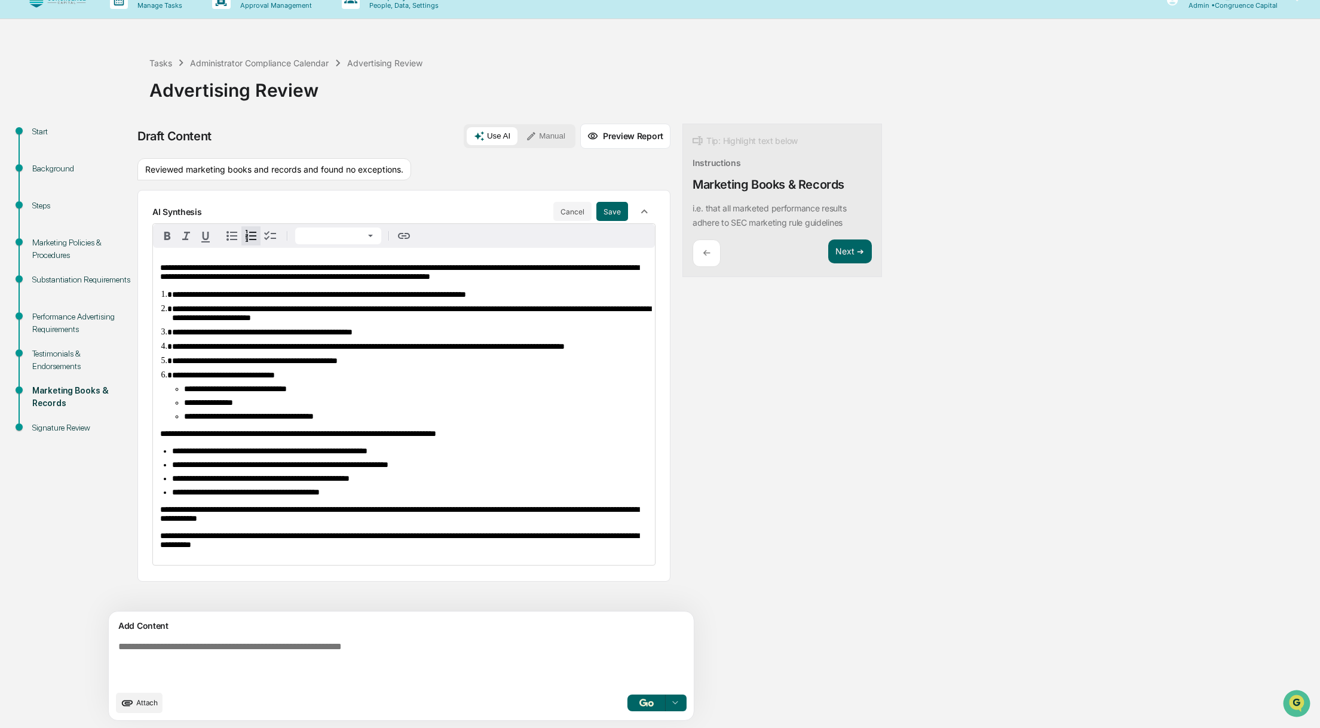
click at [173, 320] on span "**********" at bounding box center [411, 313] width 478 height 17
click at [280, 374] on ol "**********" at bounding box center [403, 355] width 487 height 131
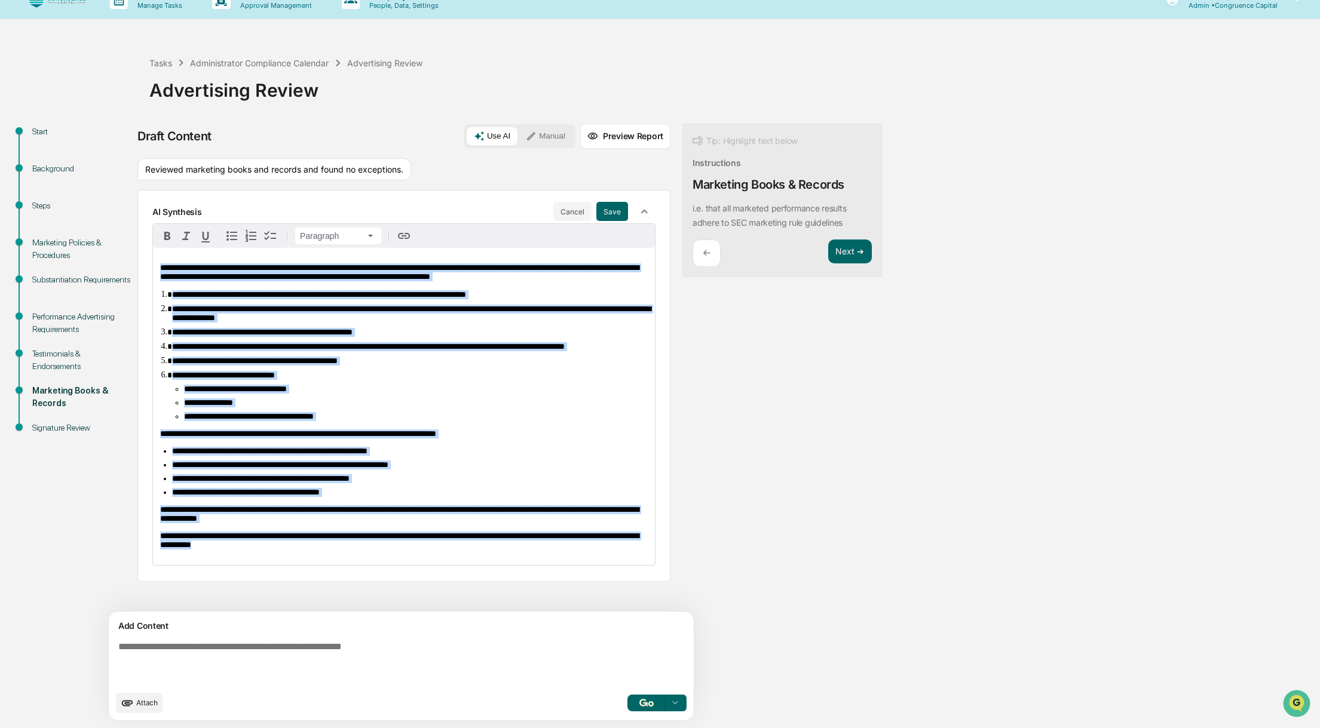
drag, startPoint x: 154, startPoint y: 250, endPoint x: 345, endPoint y: 565, distance: 368.6
click at [345, 565] on div "**********" at bounding box center [404, 406] width 502 height 317
click at [309, 223] on html "**********" at bounding box center [660, 345] width 1320 height 728
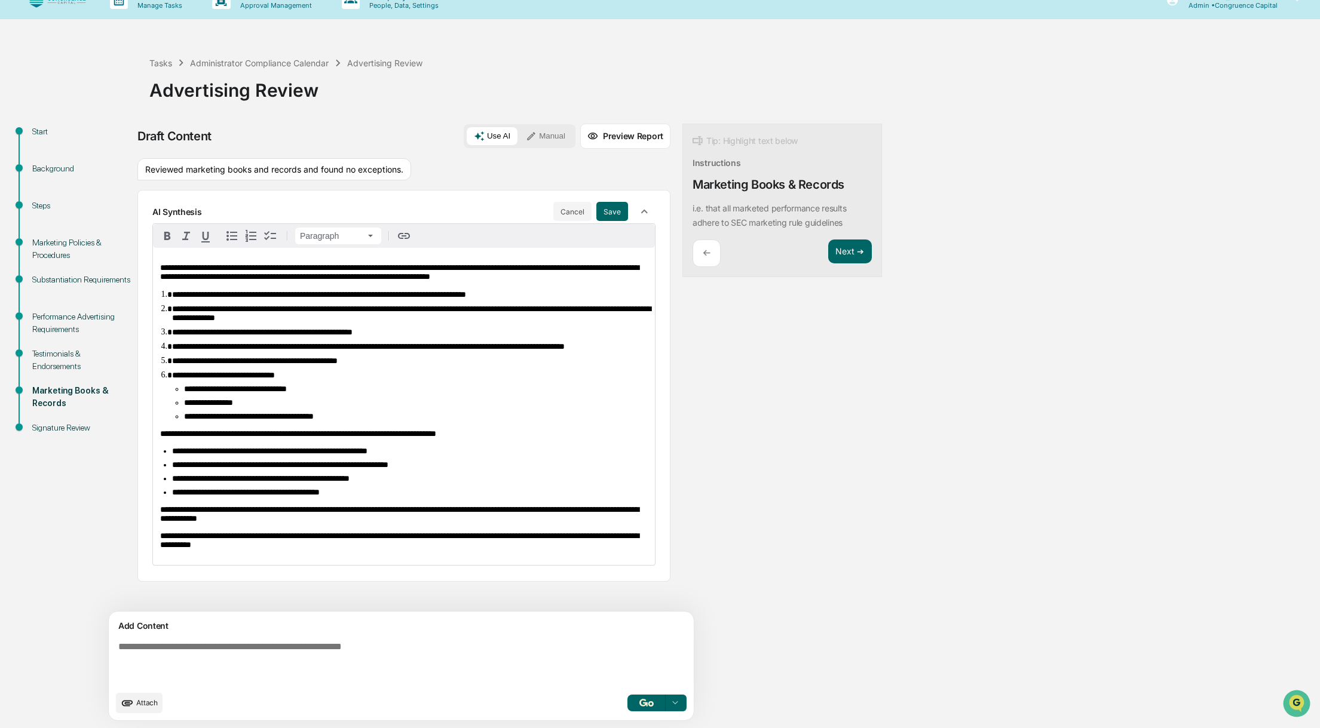
click at [207, 263] on span "**********" at bounding box center [399, 271] width 478 height 17
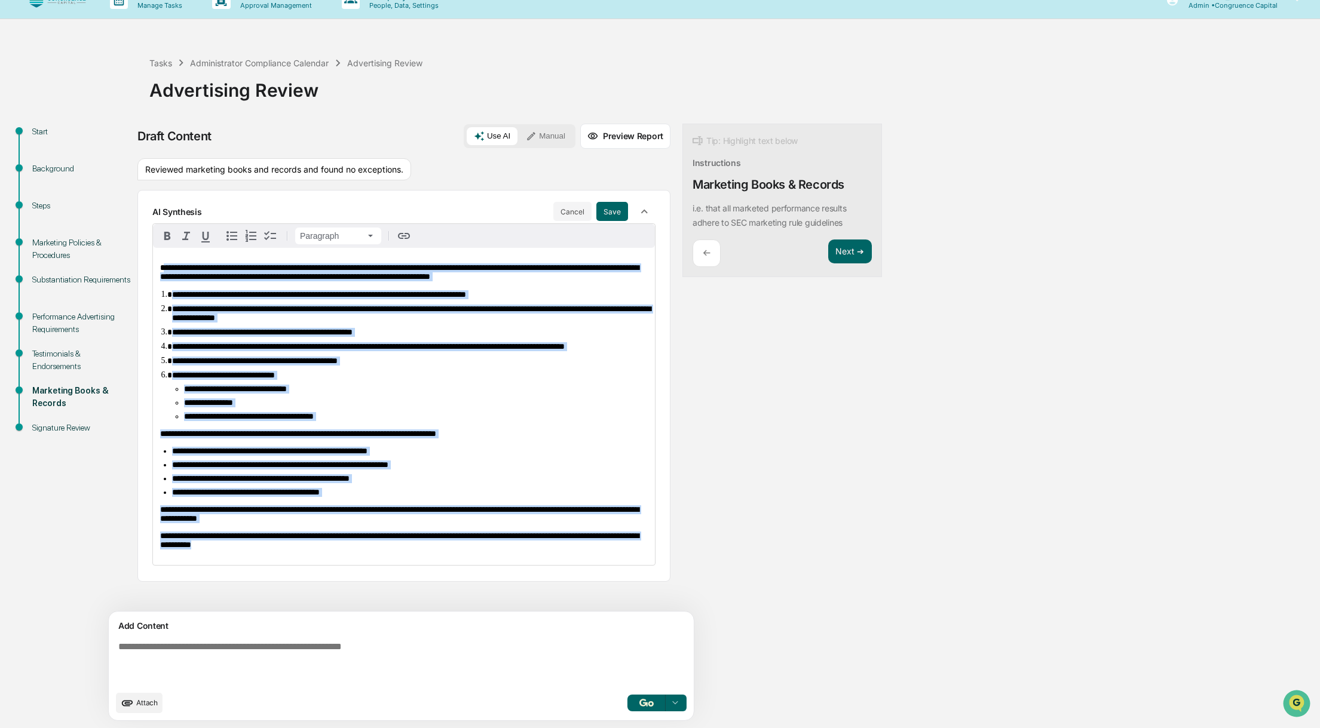
drag, startPoint x: 163, startPoint y: 248, endPoint x: 379, endPoint y: 565, distance: 383.6
click at [379, 565] on div "**********" at bounding box center [404, 406] width 502 height 317
click at [596, 202] on button "Save" at bounding box center [612, 211] width 32 height 19
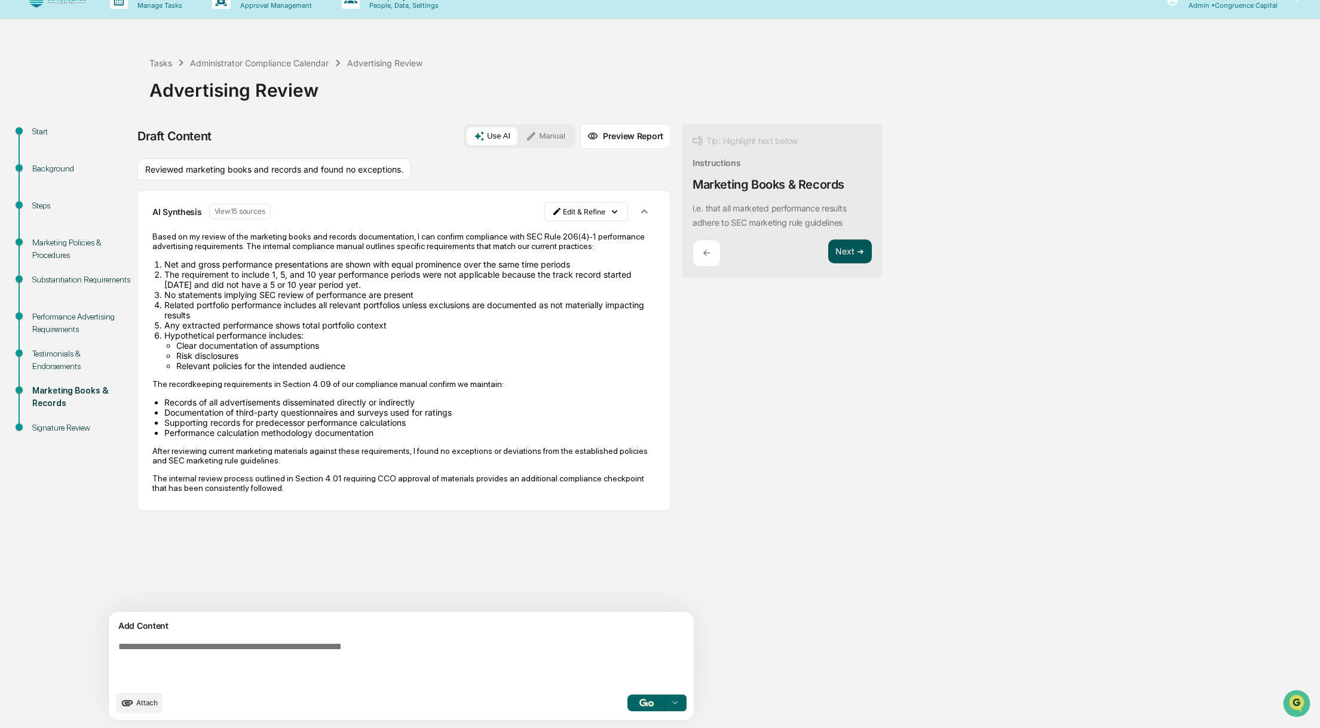
click at [828, 253] on button "Next ➔" at bounding box center [850, 252] width 44 height 24
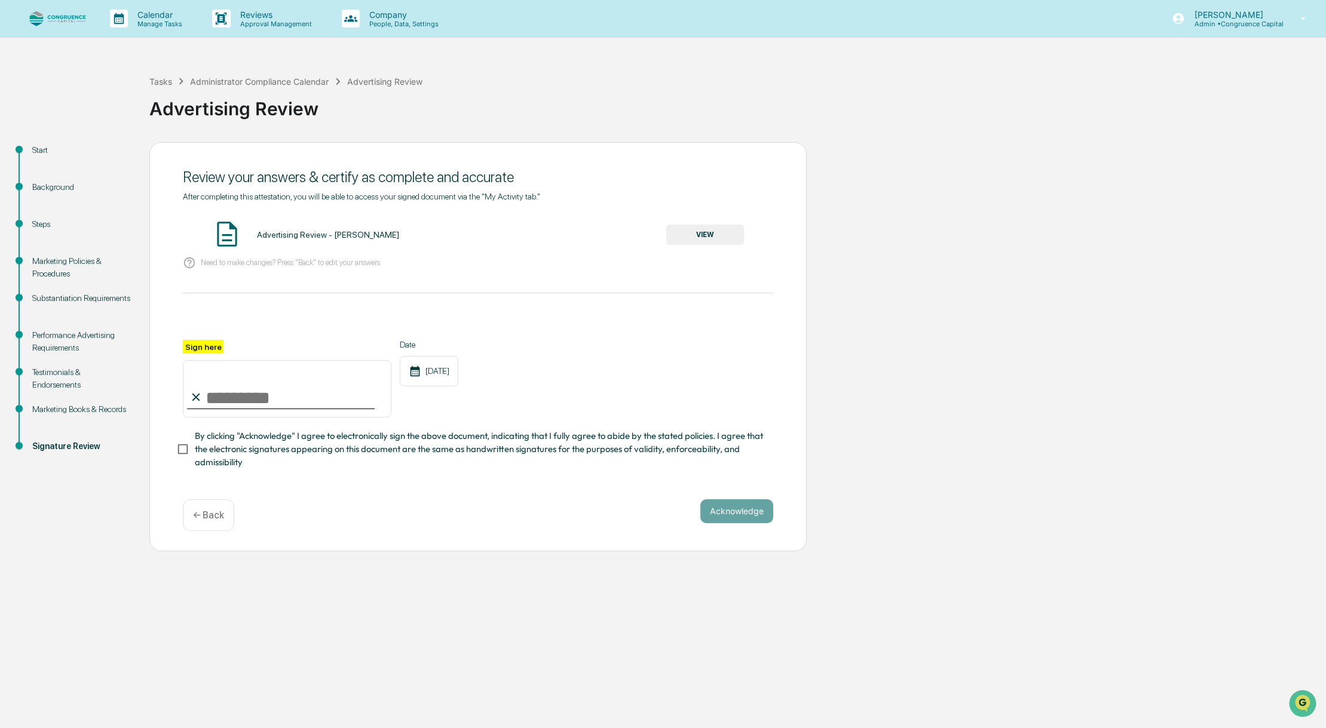
click at [229, 407] on input "Sign here" at bounding box center [287, 388] width 208 height 57
type input "**********"
click at [262, 461] on span "By clicking "Acknowledge" I agree to electronically sign the above document, in…" at bounding box center [479, 449] width 569 height 40
click at [721, 232] on button "VIEW" at bounding box center [705, 235] width 78 height 20
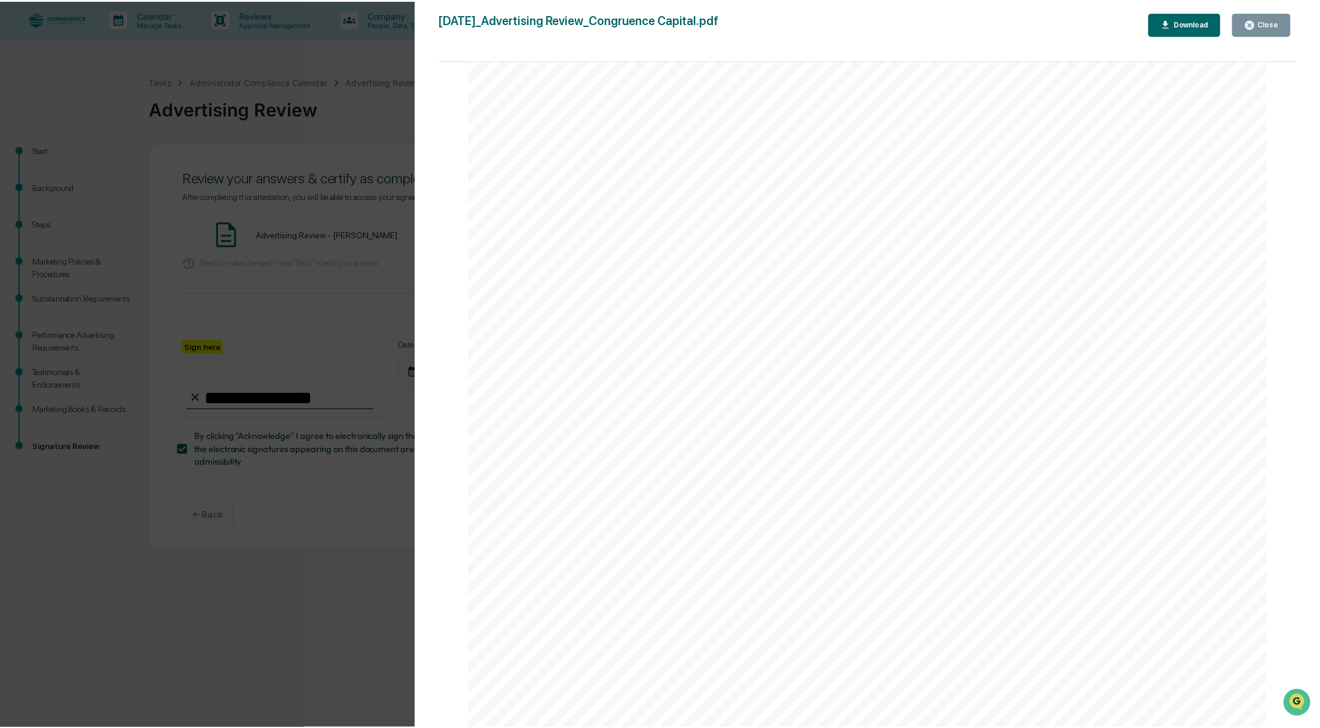
scroll to position [358, 0]
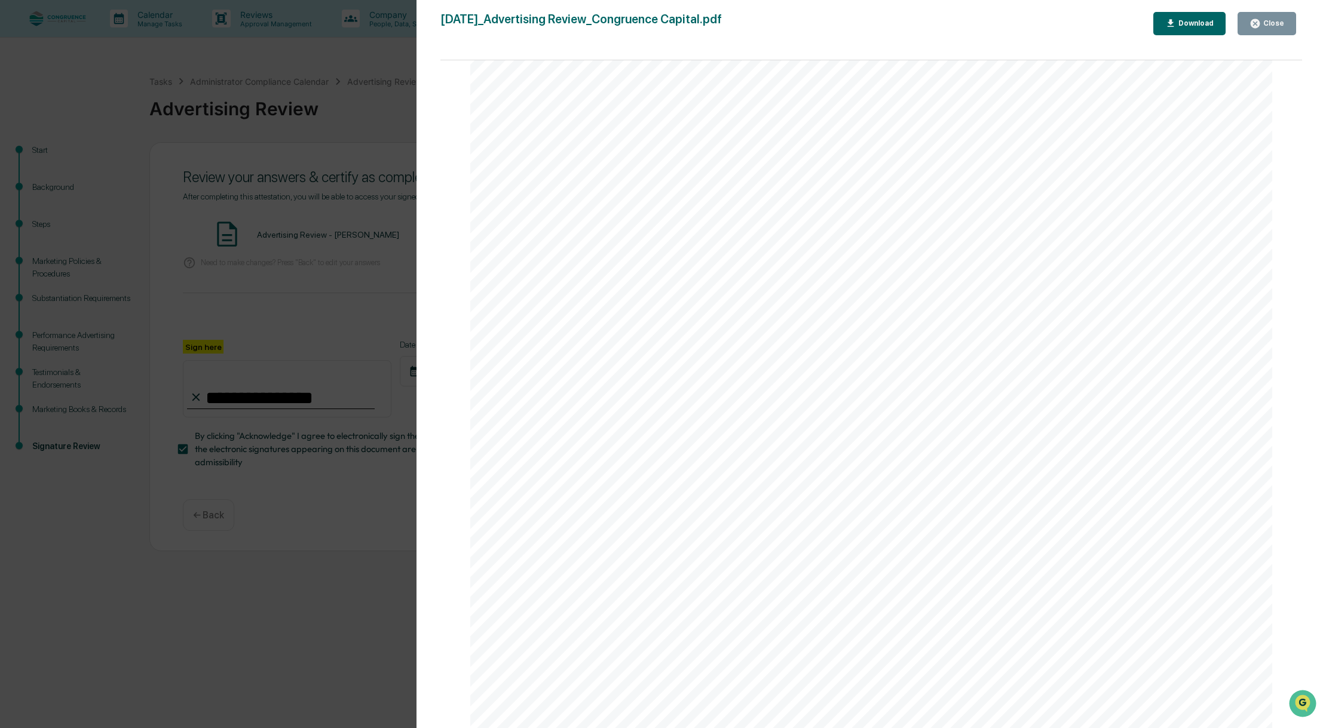
click at [1279, 22] on div "Close" at bounding box center [1271, 23] width 23 height 8
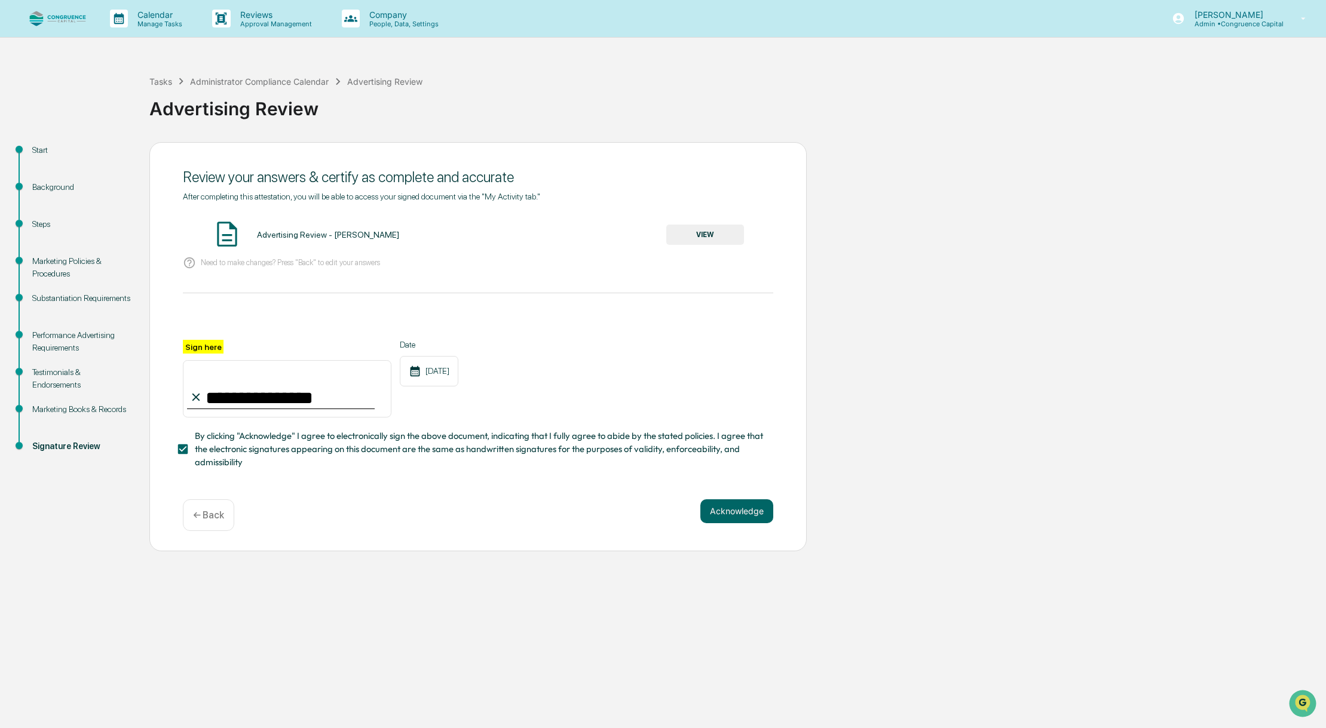
click at [40, 183] on div "Background" at bounding box center [81, 187] width 98 height 13
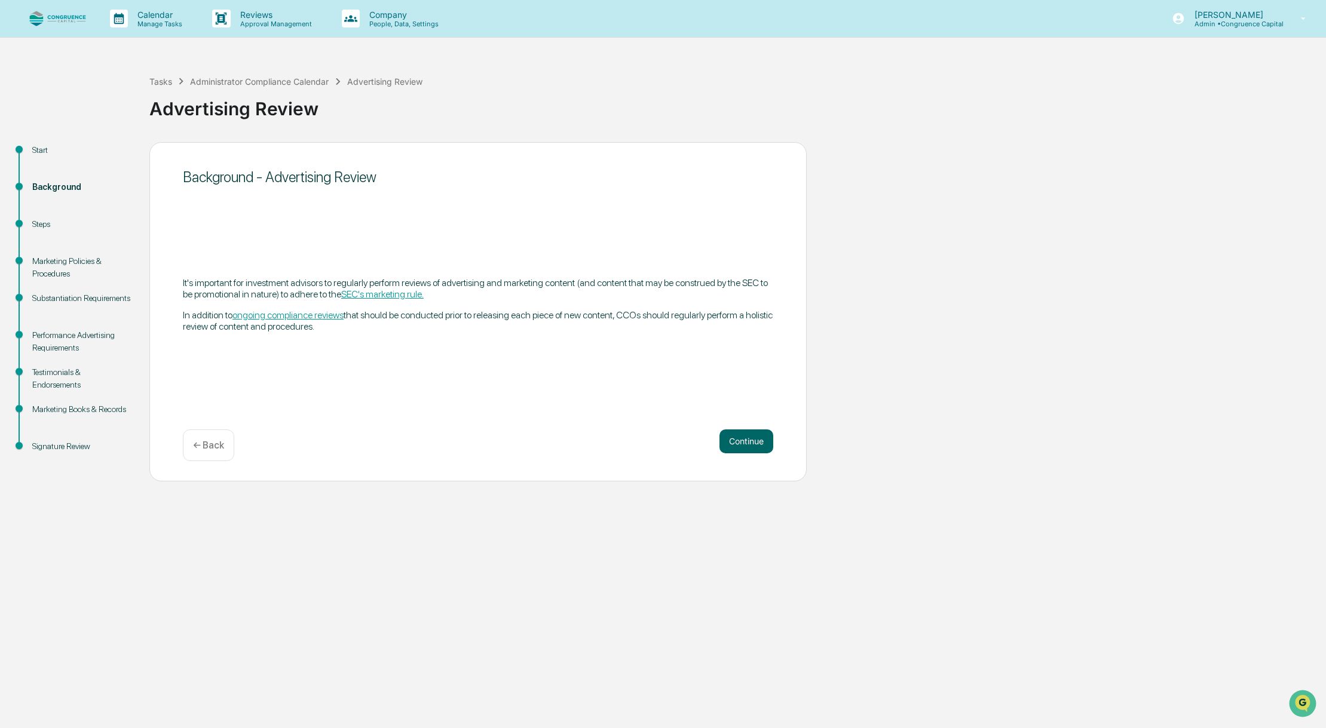
click at [40, 223] on div "Steps" at bounding box center [81, 224] width 98 height 13
click at [40, 225] on div "Steps" at bounding box center [81, 224] width 98 height 13
click at [748, 446] on button "Continue" at bounding box center [746, 441] width 54 height 24
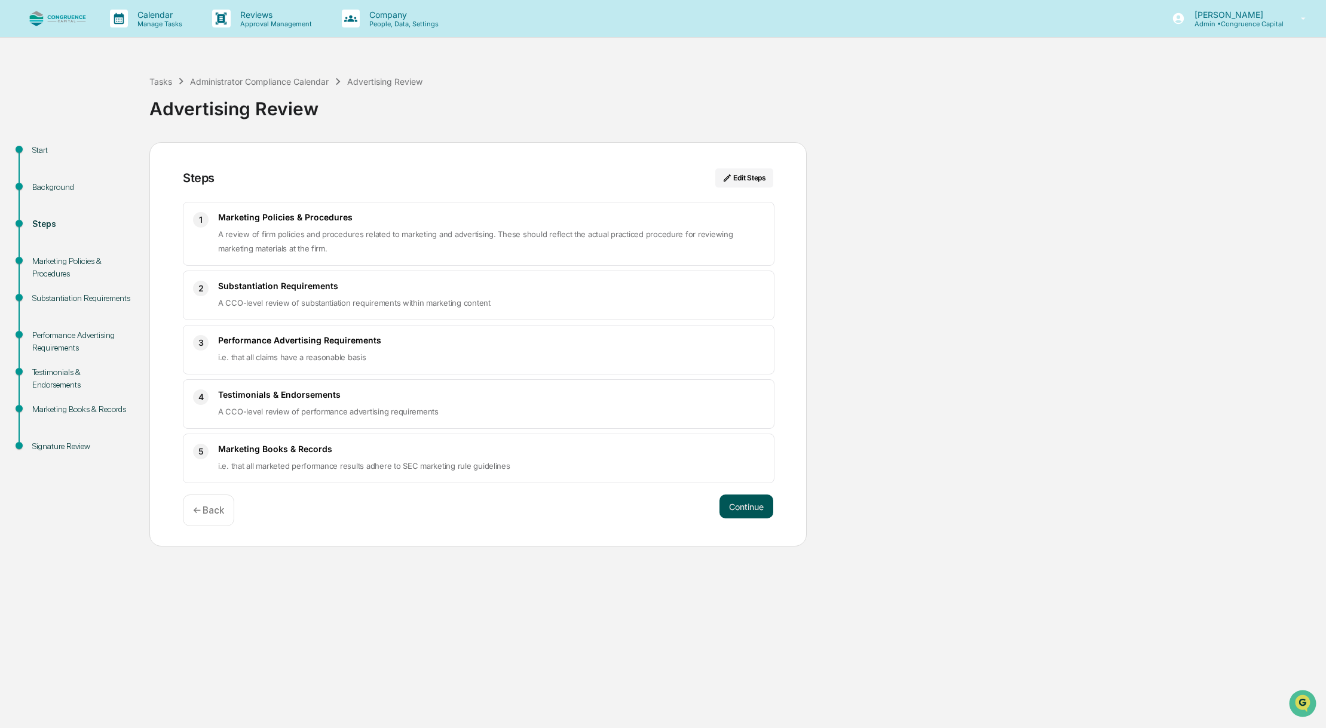
click at [763, 508] on button "Continue" at bounding box center [746, 507] width 54 height 24
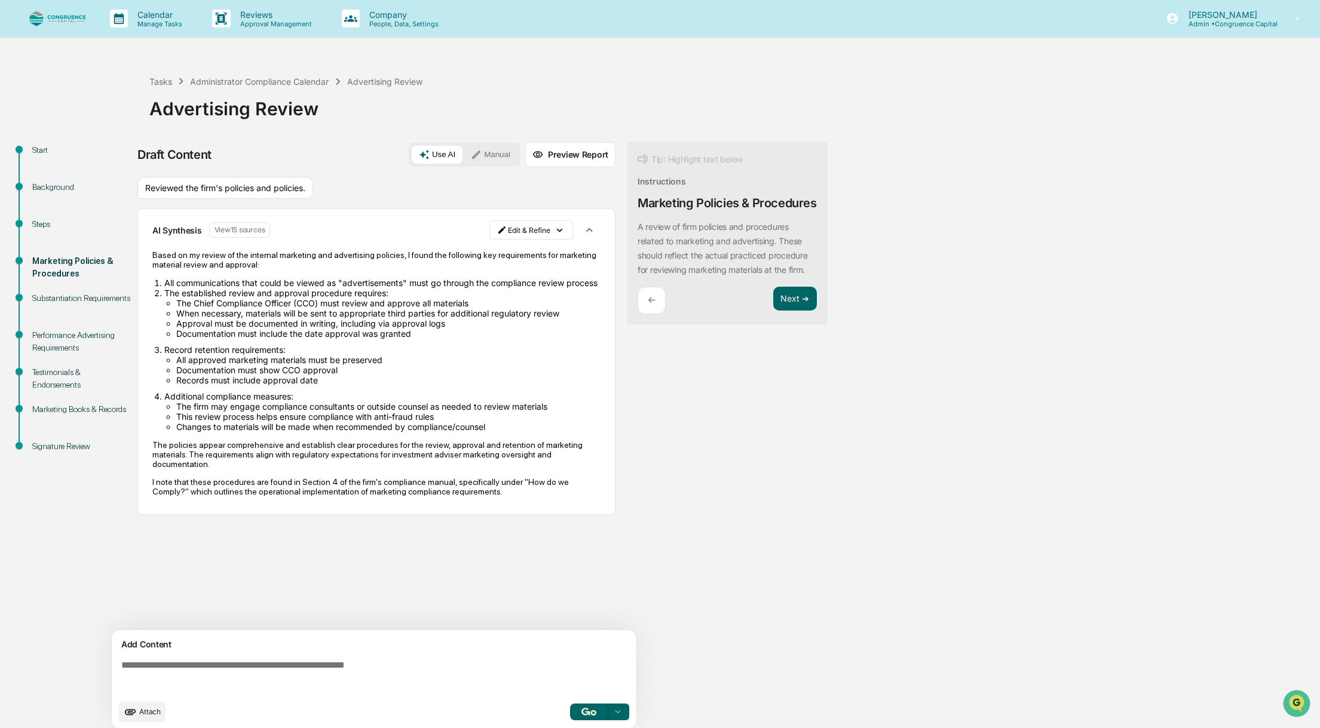
click at [167, 233] on p "AI Synthesis" at bounding box center [177, 230] width 50 height 10
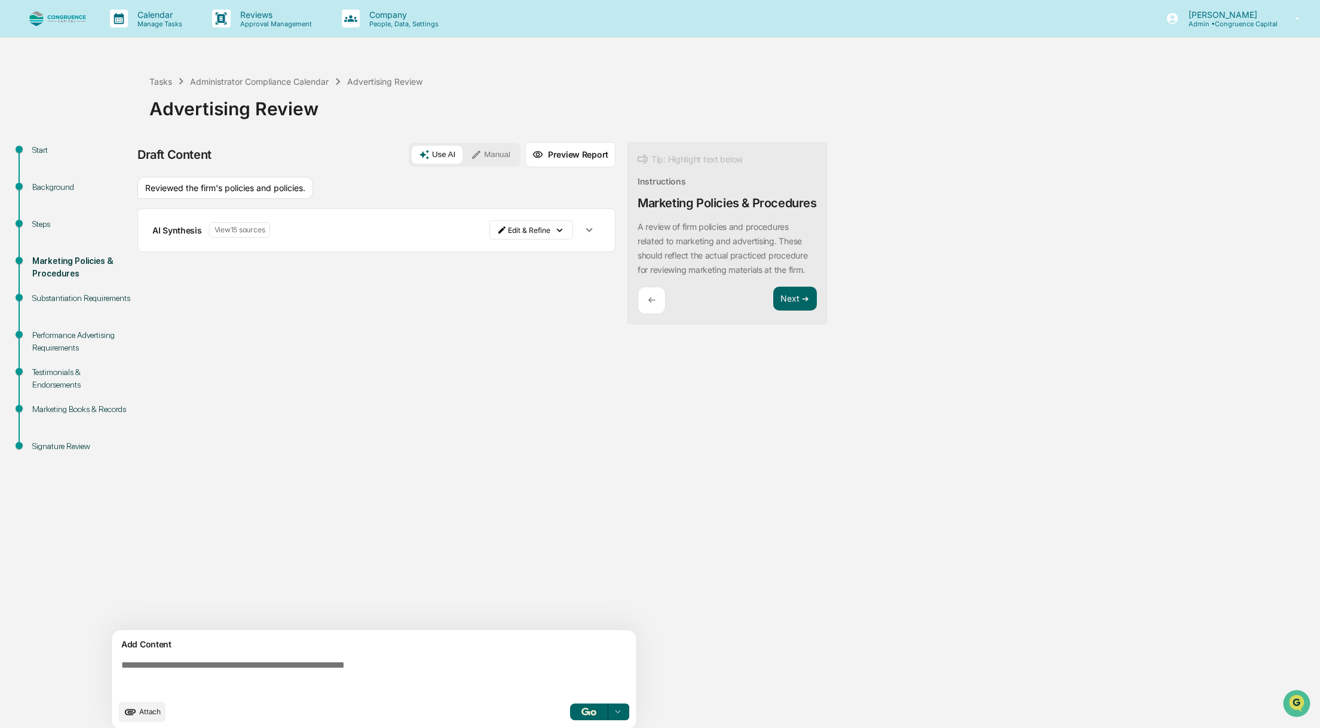
click at [167, 233] on p "AI Synthesis" at bounding box center [177, 230] width 50 height 10
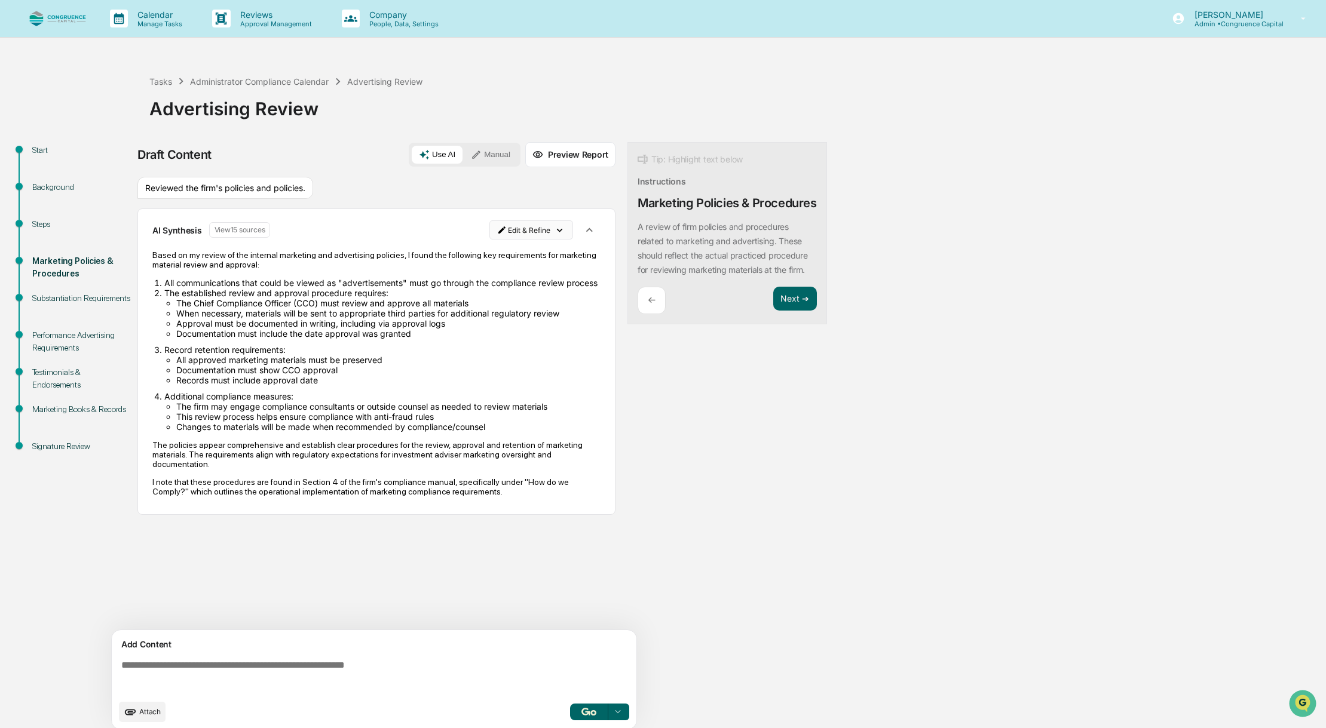
click at [519, 233] on html "Calendar Manage Tasks Reviews Approval Management Company People, Data, Setting…" at bounding box center [663, 364] width 1326 height 728
click at [56, 440] on html "Calendar Manage Tasks Reviews Approval Management Company People, Data, Setting…" at bounding box center [663, 364] width 1326 height 728
click at [57, 446] on div "Signature Review" at bounding box center [81, 446] width 98 height 13
click at [185, 232] on p "AI Synthesis" at bounding box center [177, 230] width 50 height 10
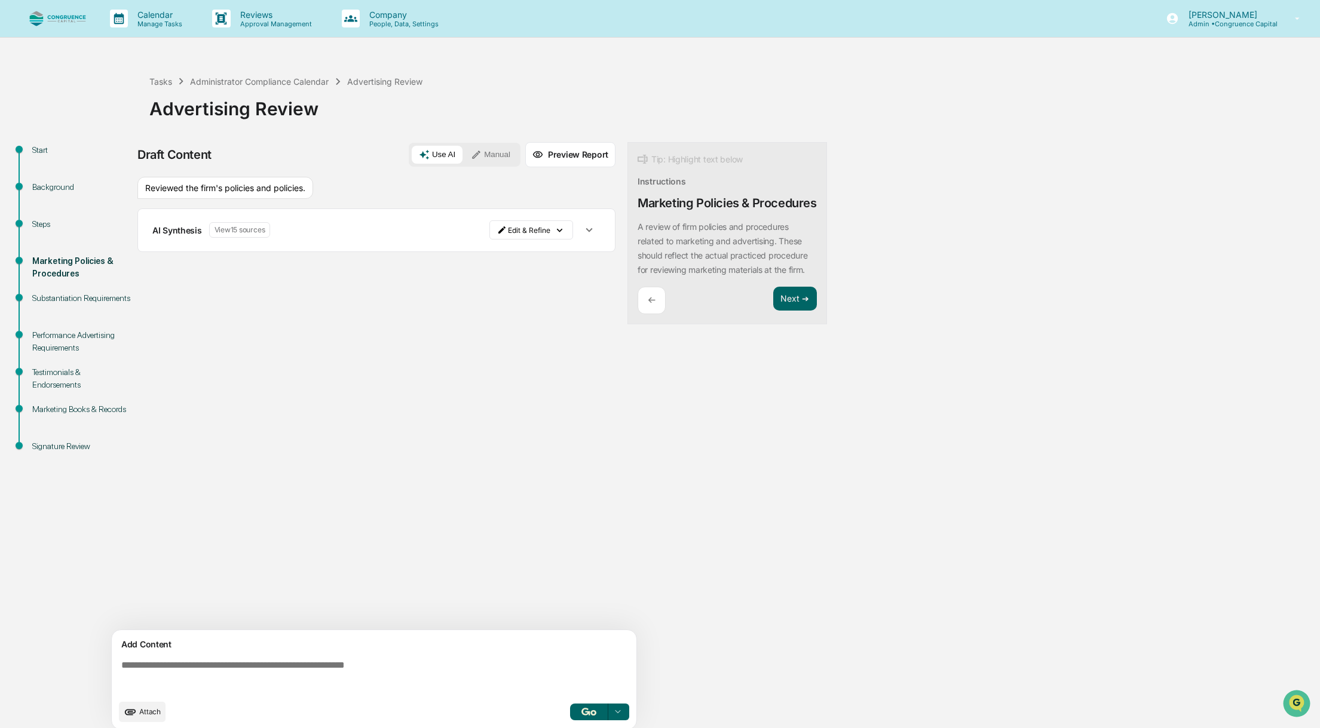
click at [185, 232] on p "AI Synthesis" at bounding box center [177, 230] width 50 height 10
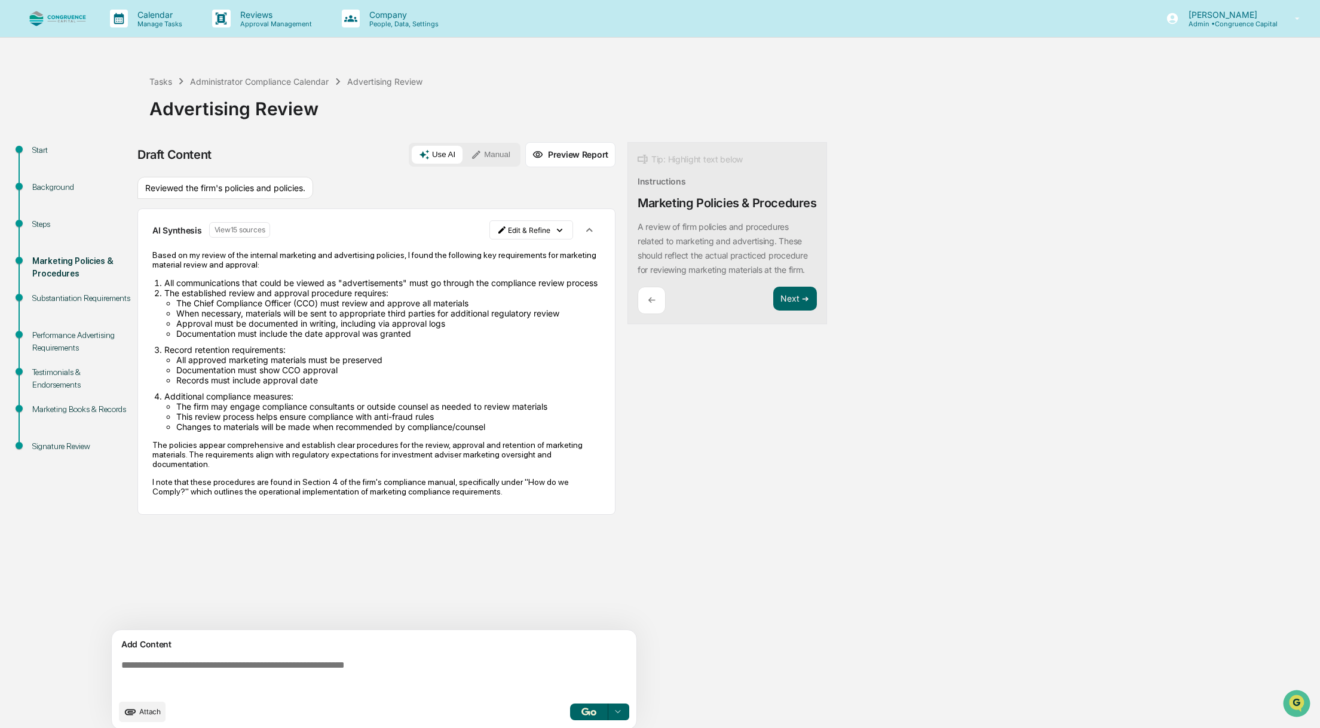
click at [585, 158] on button "Preview Report" at bounding box center [570, 154] width 90 height 25
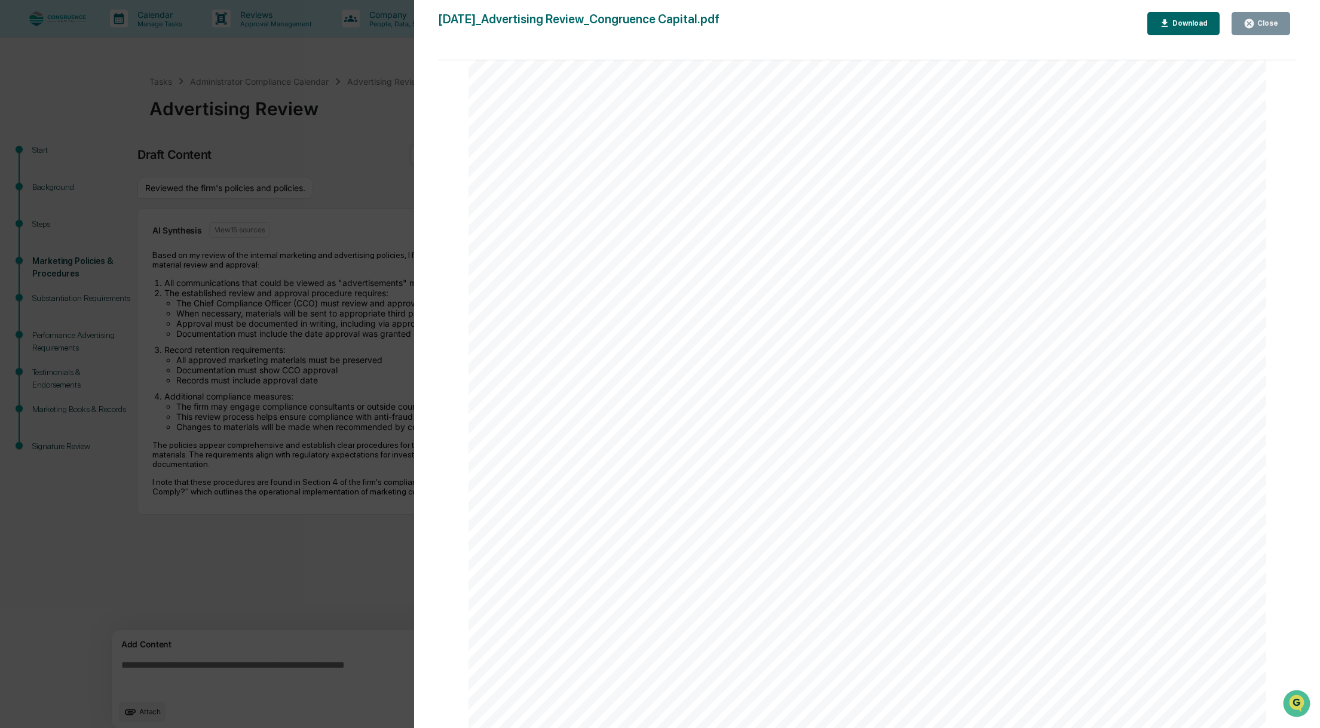
scroll to position [358, 0]
click at [1196, 24] on div "Download" at bounding box center [1189, 23] width 38 height 8
click at [310, 270] on div "Version History [DATE] 03:59 PM [PERSON_NAME] [DATE]_Advertising Review_Congrue…" at bounding box center [660, 364] width 1320 height 728
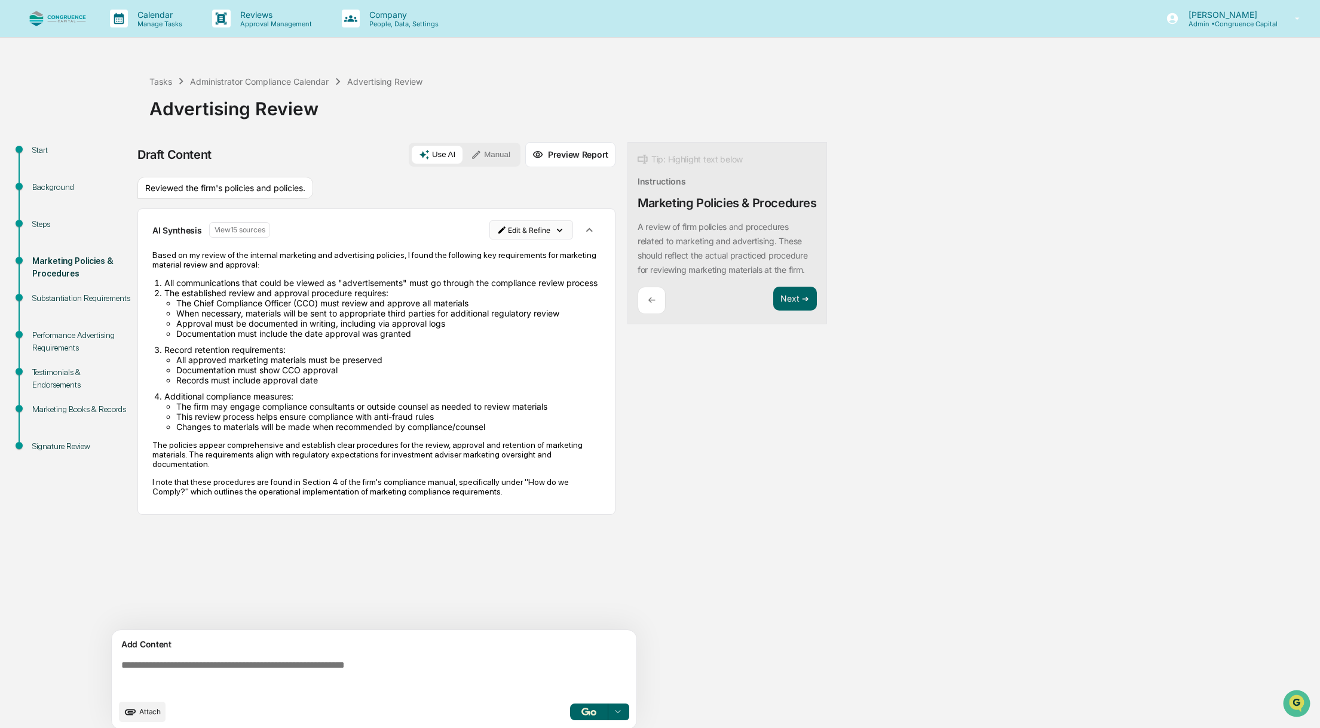
click at [533, 231] on html "Calendar Manage Tasks Reviews Approval Management Company People, Data, Setting…" at bounding box center [660, 364] width 1320 height 728
click at [152, 456] on html "Calendar Manage Tasks Reviews Approval Management Company People, Data, Setting…" at bounding box center [663, 364] width 1326 height 728
click at [495, 154] on button "Manual" at bounding box center [491, 155] width 54 height 18
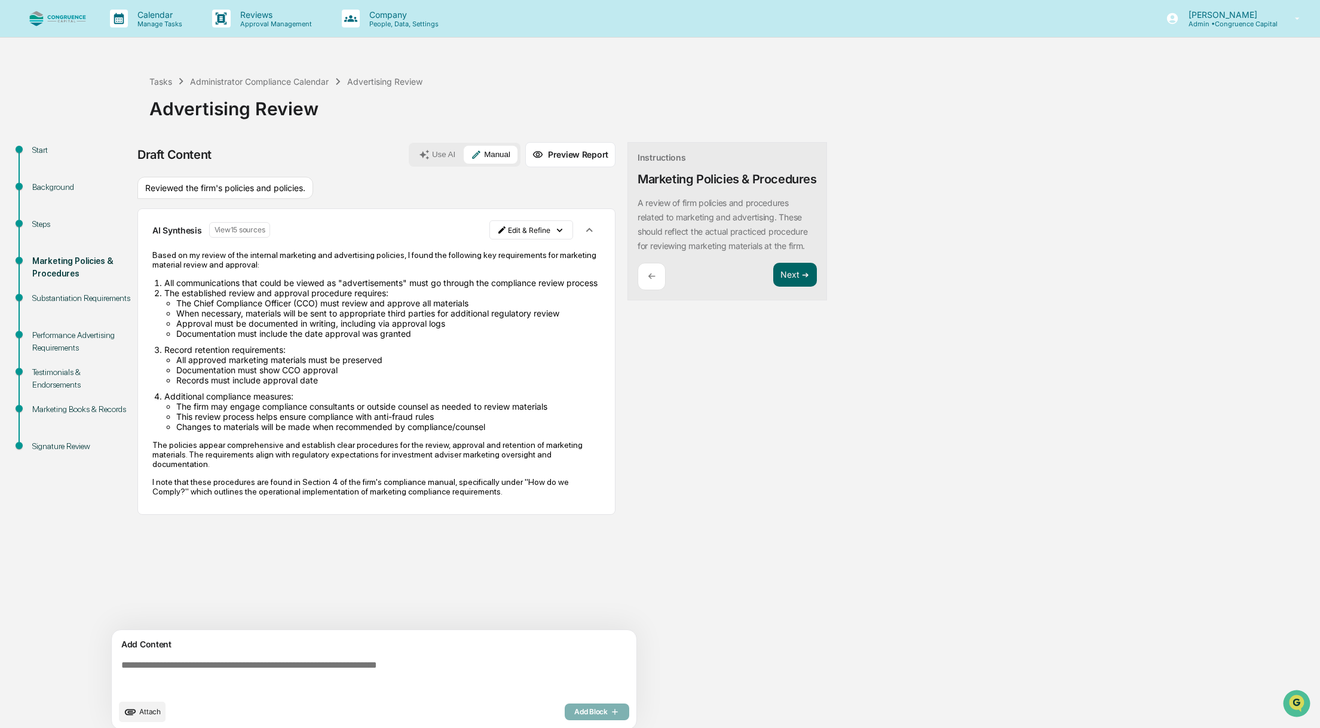
click at [346, 339] on li "Documentation must include the date approval was granted" at bounding box center [388, 334] width 424 height 10
click at [447, 149] on button "Use AI" at bounding box center [437, 155] width 51 height 18
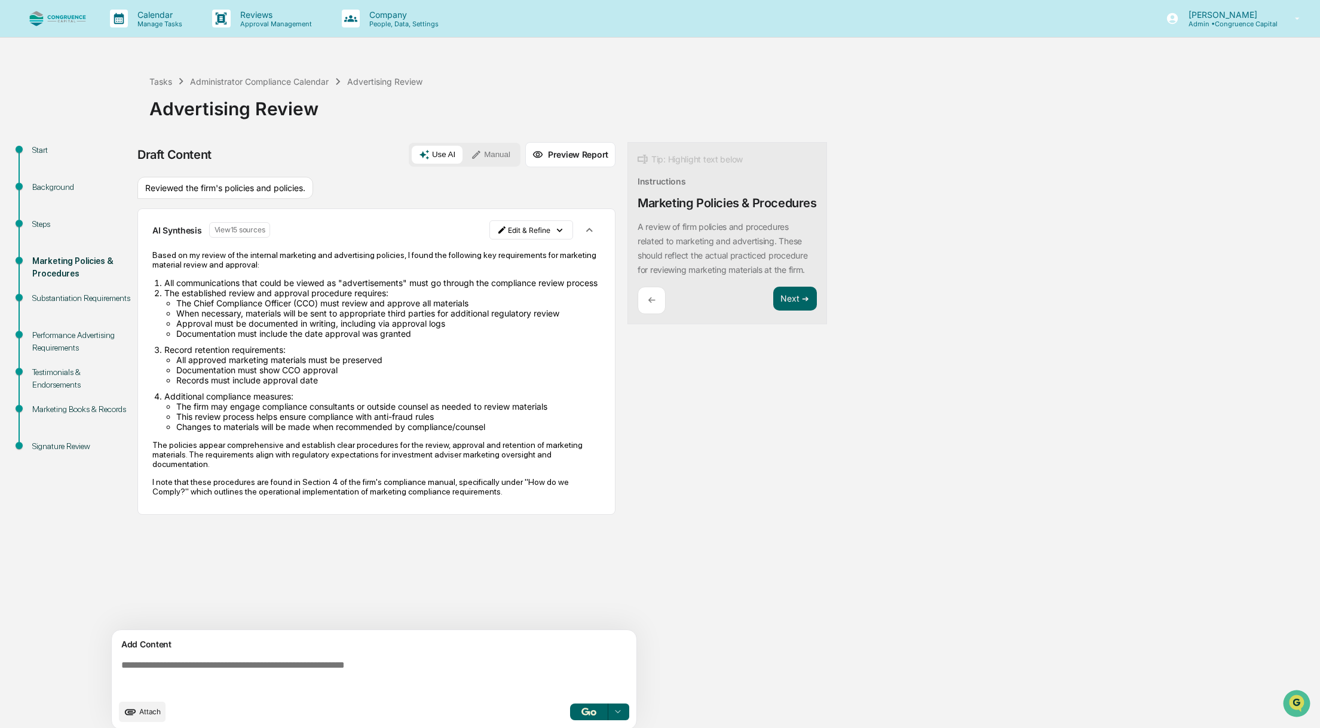
click at [165, 487] on p "I note that these procedures are found in Section 4 of the firm's compliance ma…" at bounding box center [376, 486] width 448 height 19
click at [527, 233] on html "Calendar Manage Tasks Reviews Approval Management Company People, Data, Setting…" at bounding box center [663, 364] width 1326 height 728
click at [525, 250] on div "Edit Result" at bounding box center [533, 254] width 88 height 19
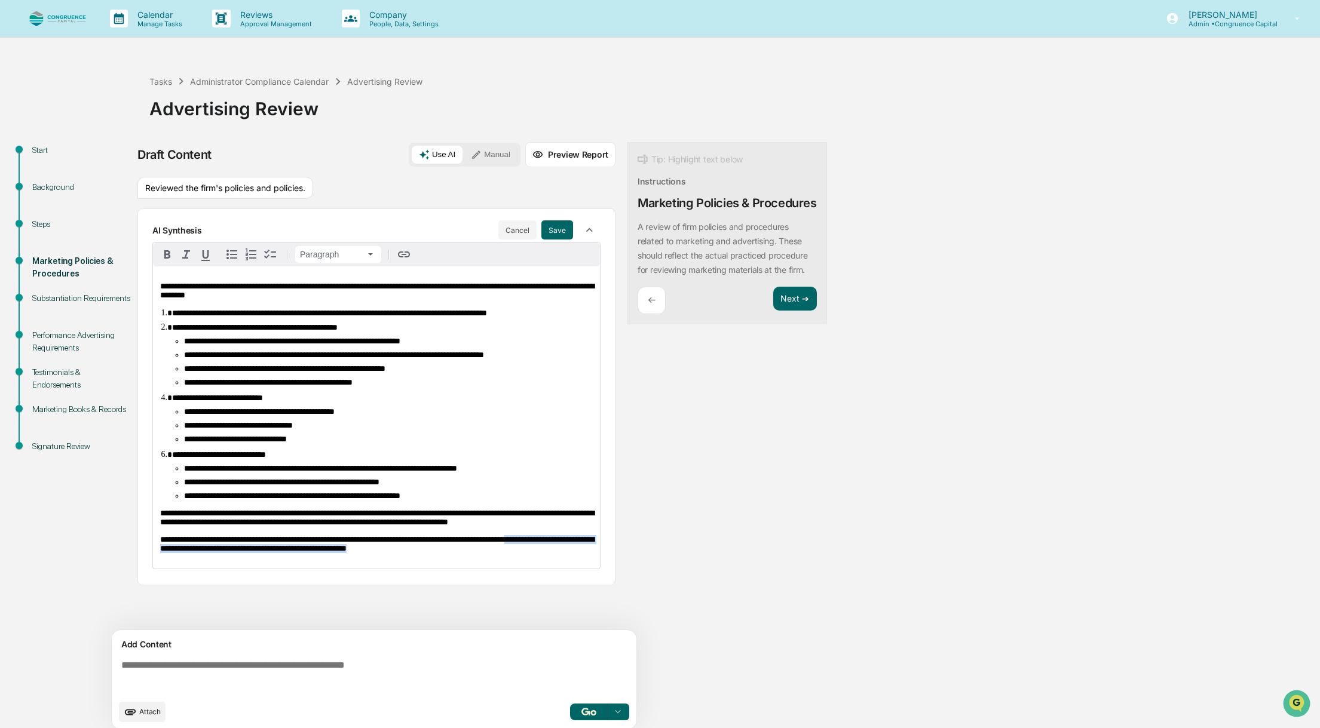
drag, startPoint x: 160, startPoint y: 581, endPoint x: 517, endPoint y: 610, distance: 357.8
click at [517, 575] on div "**********" at bounding box center [376, 408] width 448 height 333
click at [485, 569] on div "**********" at bounding box center [376, 417] width 447 height 302
click at [508, 553] on p "**********" at bounding box center [376, 544] width 432 height 18
drag, startPoint x: 444, startPoint y: 587, endPoint x: 158, endPoint y: 579, distance: 285.6
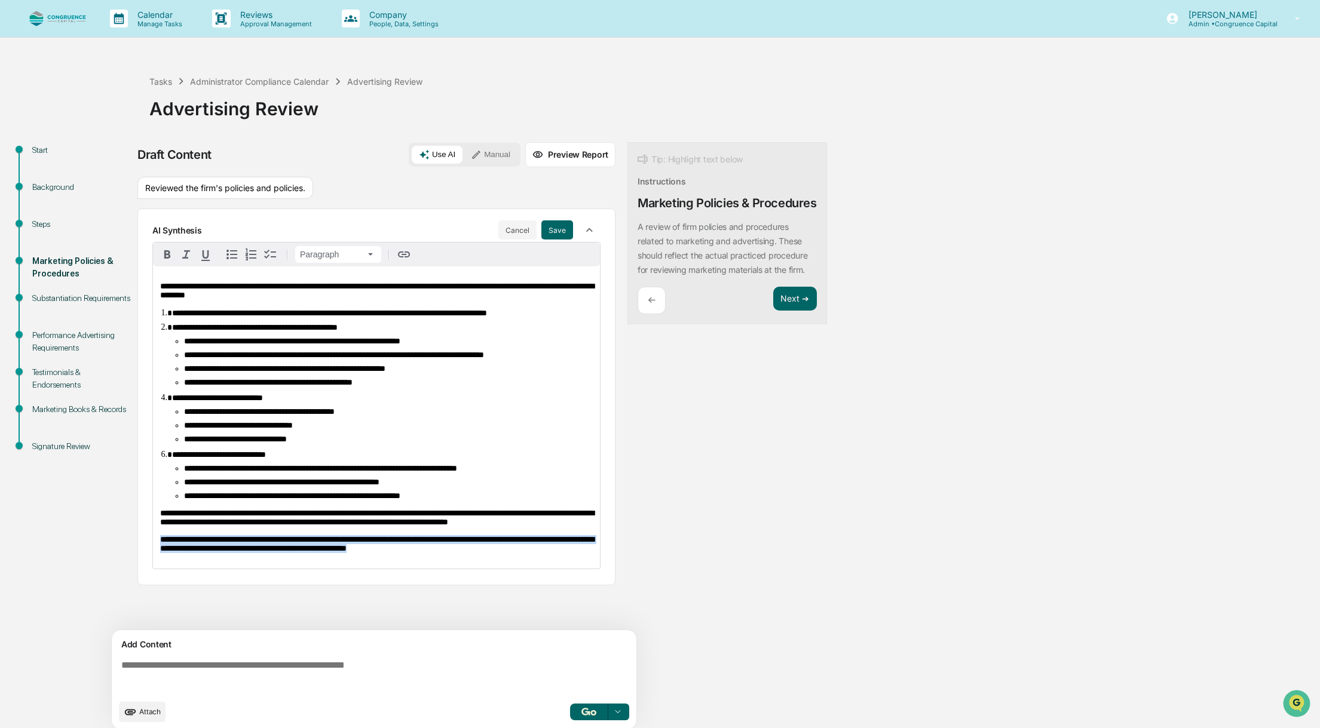
click at [158, 569] on div "**********" at bounding box center [376, 417] width 447 height 302
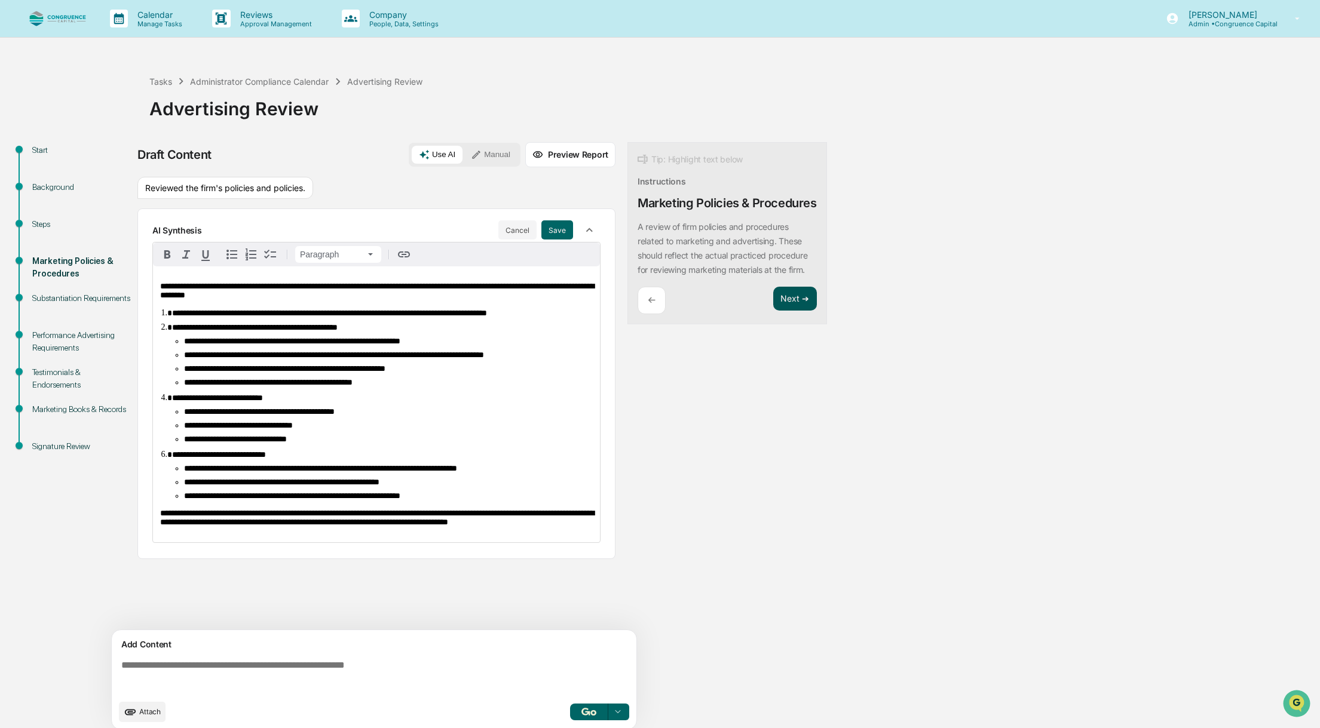
click at [796, 311] on button "Next ➔" at bounding box center [795, 299] width 44 height 24
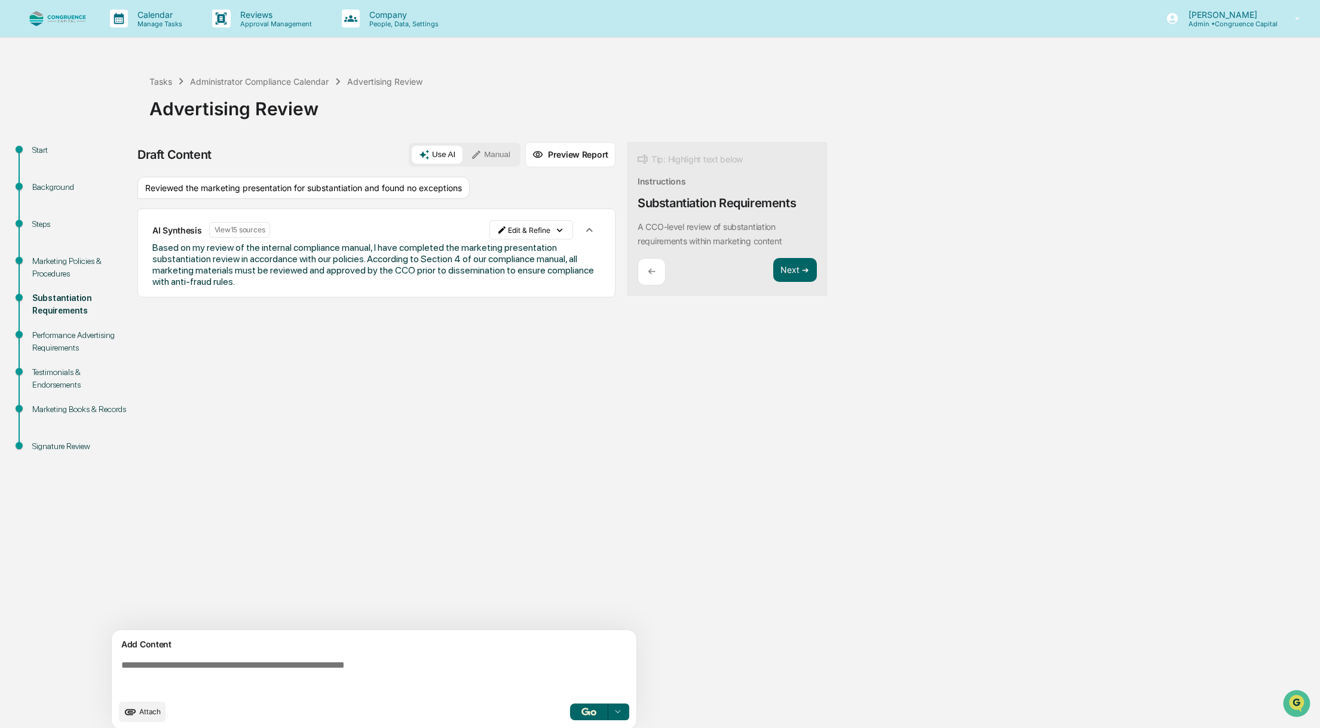
click at [72, 448] on div "Signature Review" at bounding box center [81, 446] width 98 height 13
click at [803, 268] on button "Next ➔" at bounding box center [795, 270] width 44 height 24
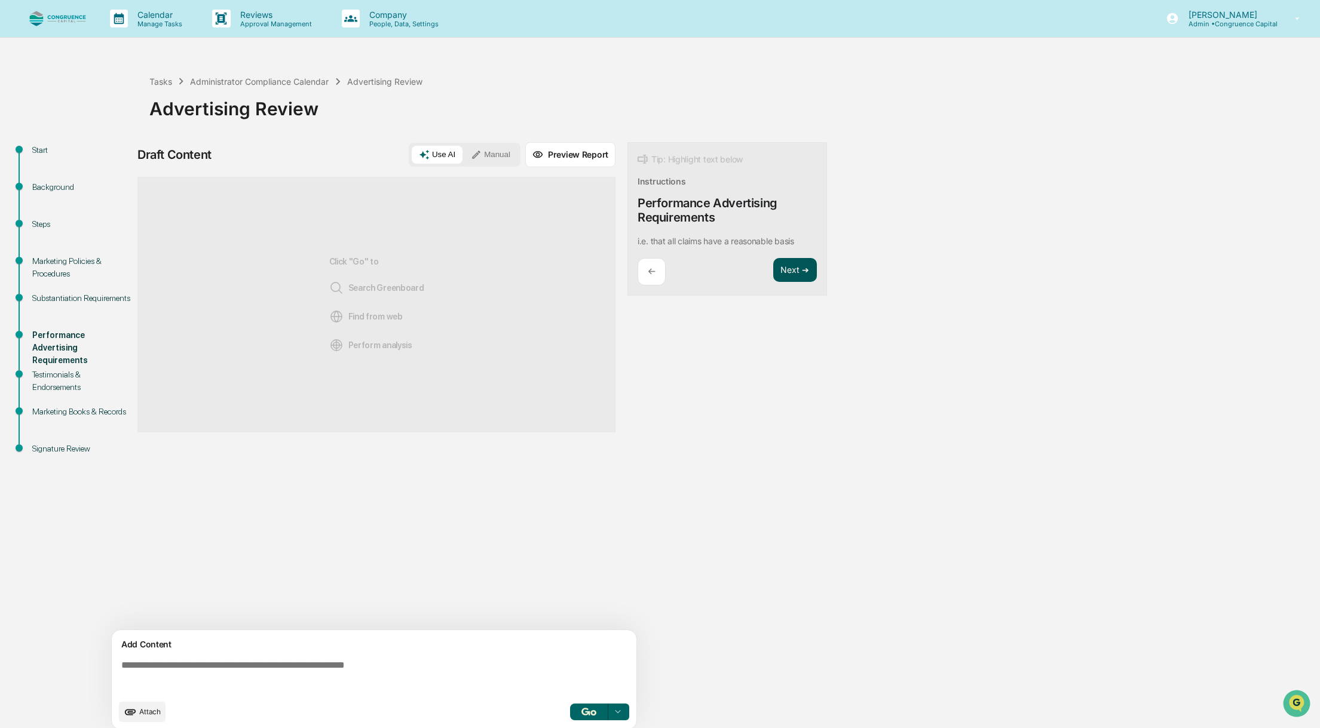
click at [803, 268] on button "Next ➔" at bounding box center [795, 270] width 44 height 24
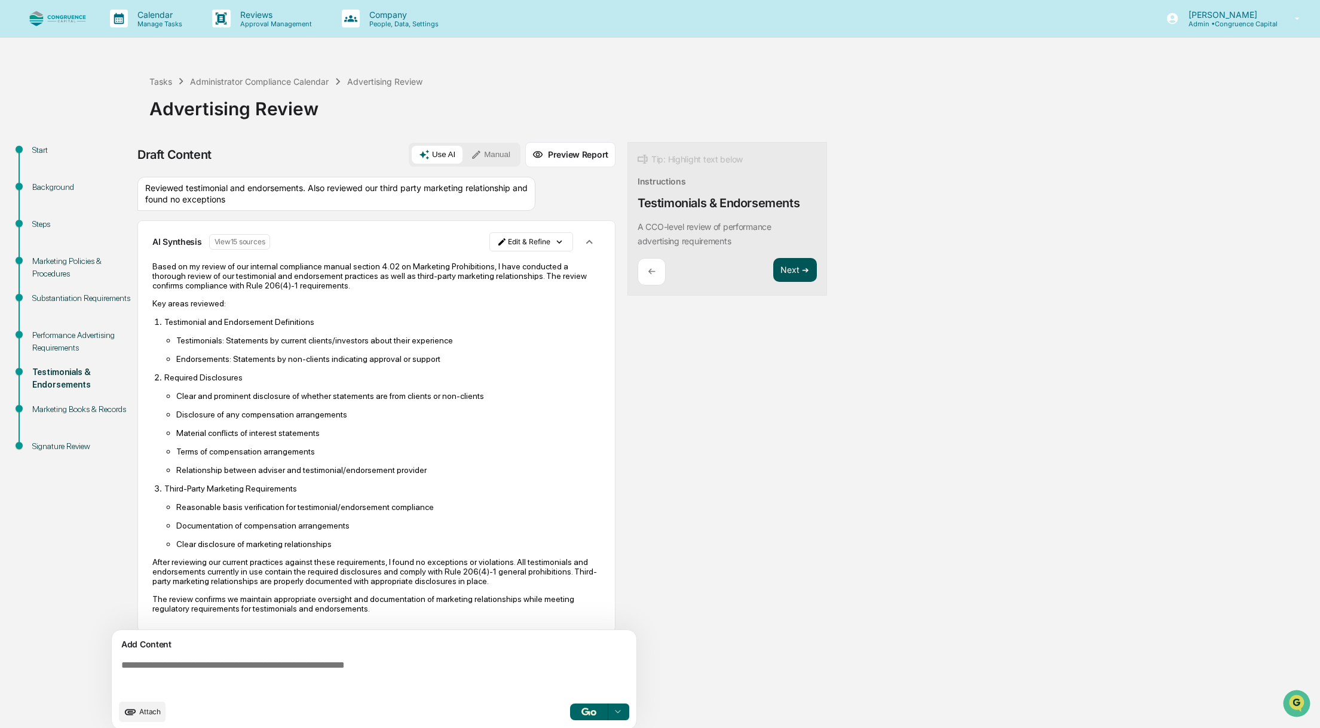
click at [803, 268] on button "Next ➔" at bounding box center [795, 270] width 44 height 24
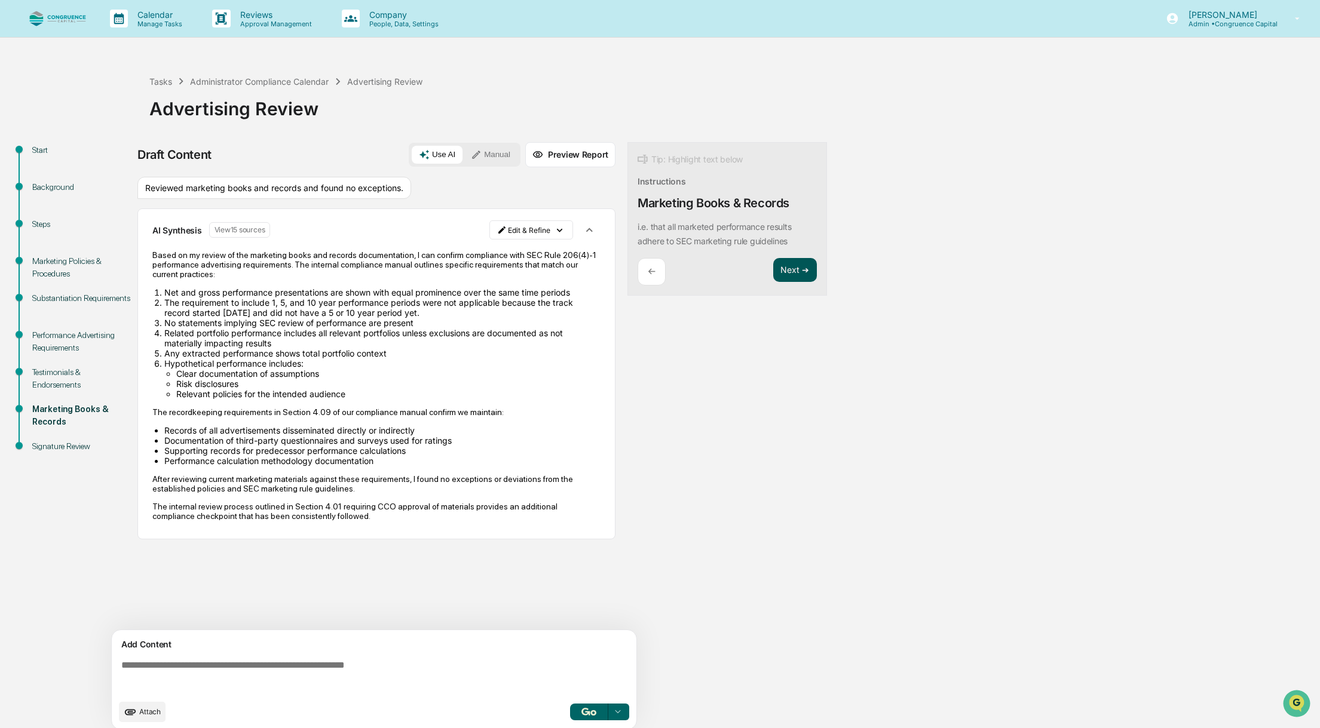
click at [803, 268] on button "Next ➔" at bounding box center [795, 270] width 44 height 24
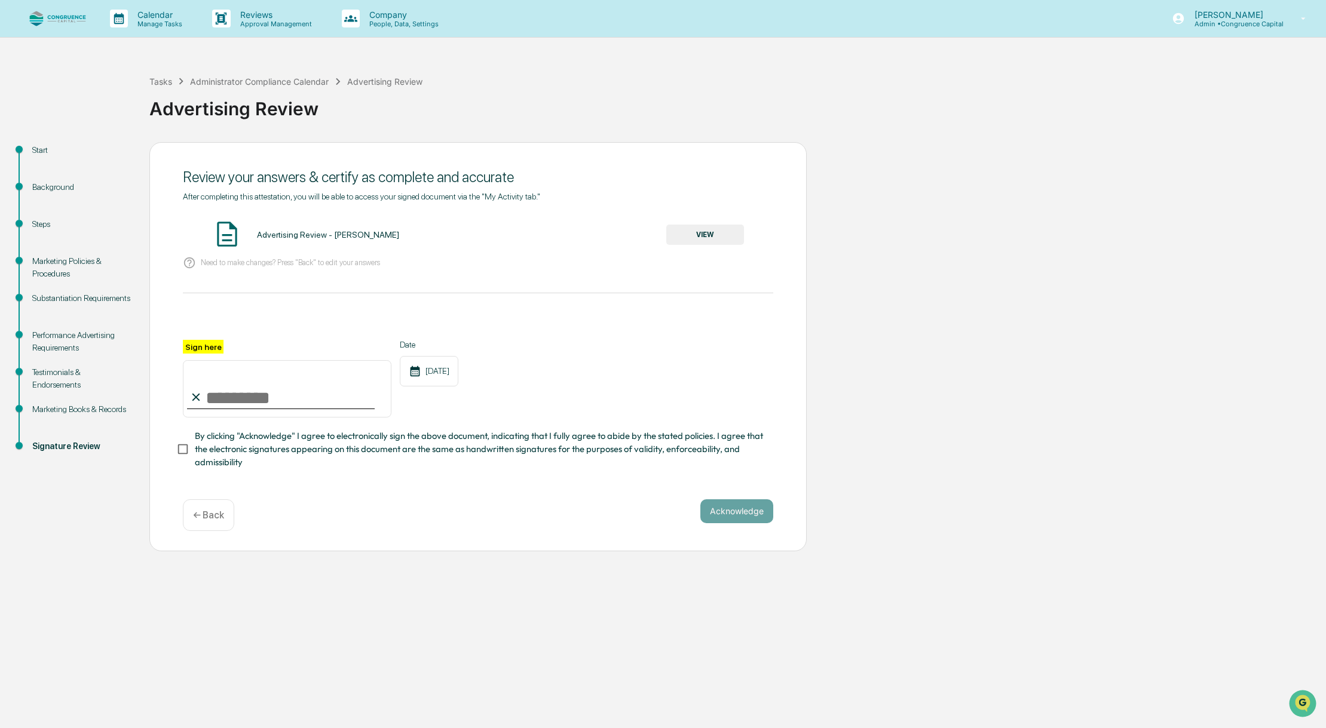
click at [289, 400] on input "Sign here" at bounding box center [287, 388] width 208 height 57
type input "**********"
click at [197, 455] on span "By clicking "Acknowledge" I agree to electronically sign the above document, in…" at bounding box center [479, 449] width 569 height 40
click at [734, 517] on button "Acknowledge" at bounding box center [736, 511] width 73 height 24
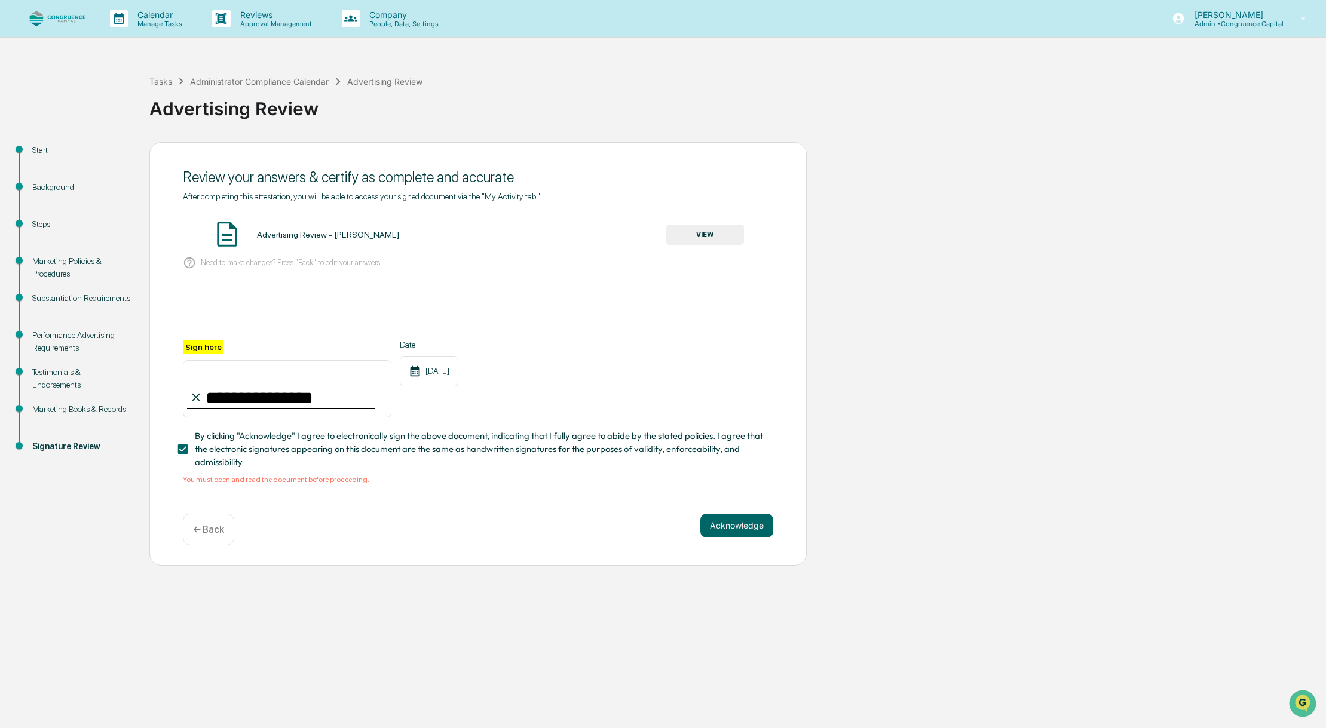
click at [686, 232] on button "VIEW" at bounding box center [705, 235] width 78 height 20
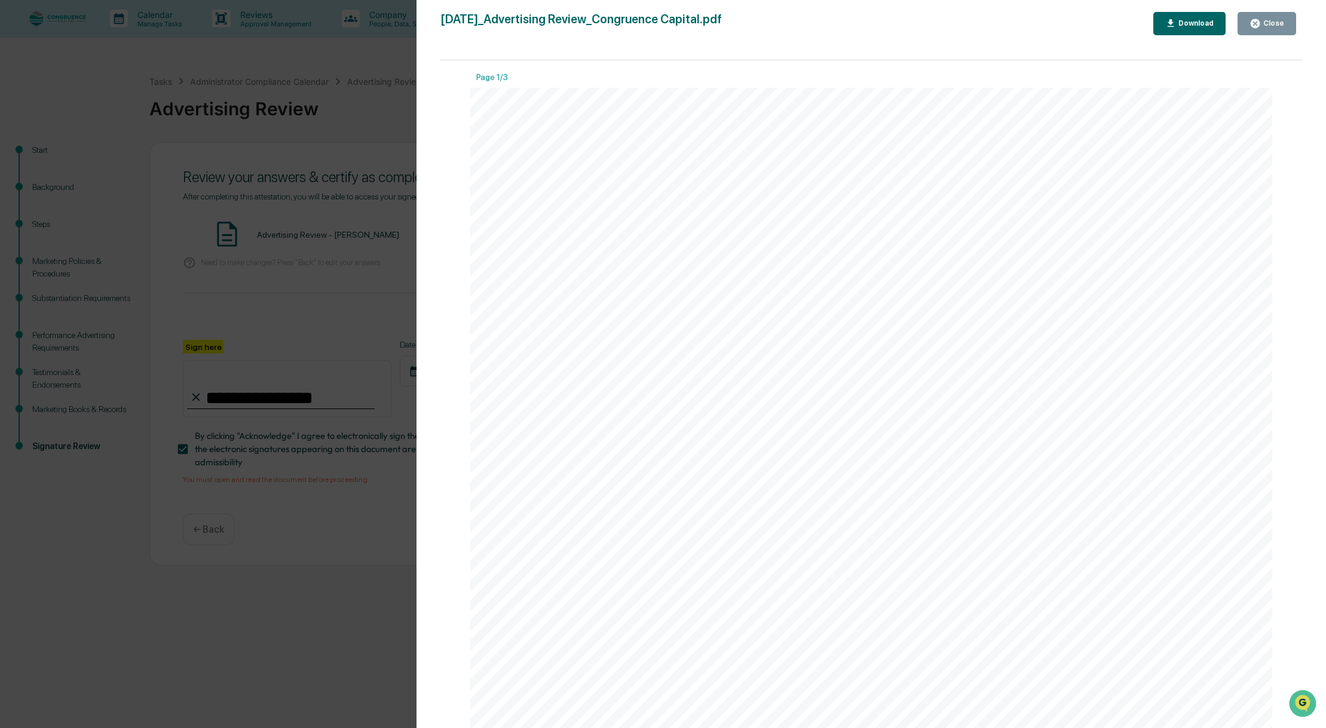
click at [1279, 30] on button "Close" at bounding box center [1266, 23] width 59 height 23
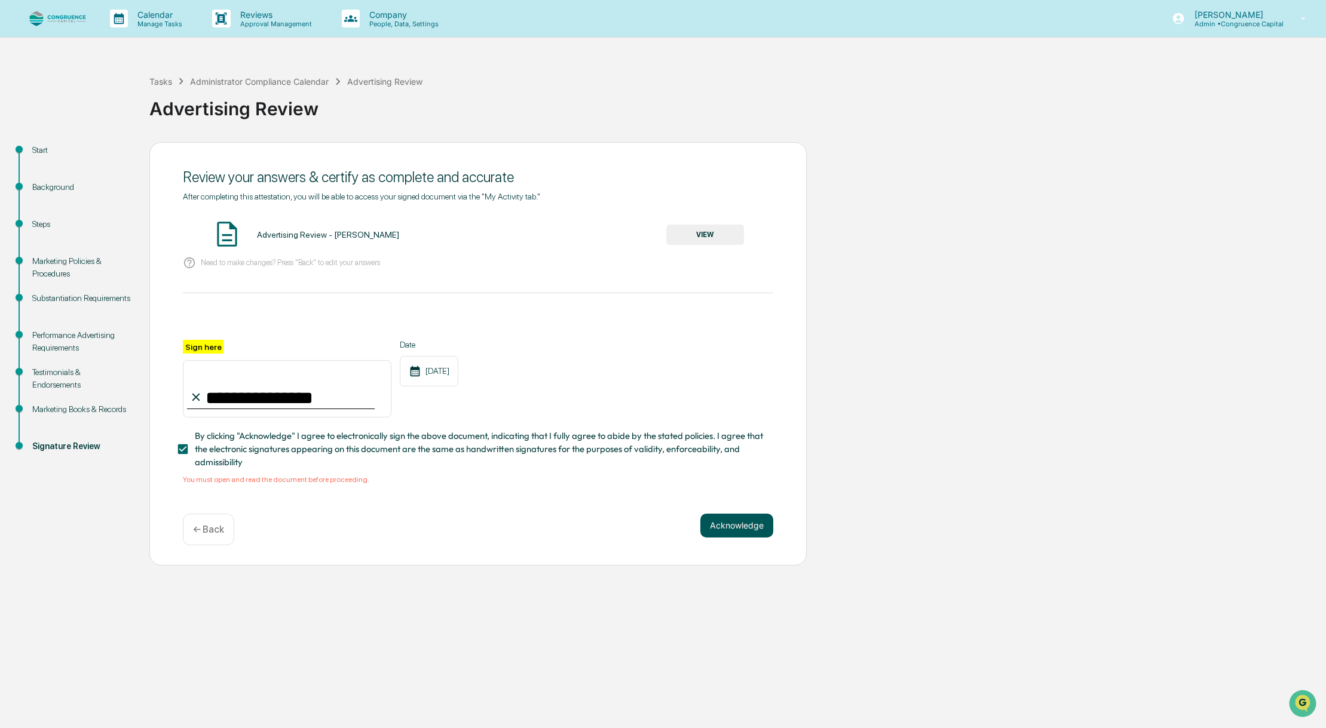
click at [751, 534] on button "Acknowledge" at bounding box center [736, 526] width 73 height 24
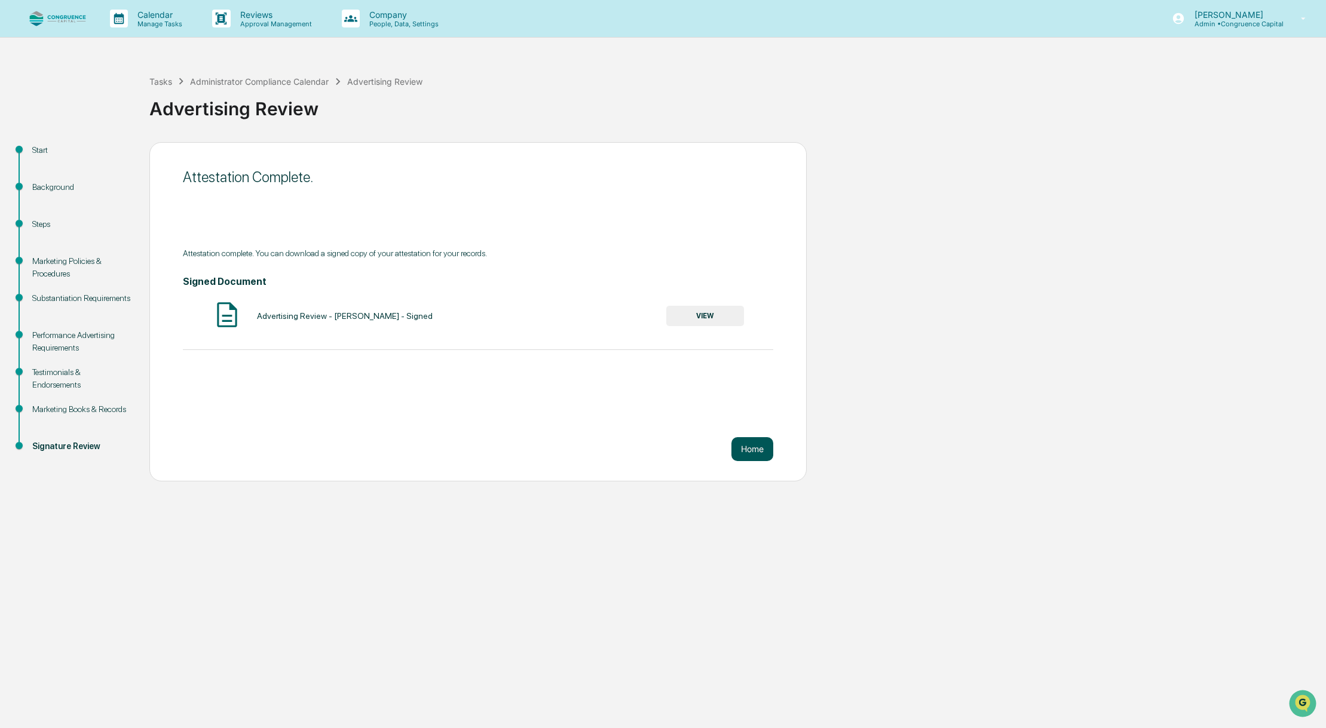
click at [746, 450] on button "Home" at bounding box center [752, 449] width 42 height 24
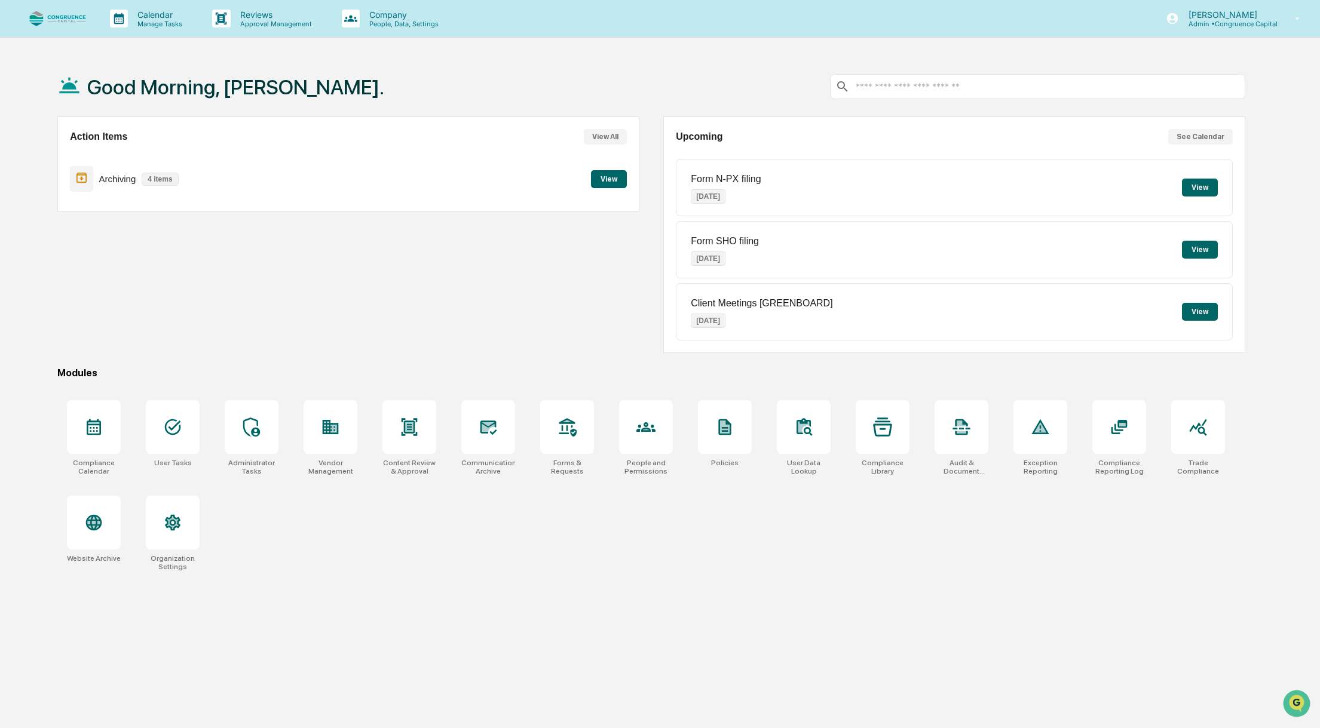
click at [1036, 374] on div "Modules" at bounding box center [651, 372] width 1188 height 11
